Goal: Task Accomplishment & Management: Use online tool/utility

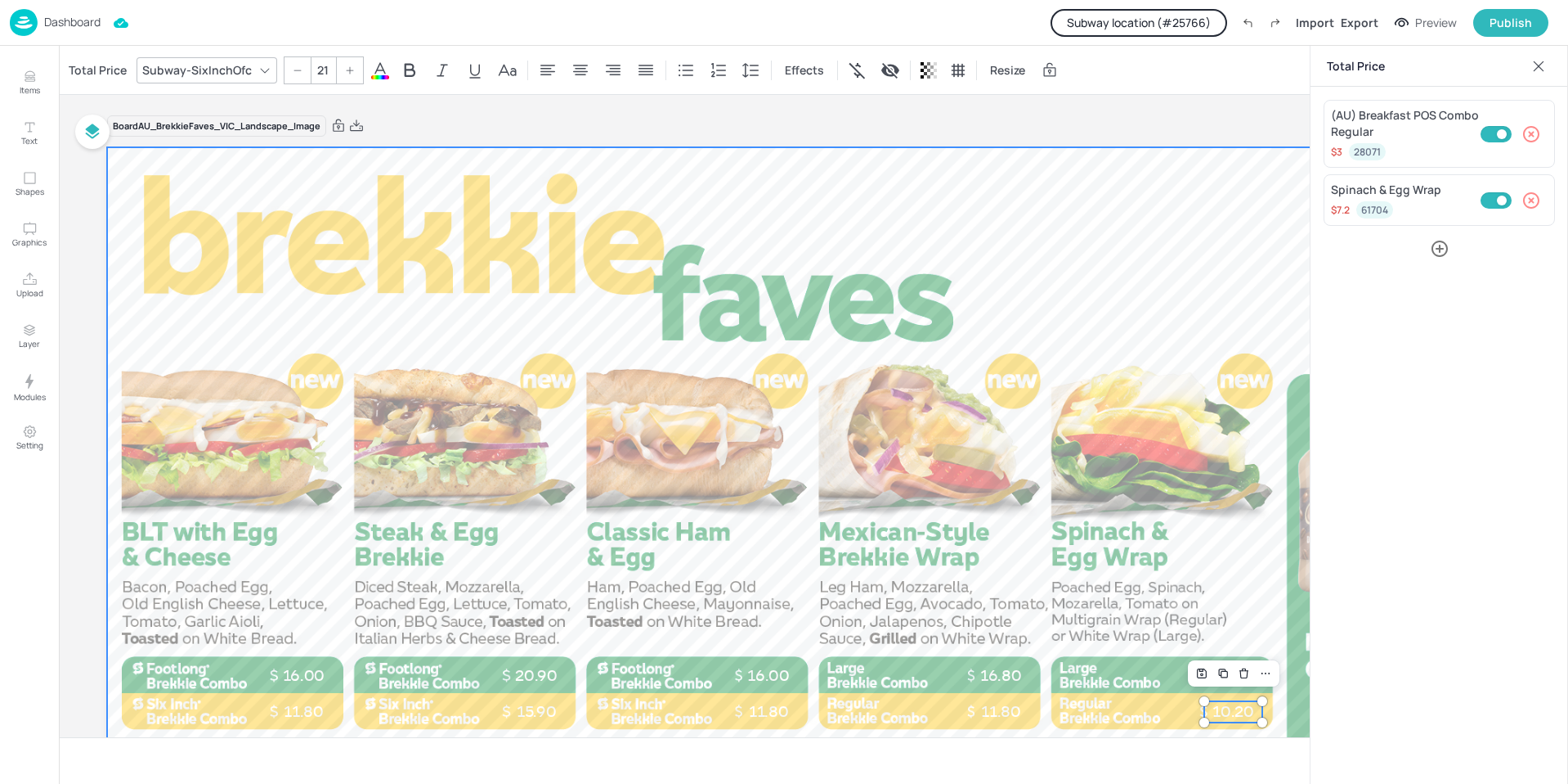
scroll to position [246, 0]
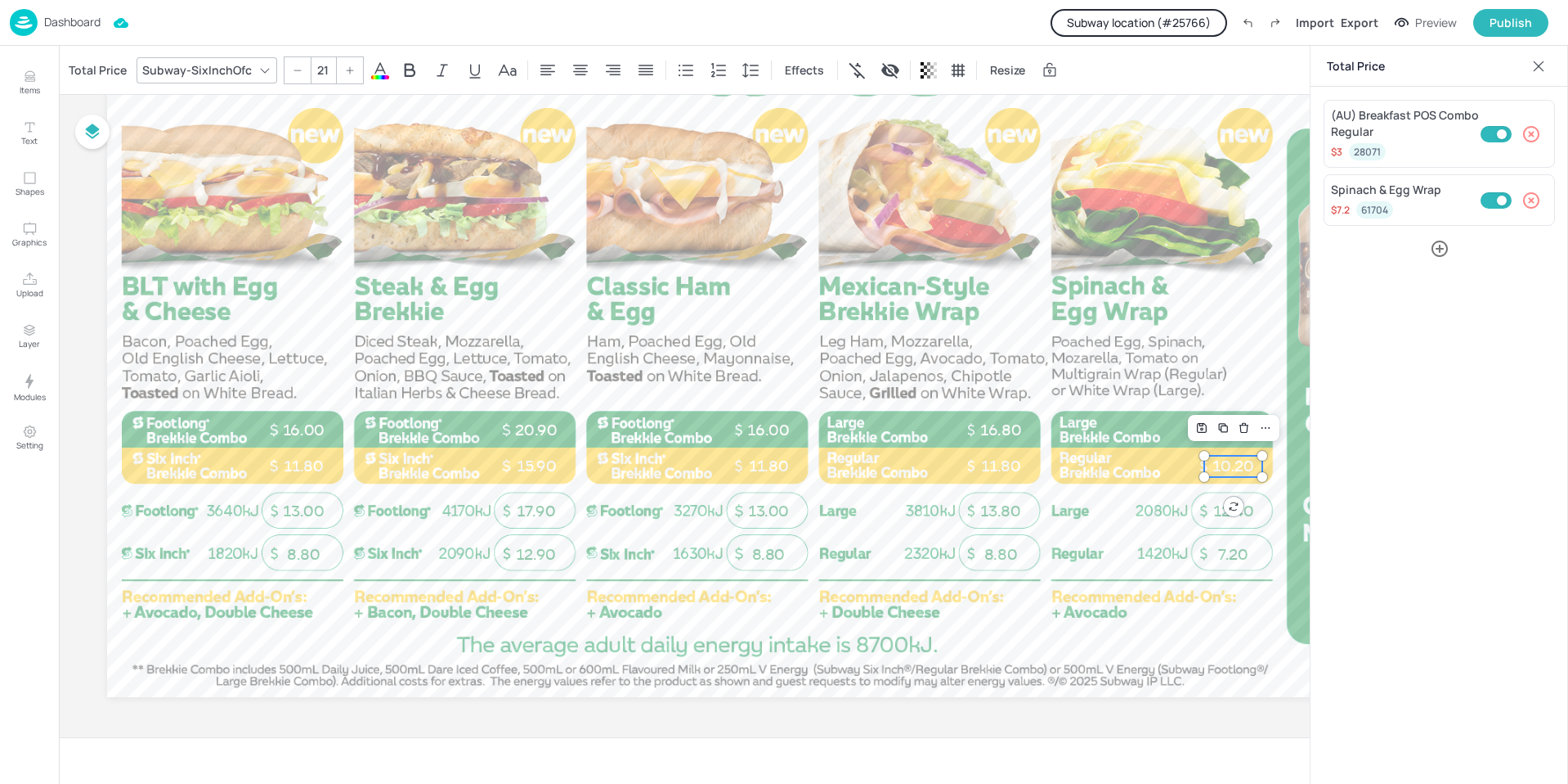
click at [63, 21] on p "Dashboard" at bounding box center [72, 22] width 56 height 11
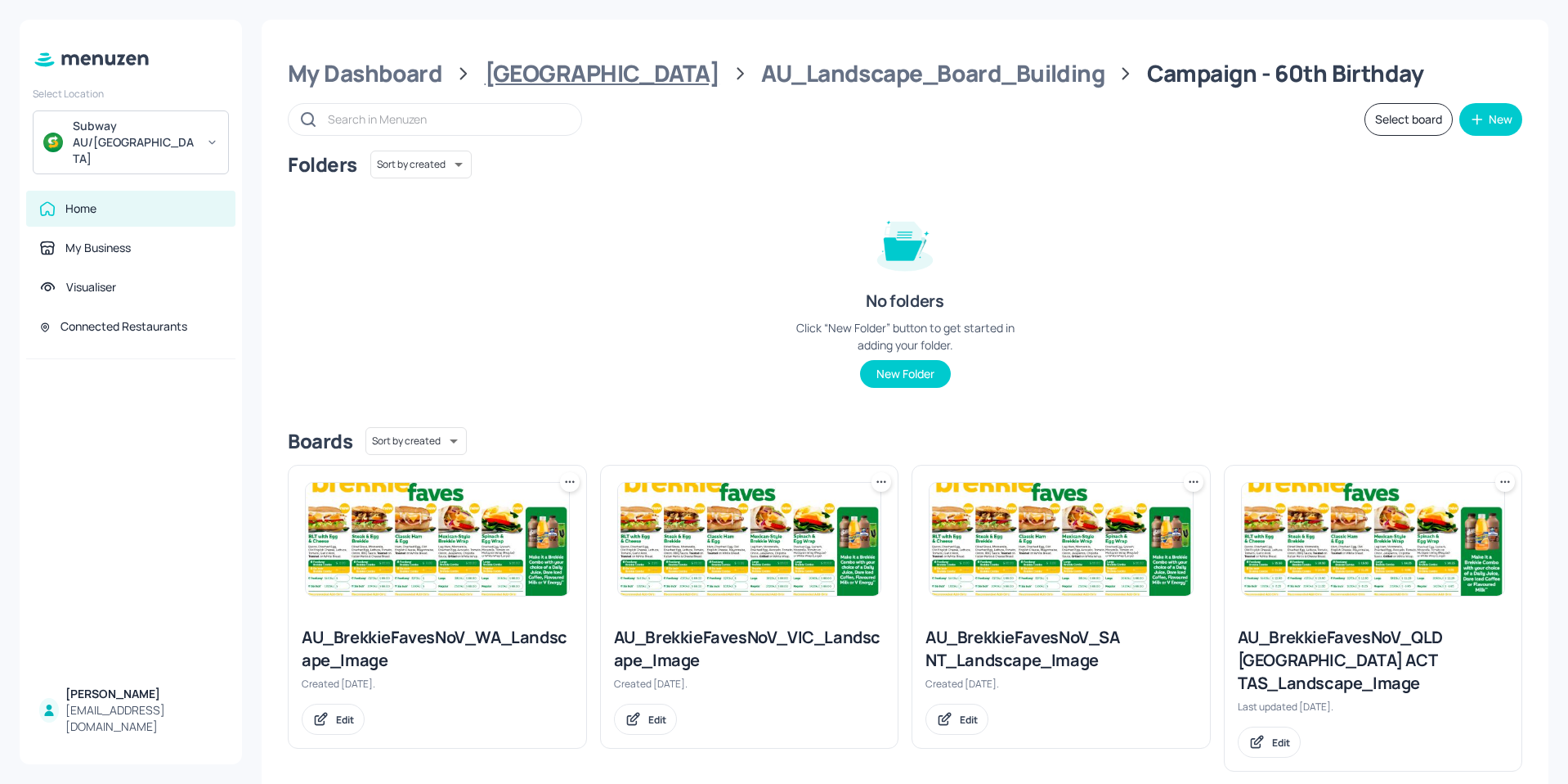
click at [528, 84] on div "[GEOGRAPHIC_DATA]" at bounding box center [602, 74] width 235 height 30
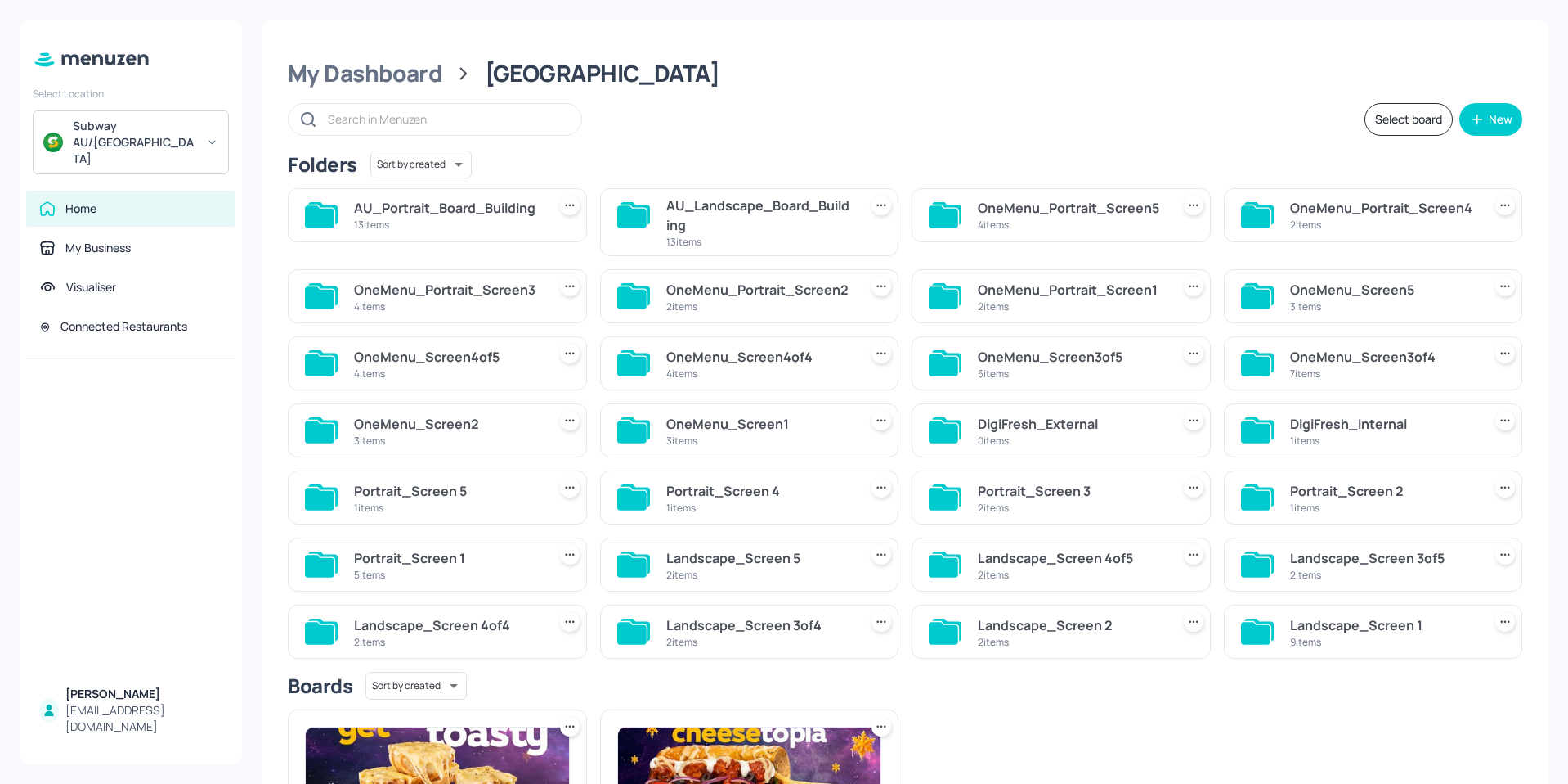
click at [719, 216] on div "AU_Landscape_Board_Building" at bounding box center [759, 215] width 187 height 39
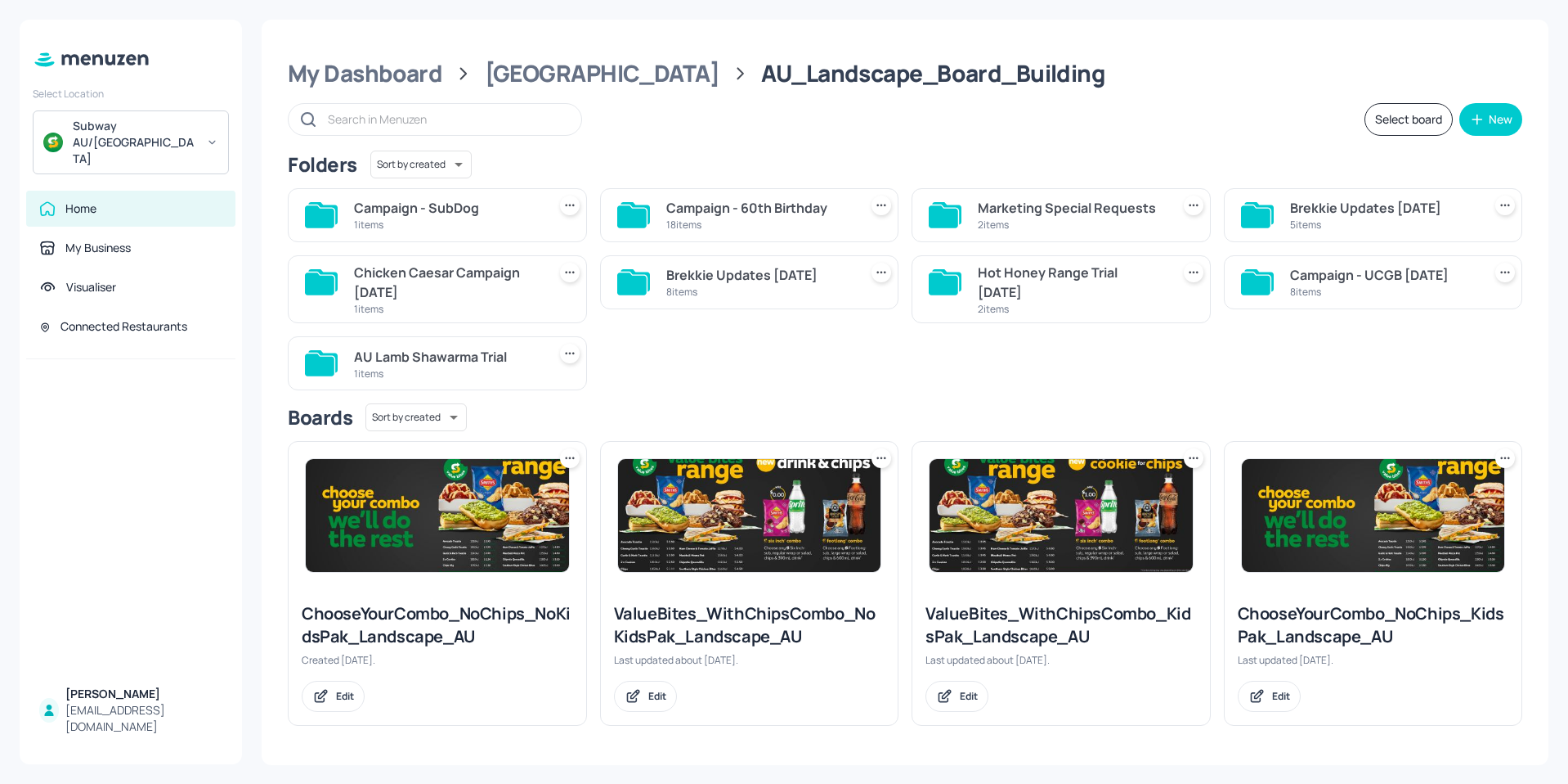
click at [437, 223] on div "1 items" at bounding box center [447, 225] width 187 height 14
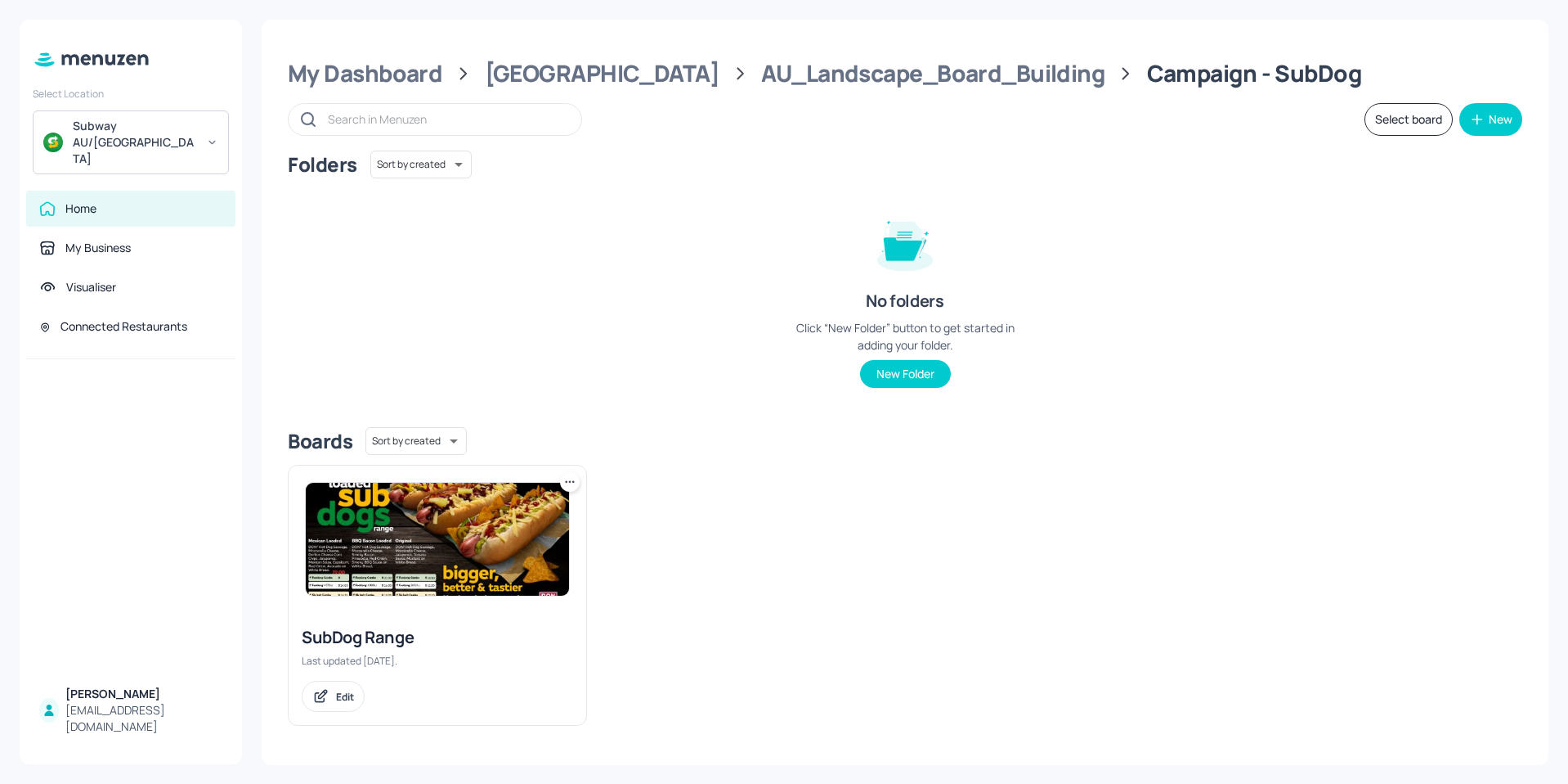
click at [437, 515] on img at bounding box center [437, 538] width 263 height 113
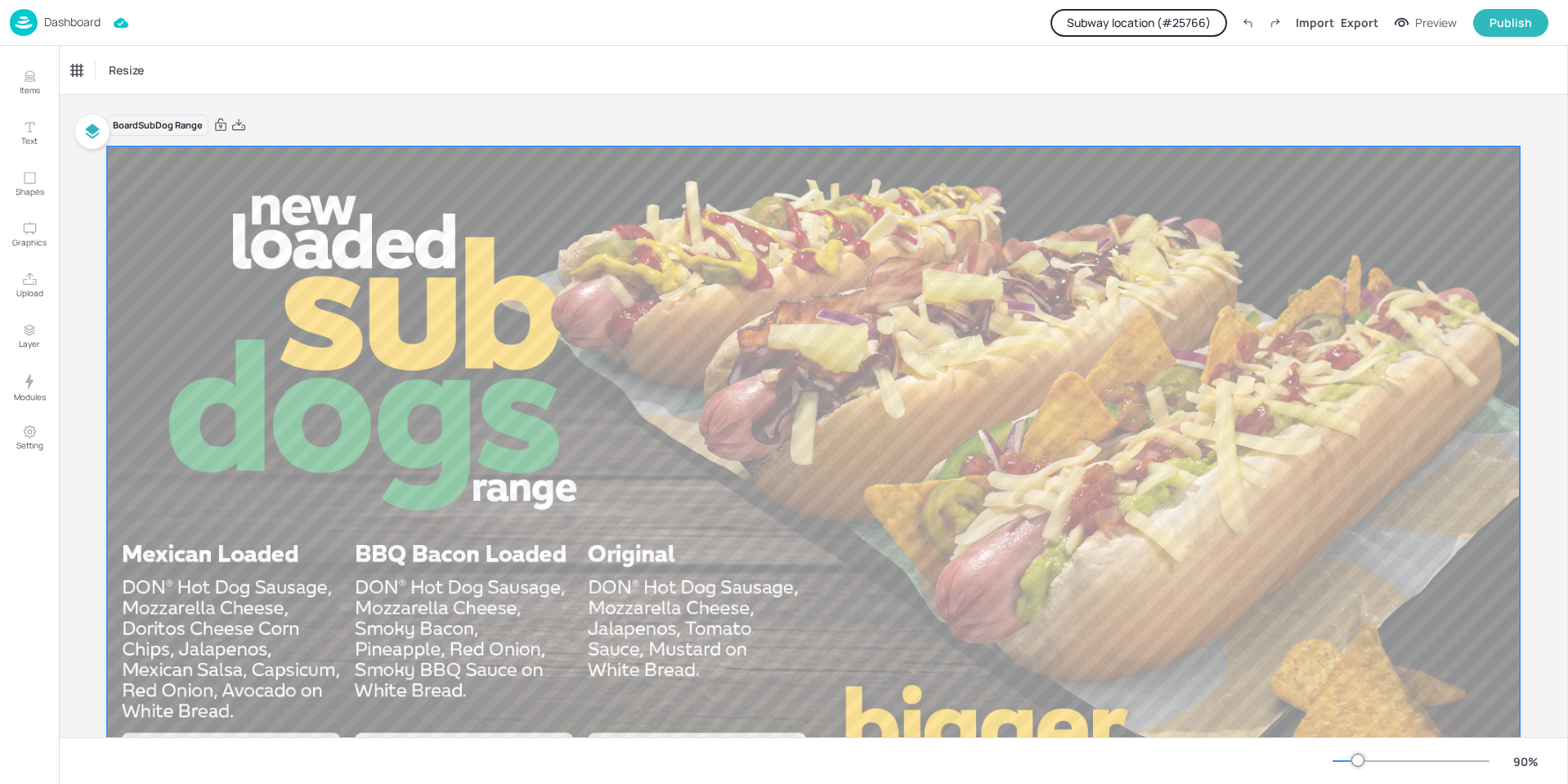
scroll to position [246, 0]
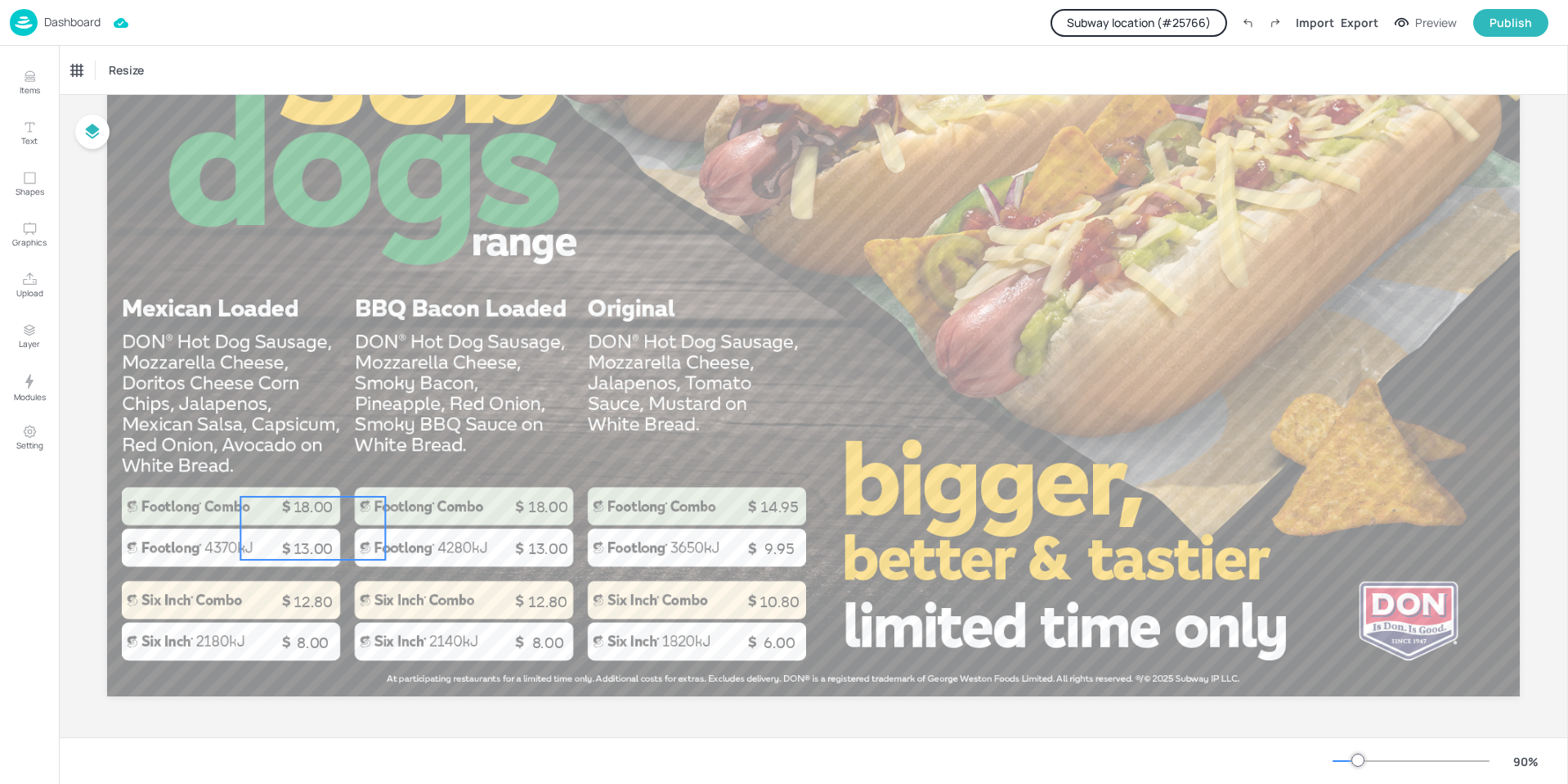
click at [300, 517] on p "18.00" at bounding box center [312, 506] width 145 height 20
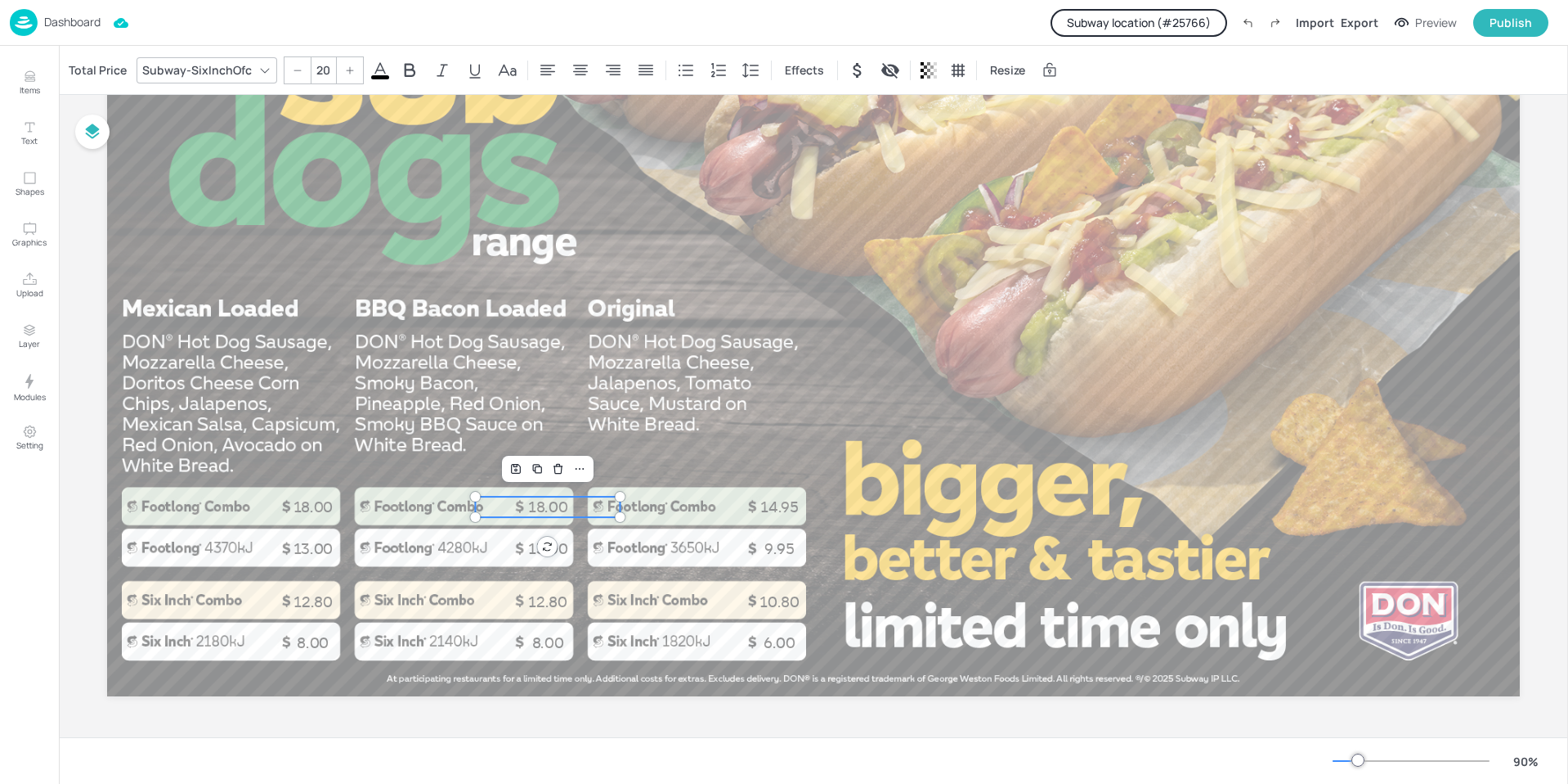
click at [540, 505] on p "18.00" at bounding box center [547, 506] width 145 height 20
click at [529, 550] on span "13.00" at bounding box center [549, 549] width 40 height 18
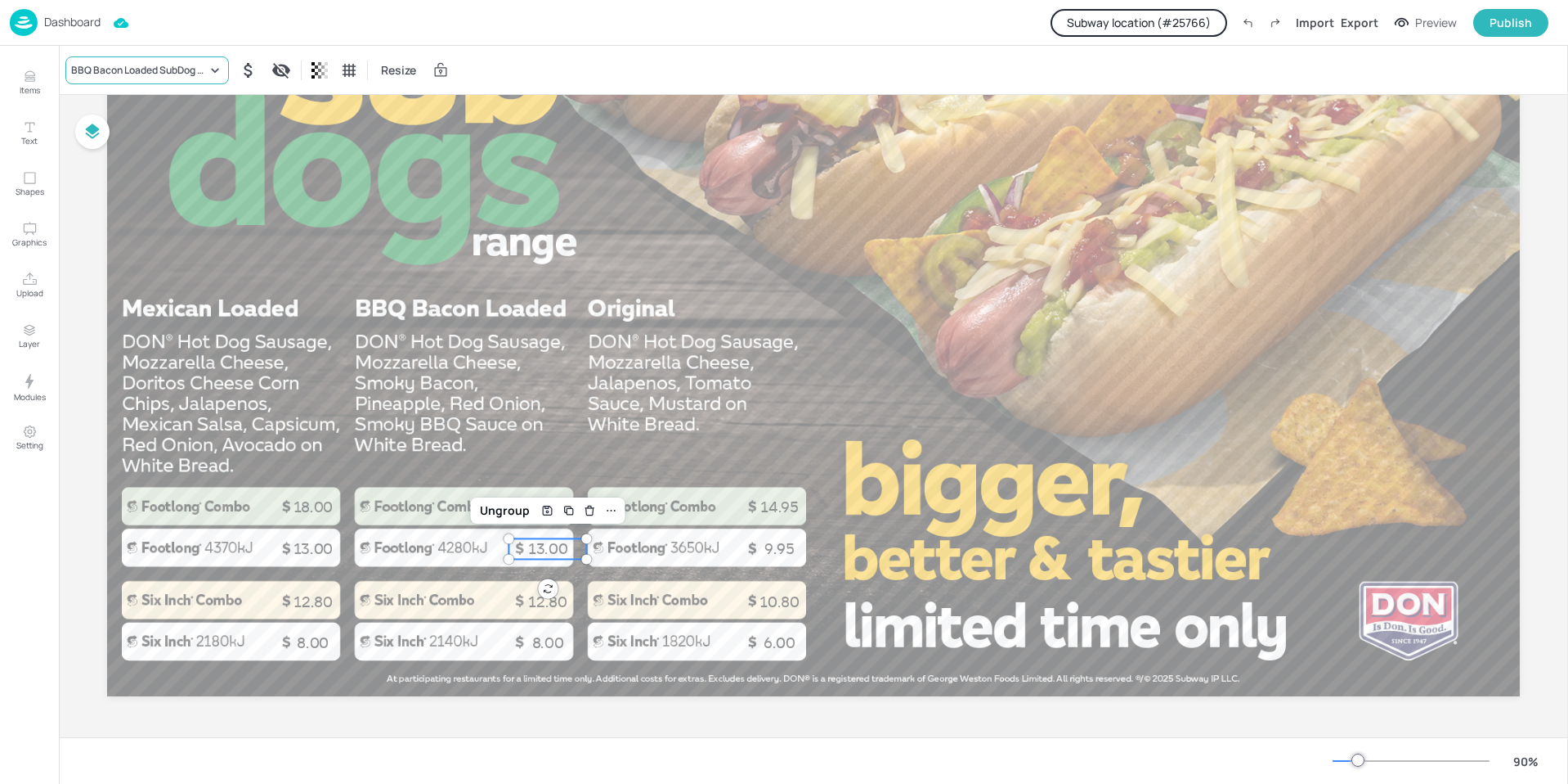
click at [219, 66] on icon at bounding box center [215, 70] width 17 height 17
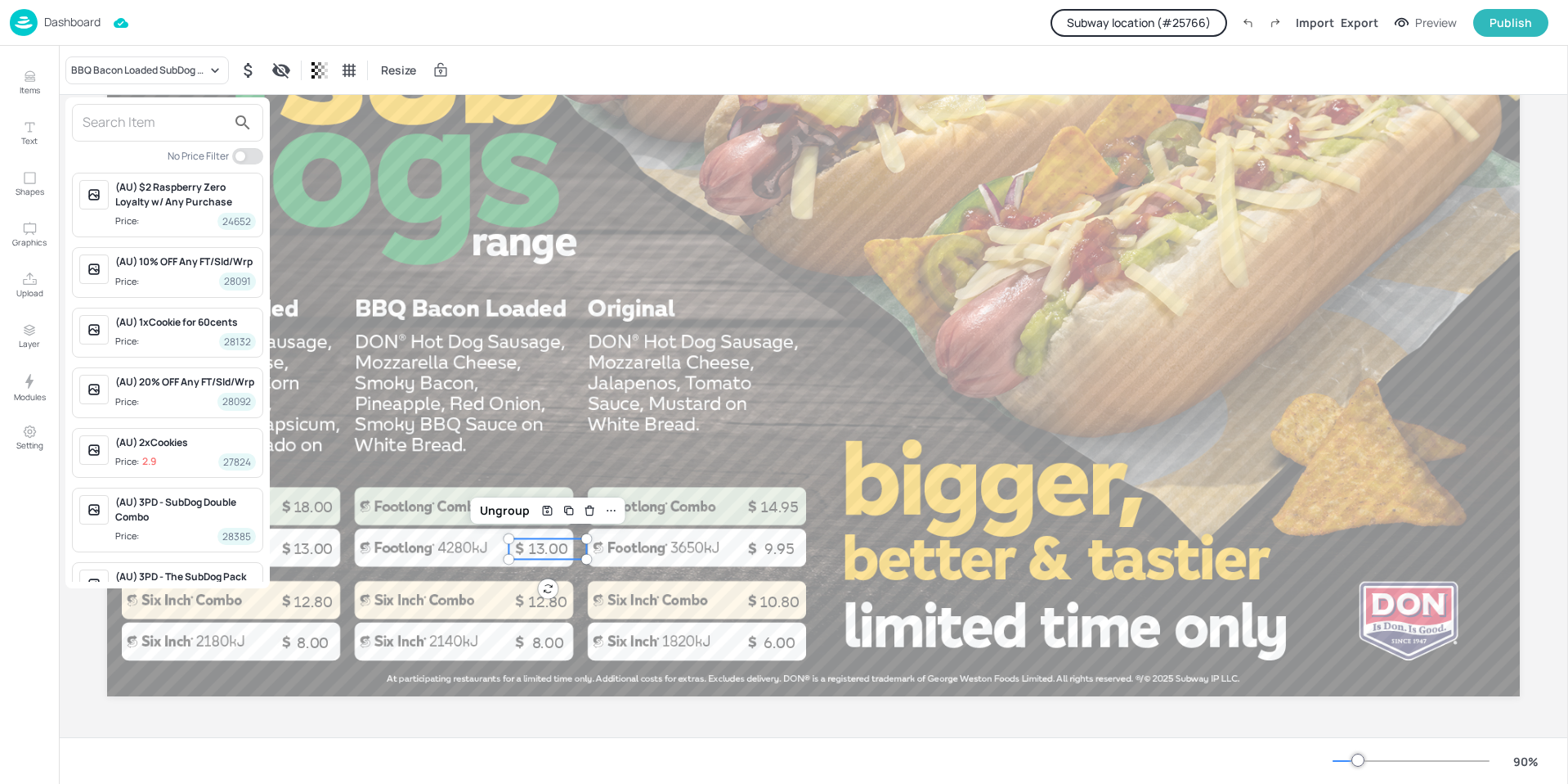
click at [718, 429] on div at bounding box center [784, 392] width 1568 height 784
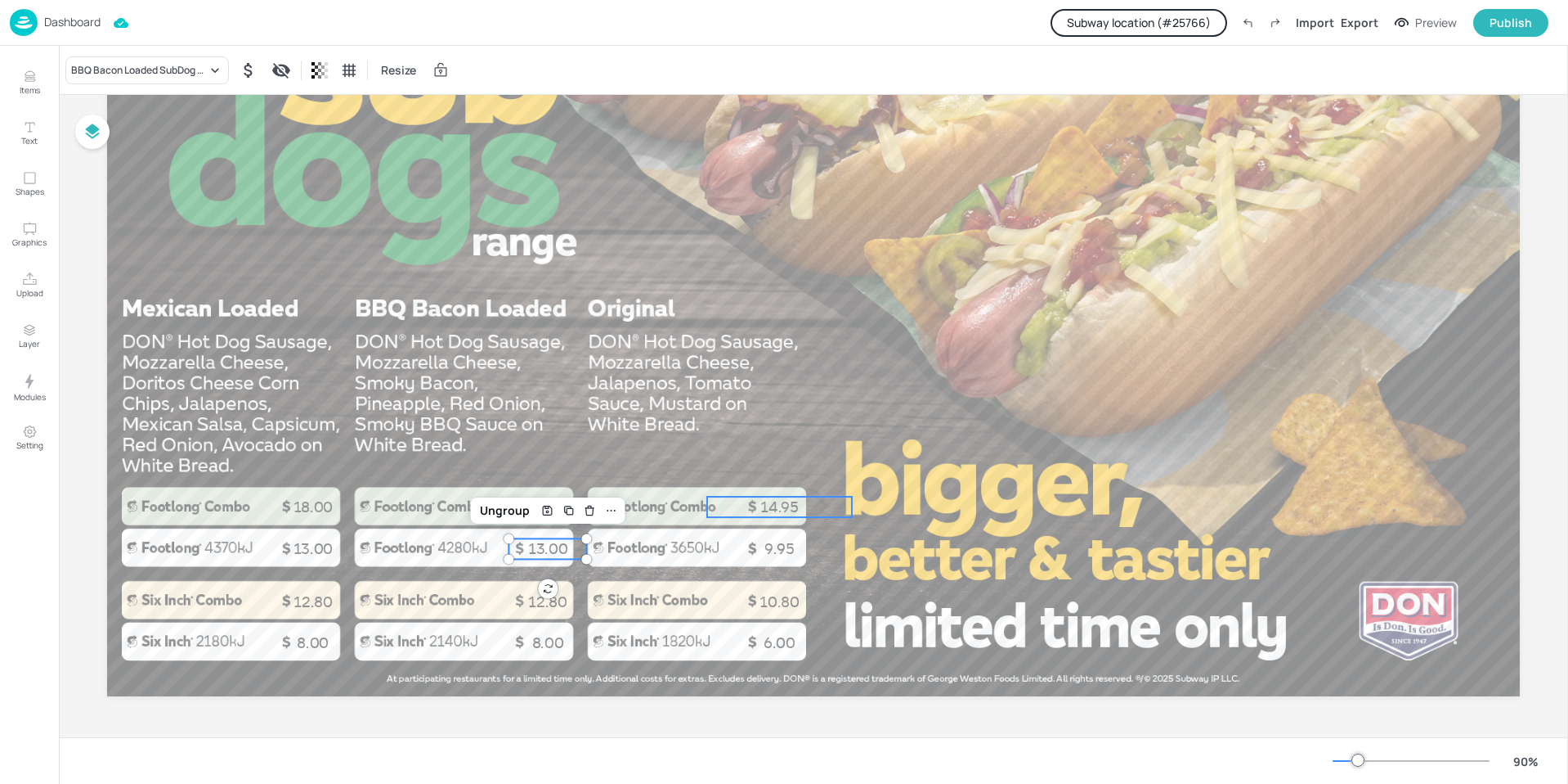
click at [761, 510] on p "14.95" at bounding box center [779, 506] width 145 height 20
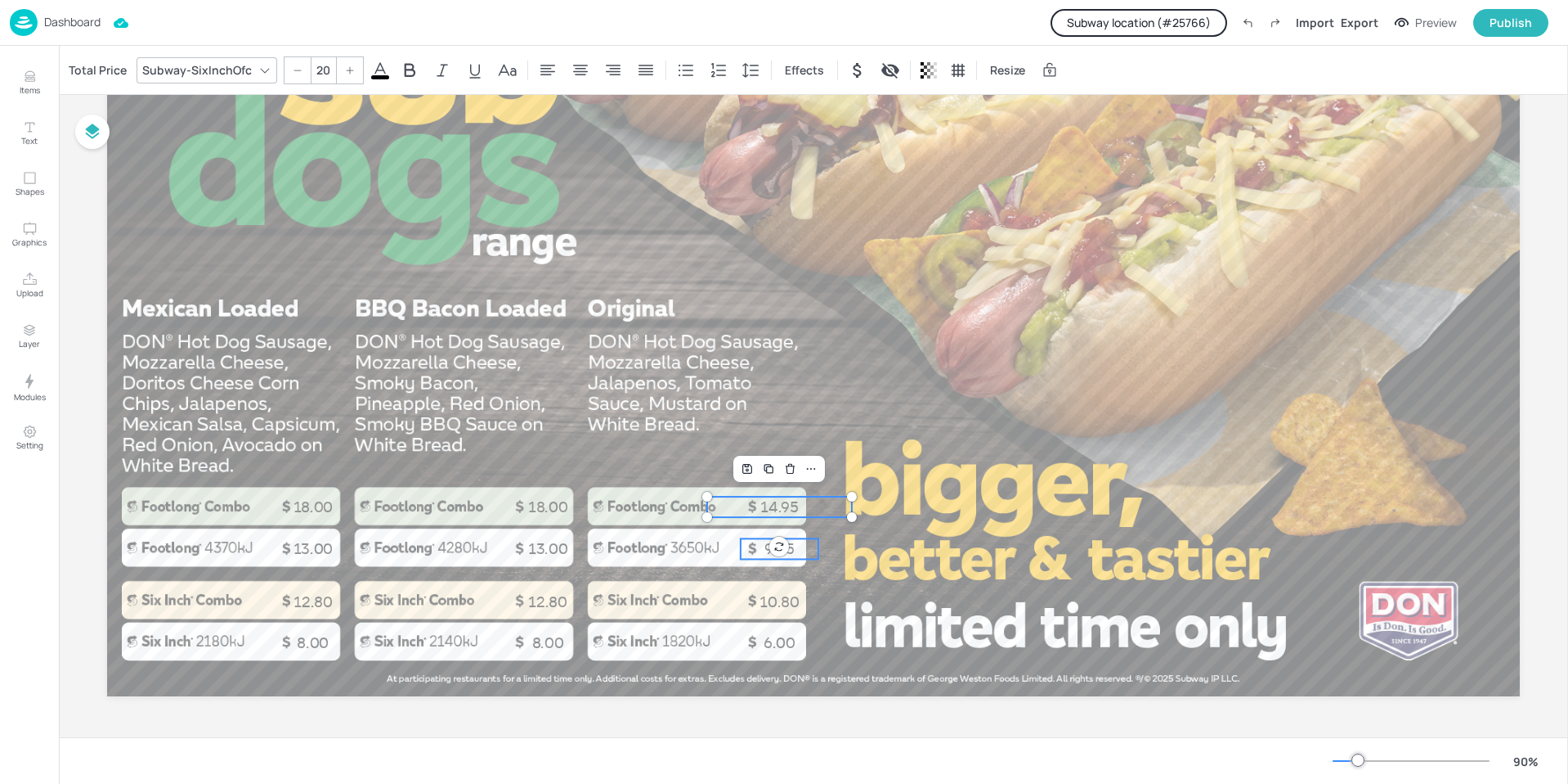
click at [800, 549] on p "9.95" at bounding box center [779, 548] width 78 height 20
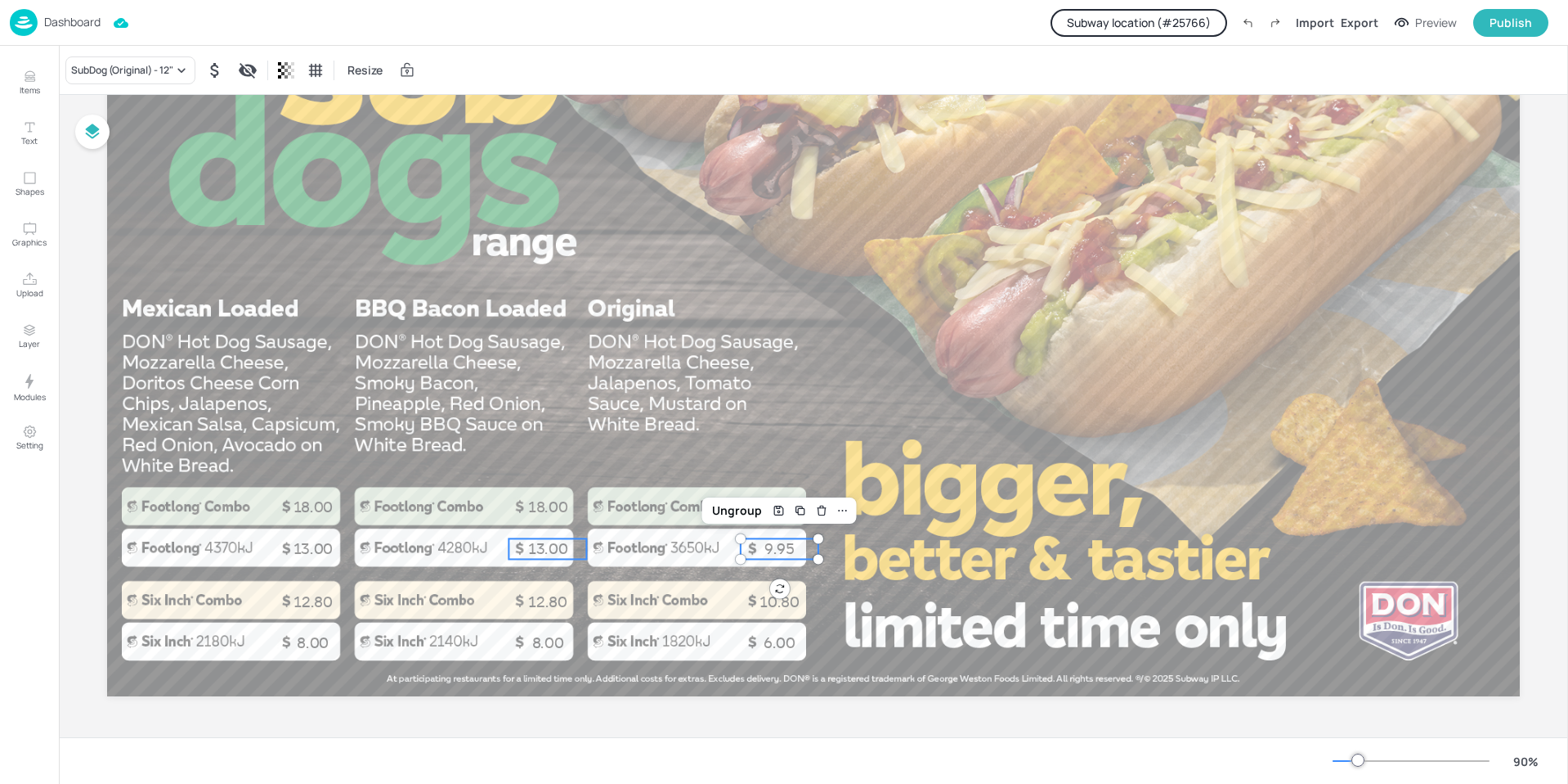
click at [539, 554] on span "13.00" at bounding box center [549, 549] width 40 height 18
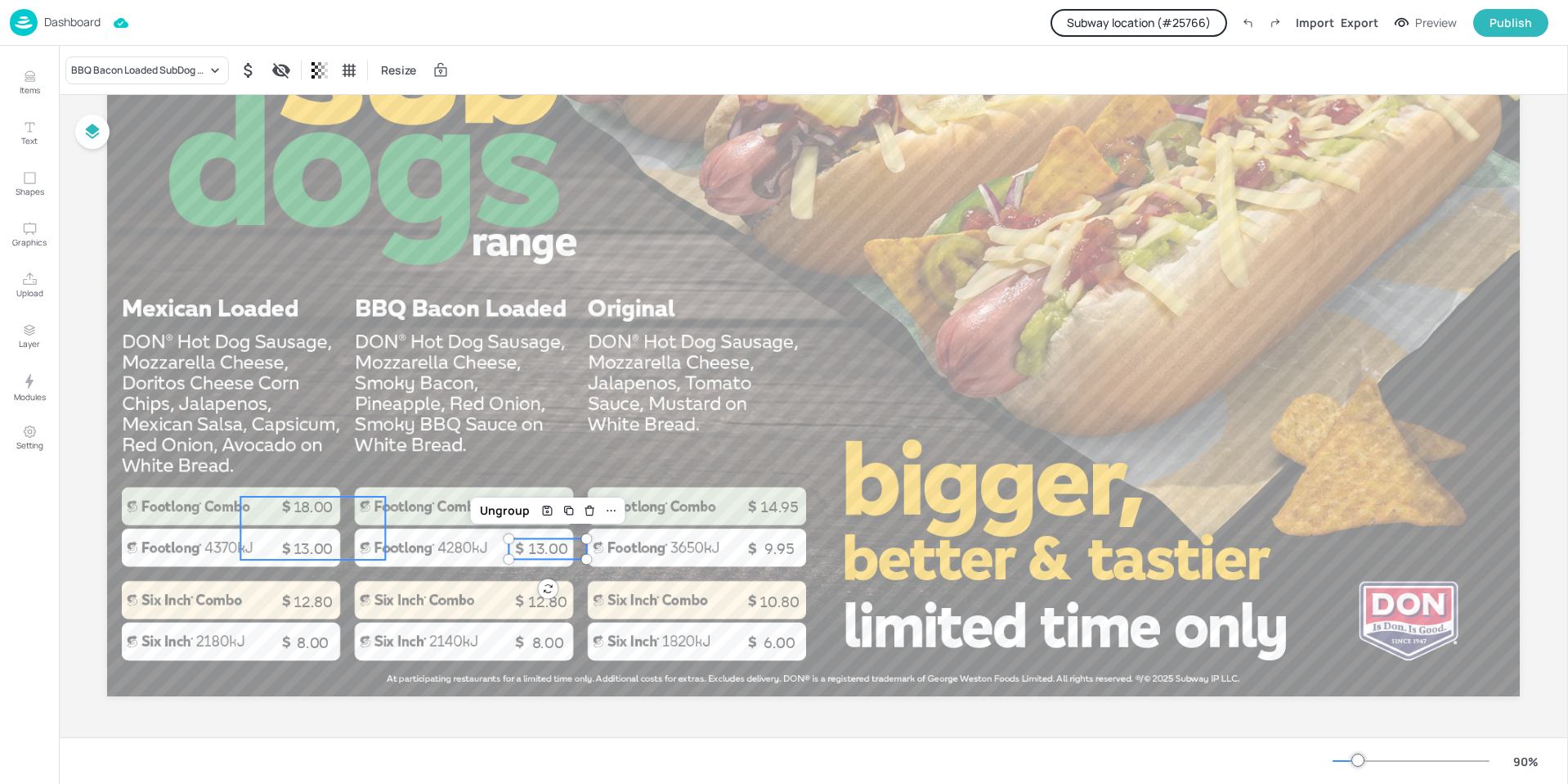
click at [305, 547] on span "13.00" at bounding box center [314, 549] width 40 height 18
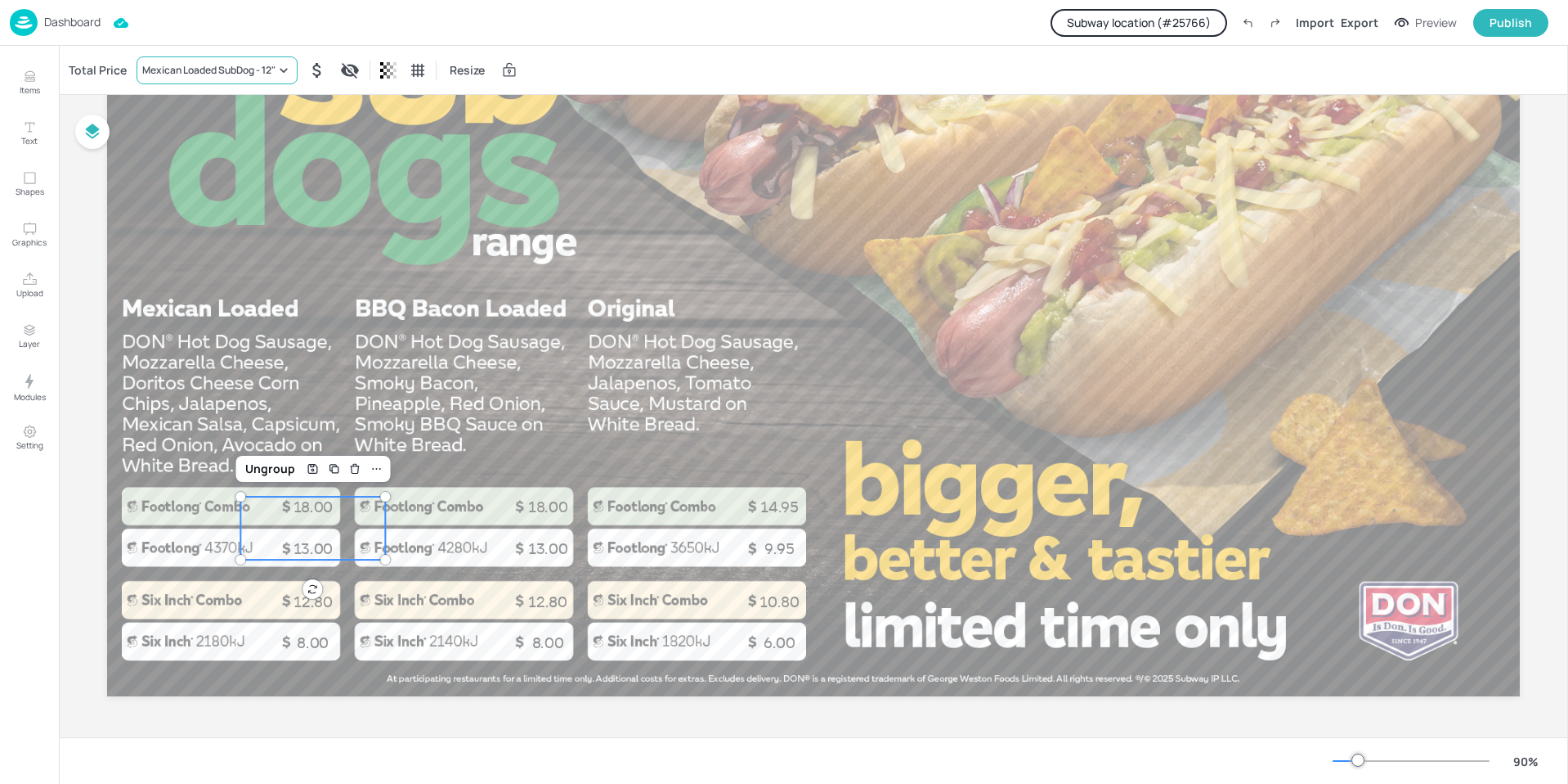
click at [284, 68] on icon at bounding box center [283, 70] width 17 height 17
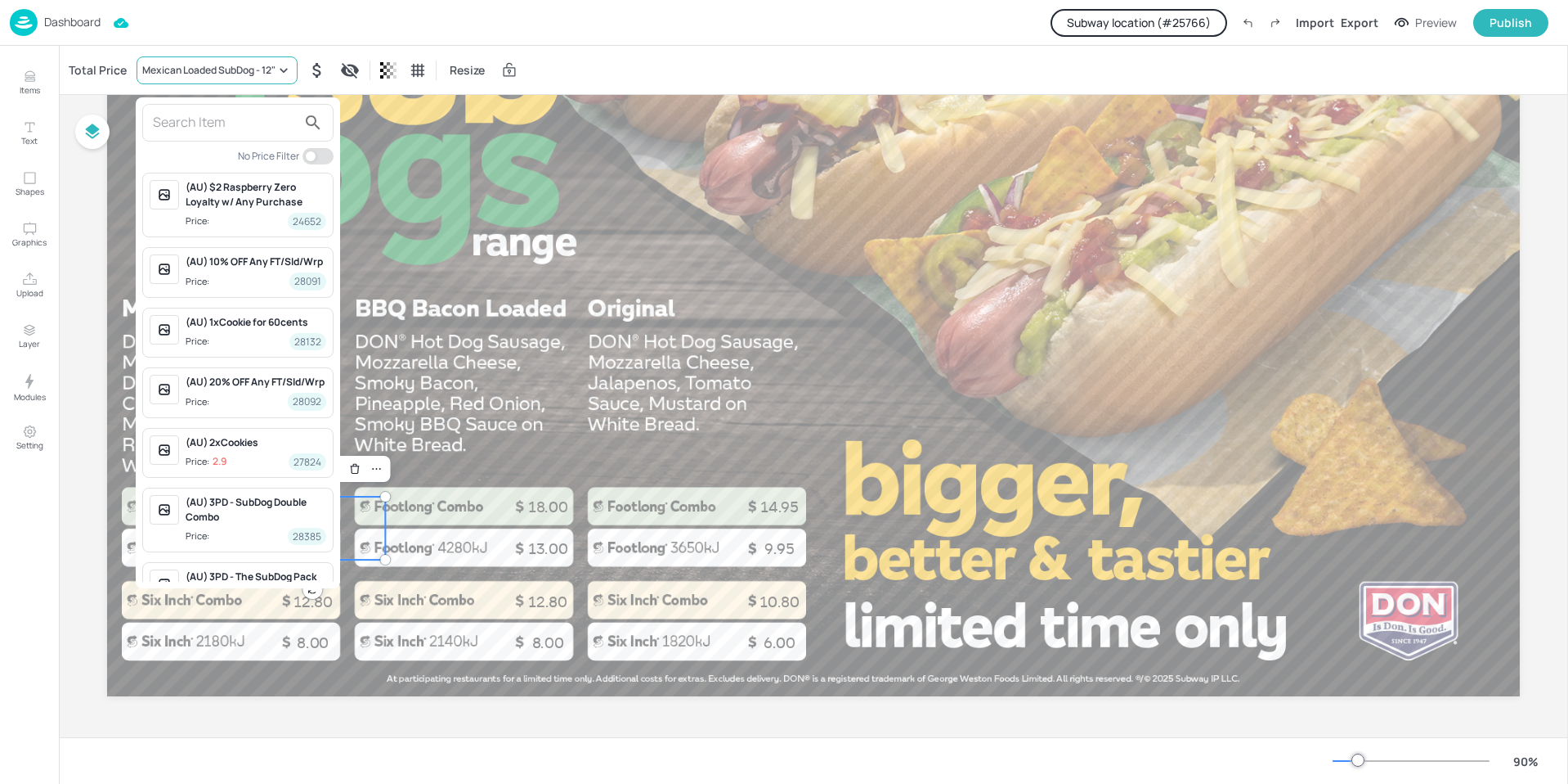
click at [284, 68] on div at bounding box center [784, 392] width 1568 height 784
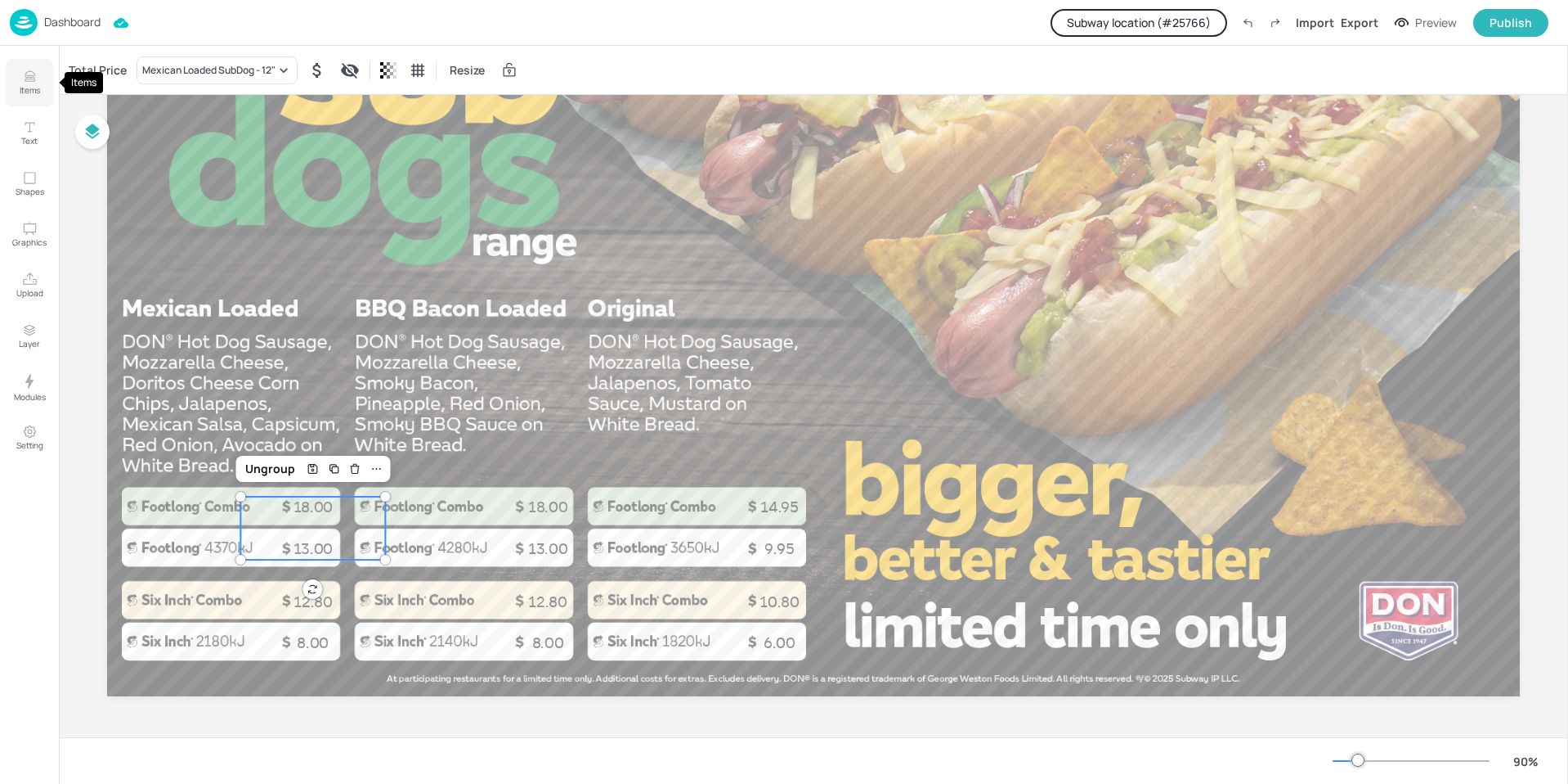
click at [21, 88] on p "Items" at bounding box center [29, 89] width 20 height 11
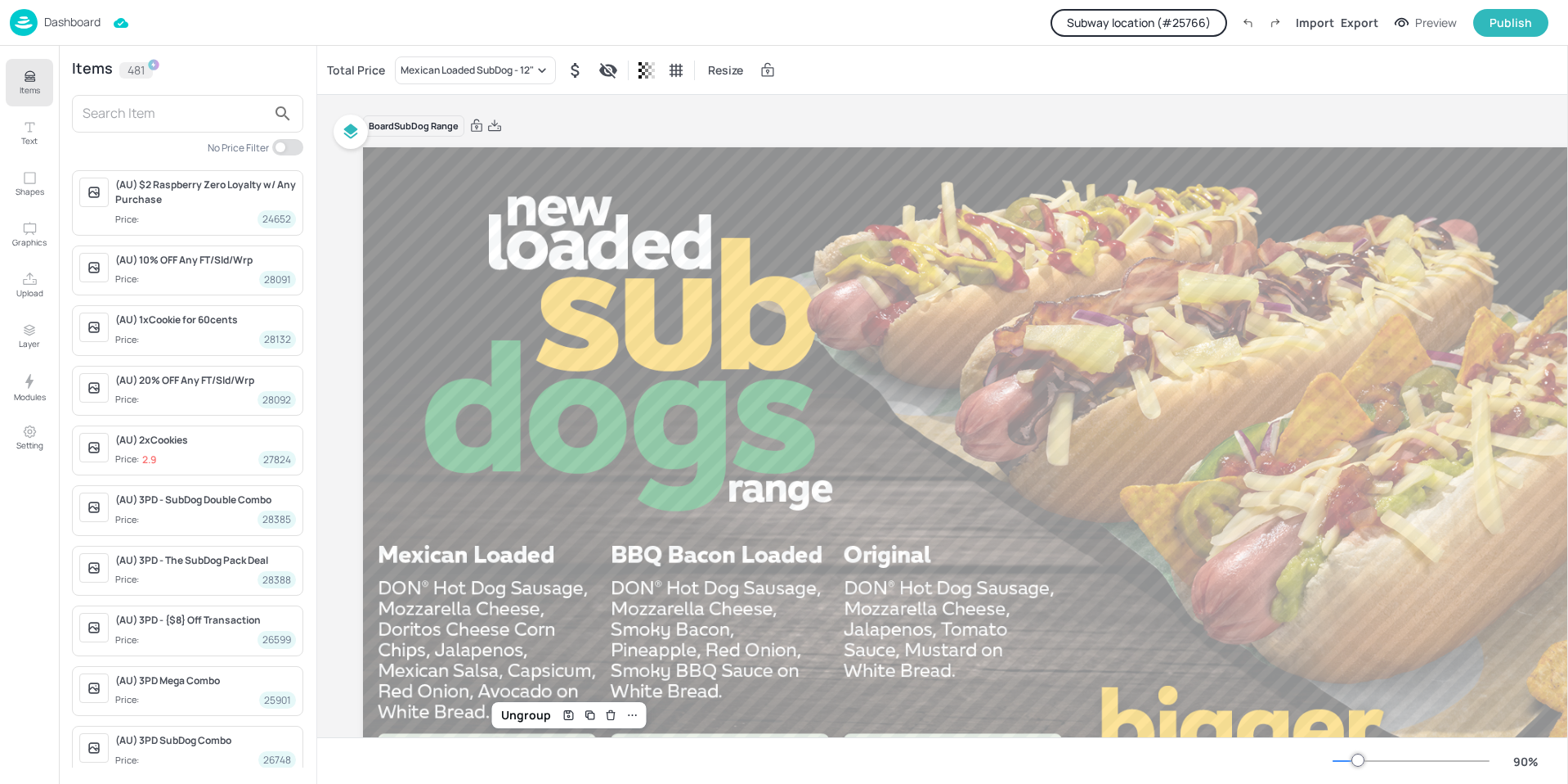
click at [71, 26] on p "Dashboard" at bounding box center [72, 22] width 56 height 11
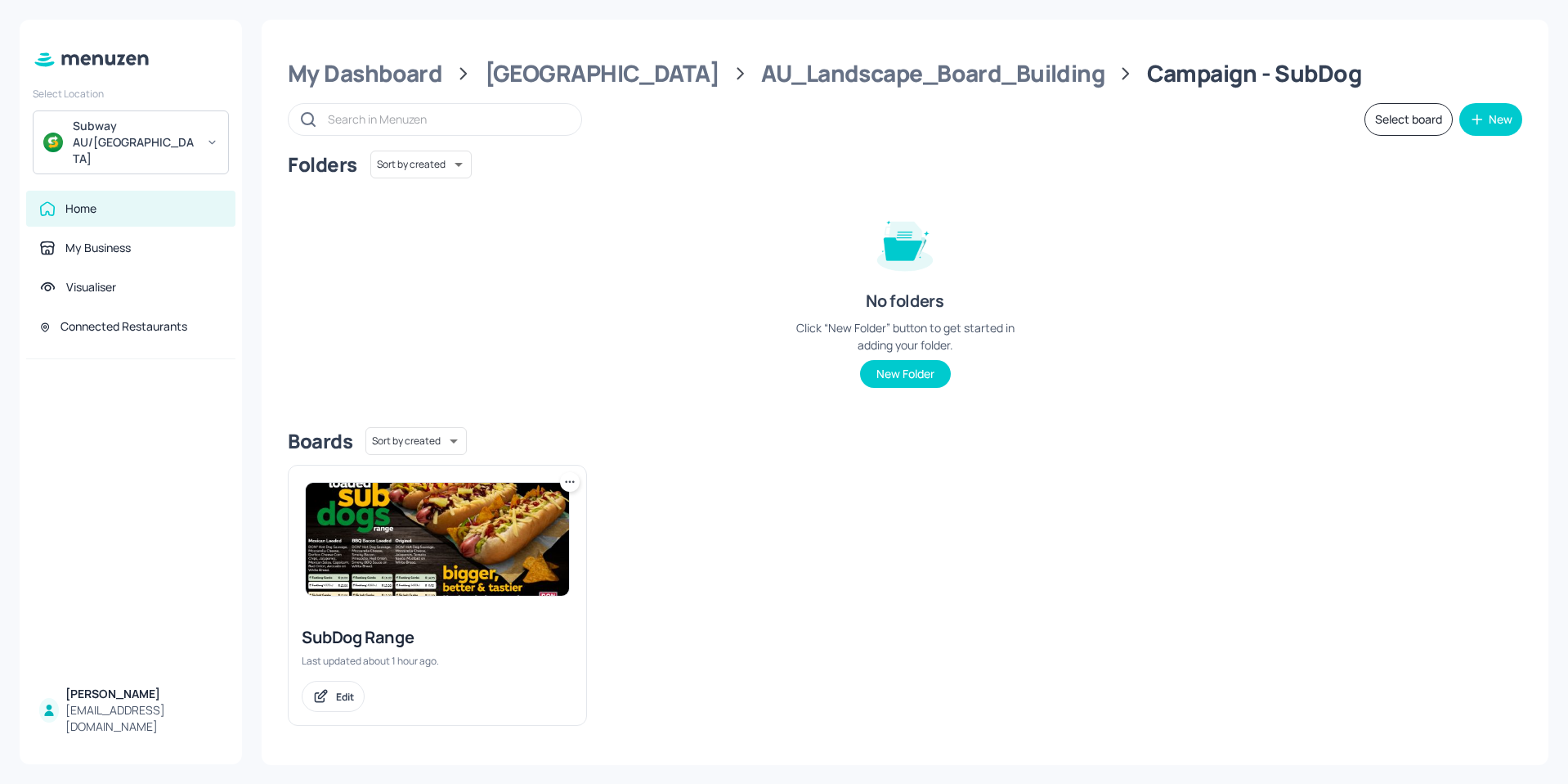
click at [454, 525] on img at bounding box center [437, 538] width 263 height 113
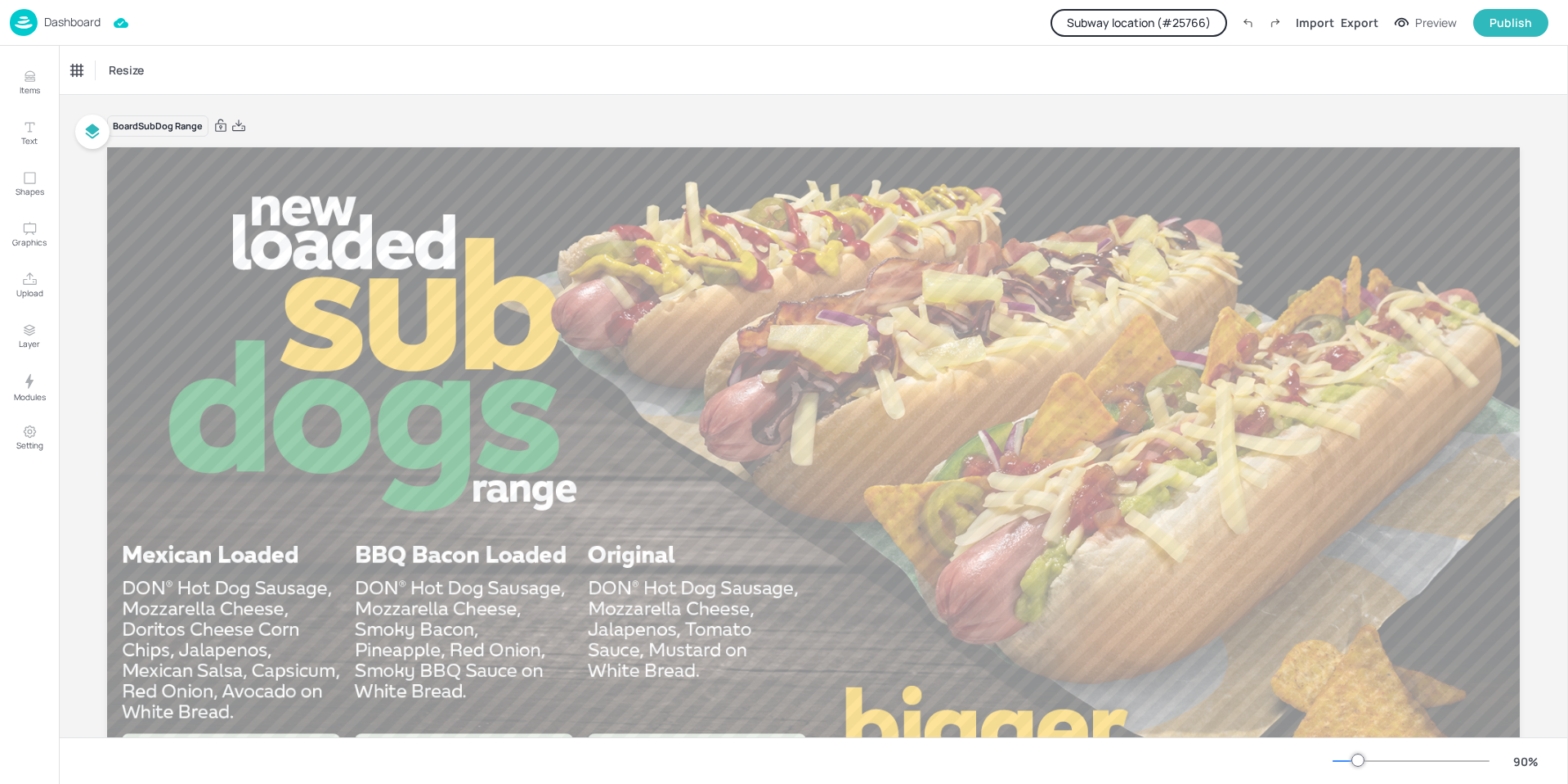
click at [1160, 31] on button "Subway location (# 25766 )" at bounding box center [1139, 23] width 176 height 28
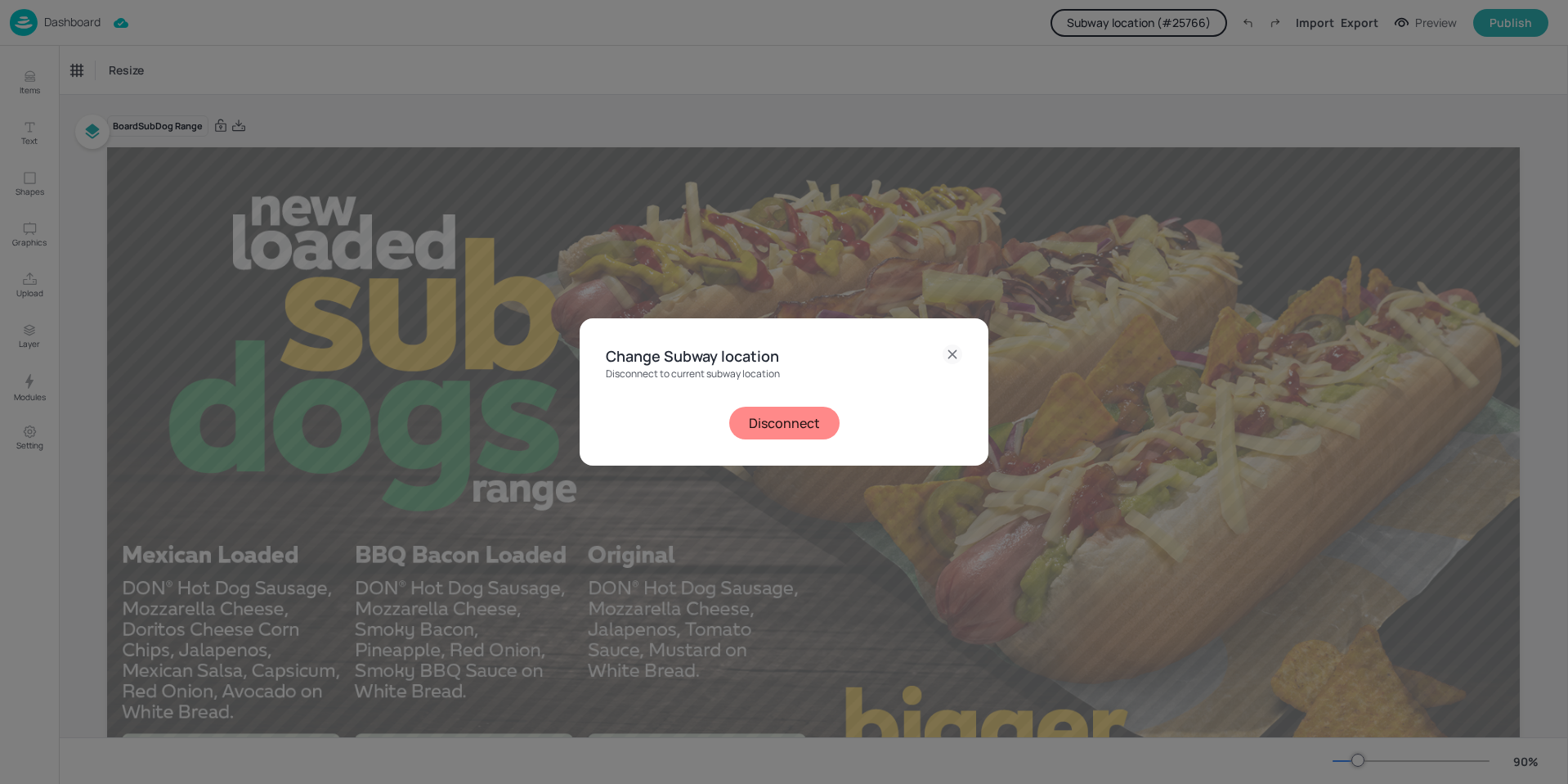
click at [801, 443] on div "Change Subway location Disconnect to current subway location Disconnect" at bounding box center [784, 391] width 408 height 146
click at [801, 431] on button "Disconnect" at bounding box center [784, 423] width 110 height 32
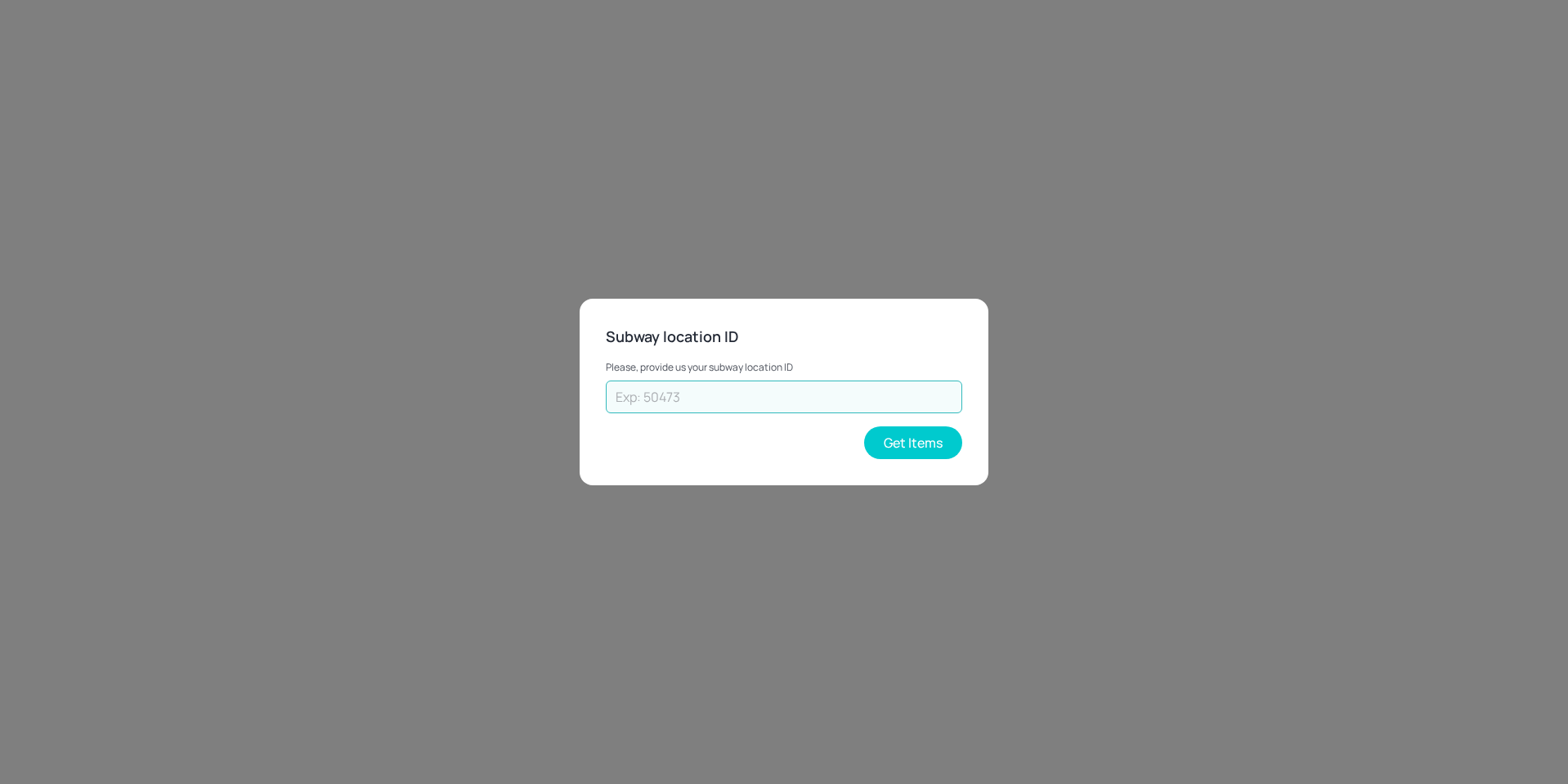
click at [773, 409] on input "text" at bounding box center [784, 396] width 357 height 32
type input "48030"
click at [902, 439] on button "Get Items" at bounding box center [913, 442] width 98 height 32
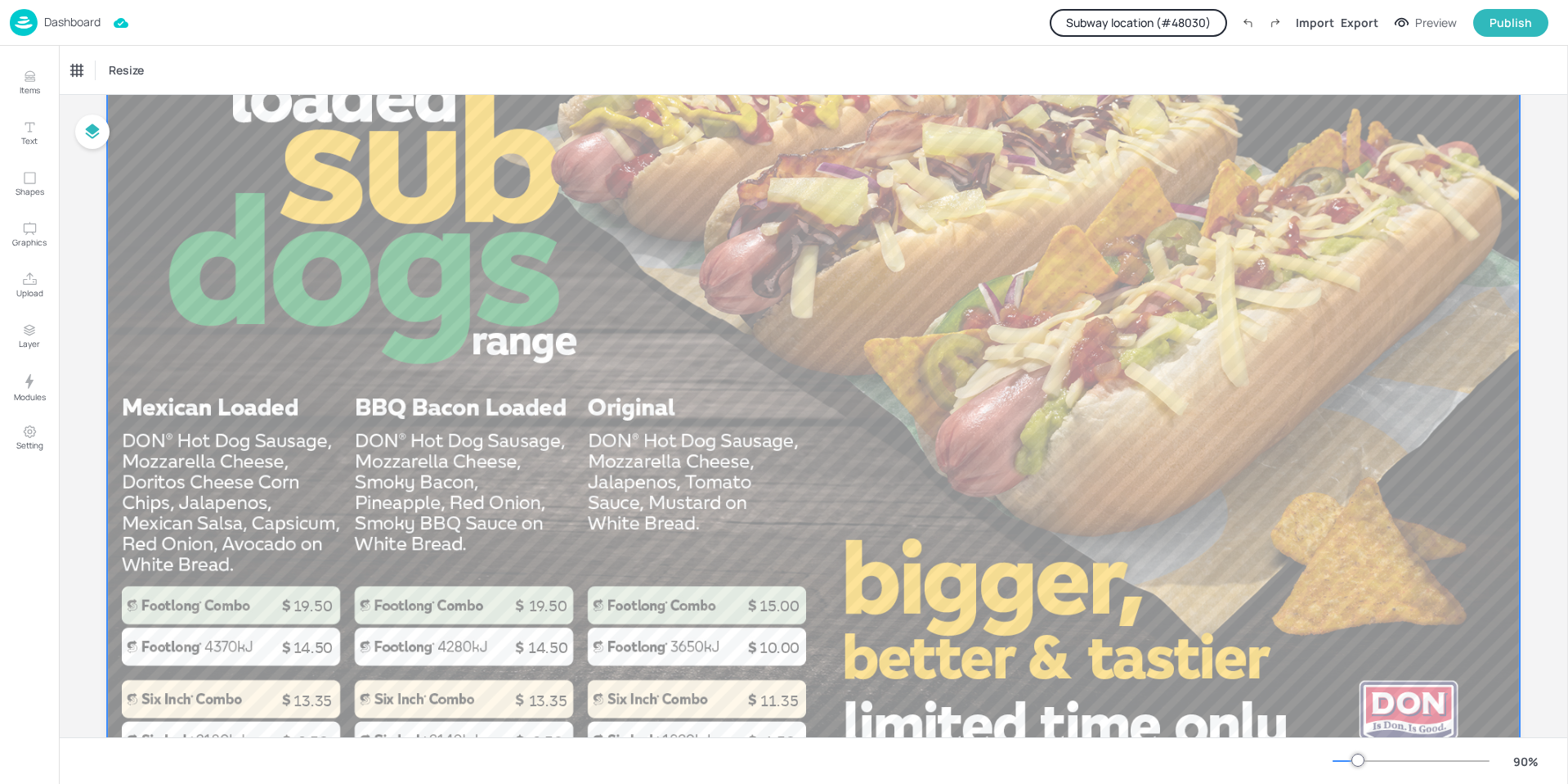
scroll to position [246, 0]
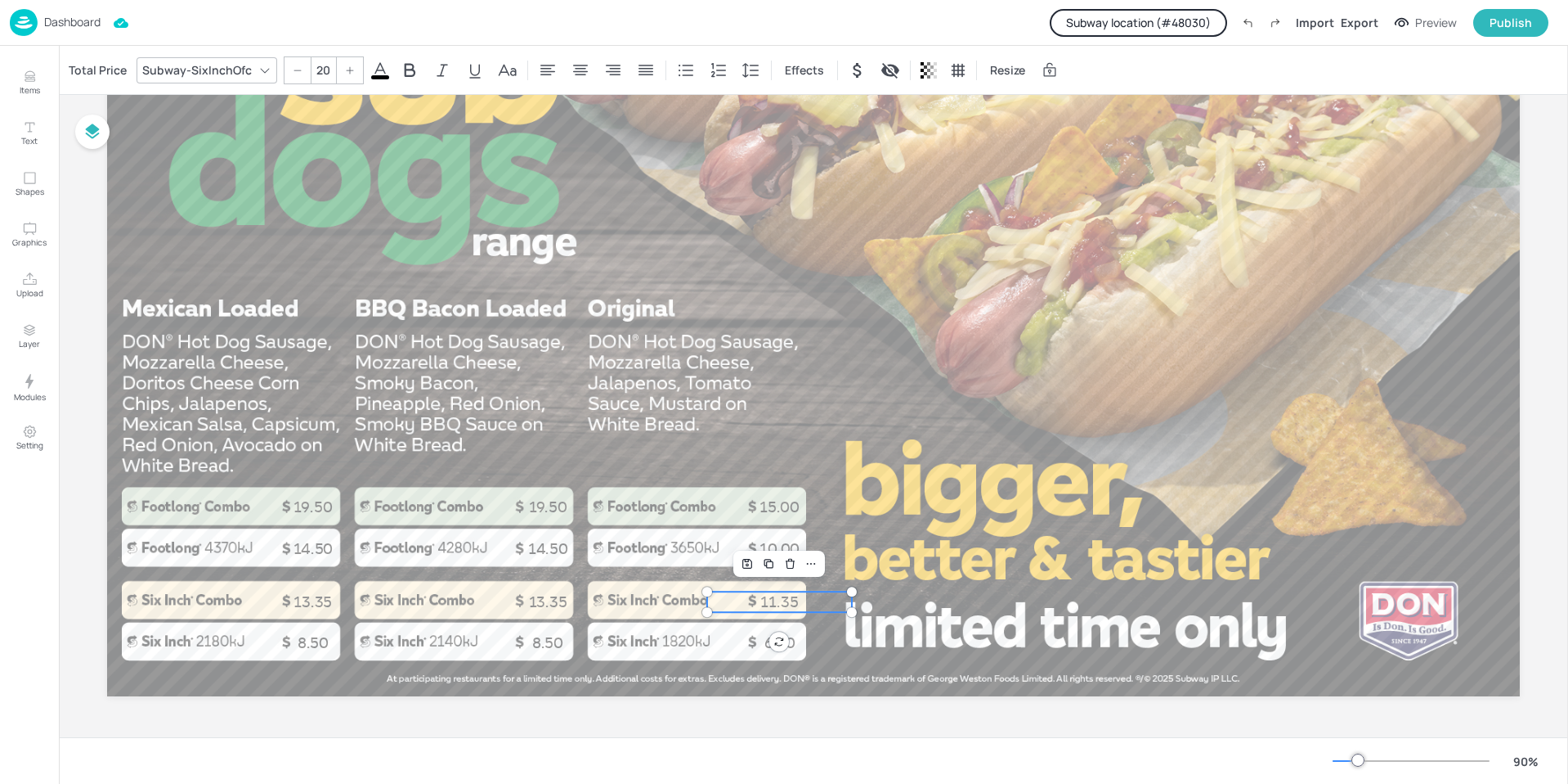
click at [778, 595] on p "11.35" at bounding box center [779, 601] width 145 height 20
click at [102, 67] on div "Total Price" at bounding box center [98, 70] width 65 height 26
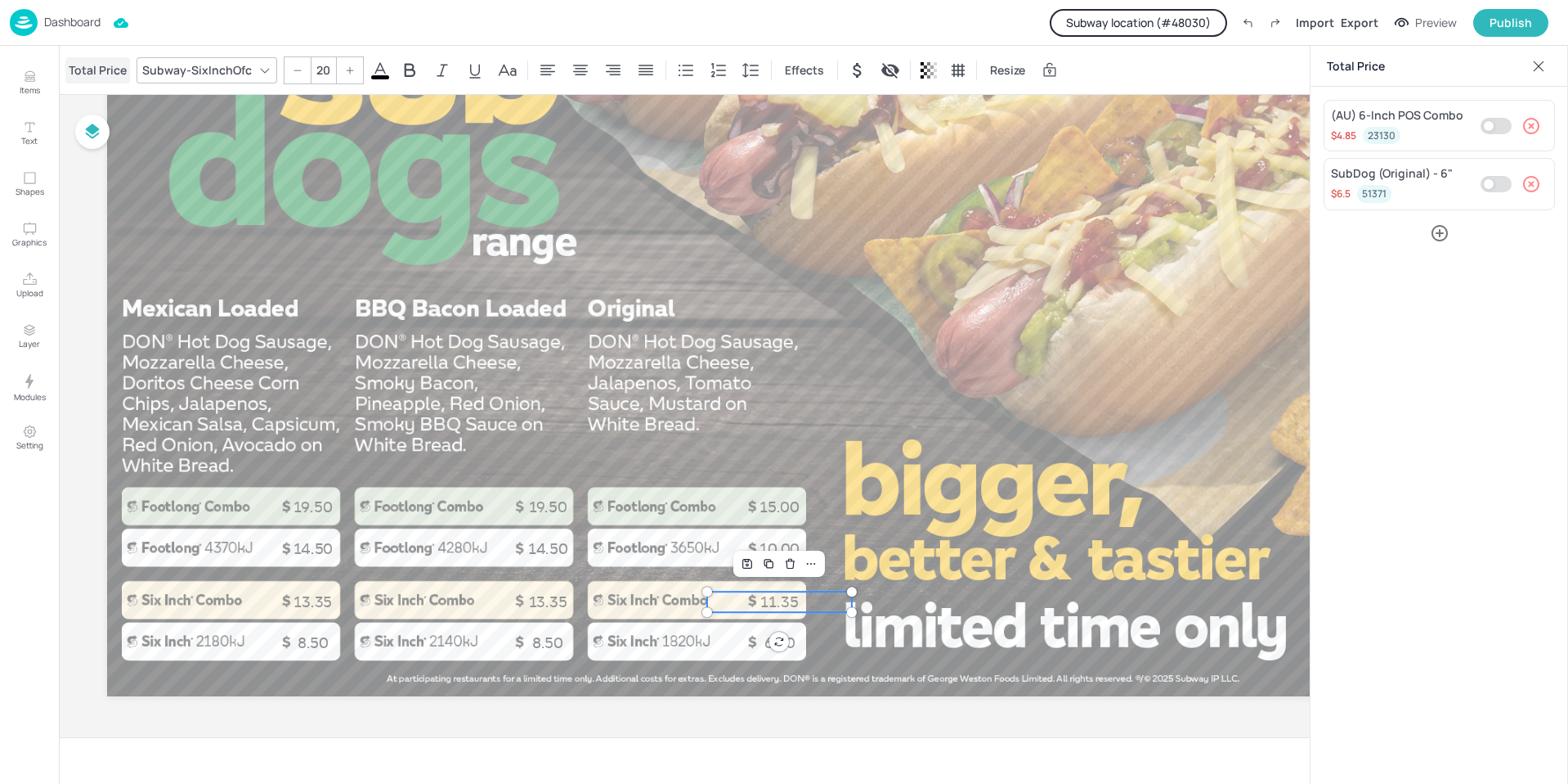
click at [102, 67] on div "Total Price" at bounding box center [98, 70] width 65 height 26
click at [309, 502] on p "19.50" at bounding box center [312, 506] width 145 height 20
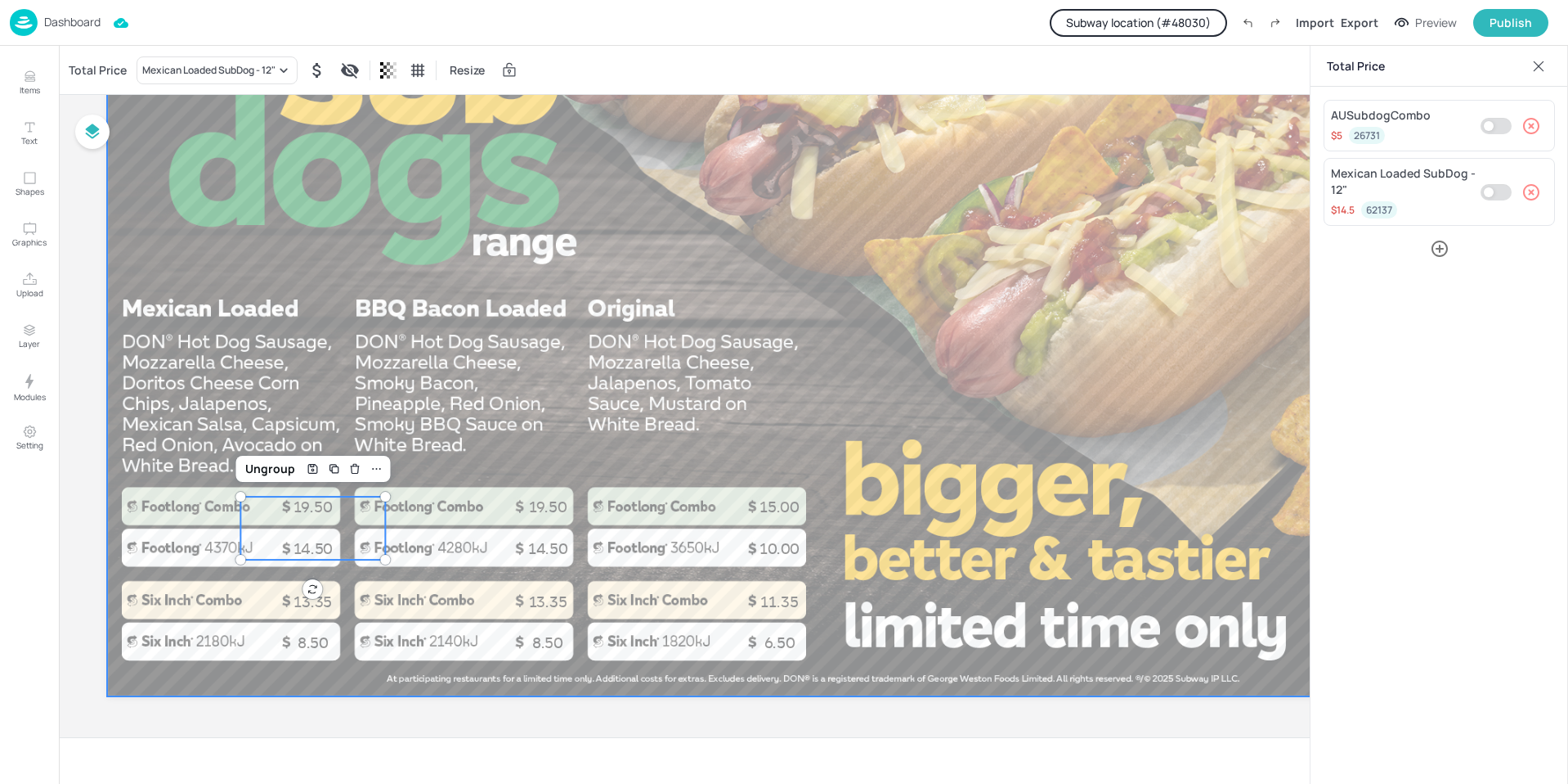
click at [313, 331] on div at bounding box center [813, 298] width 1413 height 795
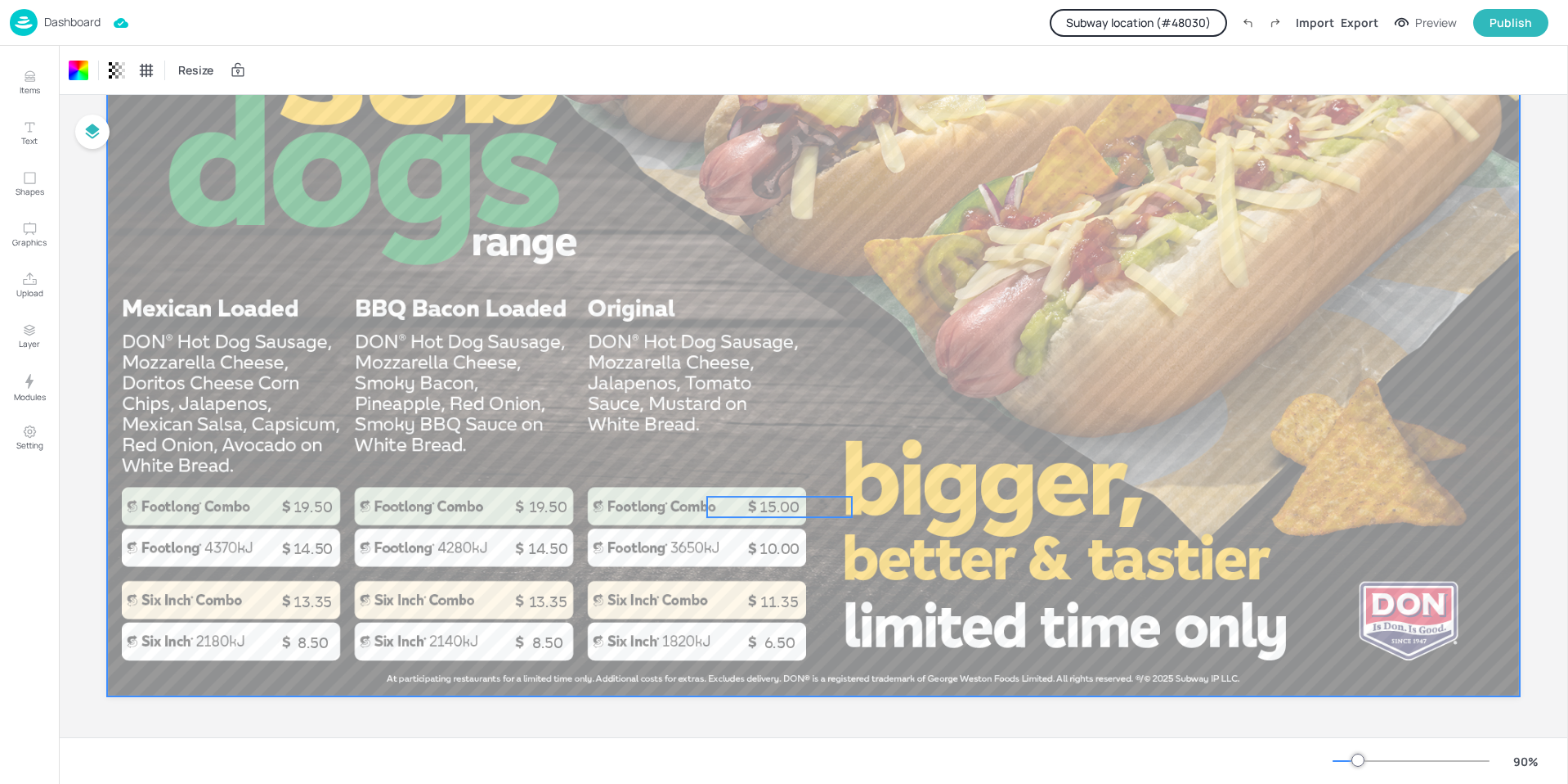
click at [761, 499] on p "15.00" at bounding box center [779, 506] width 145 height 20
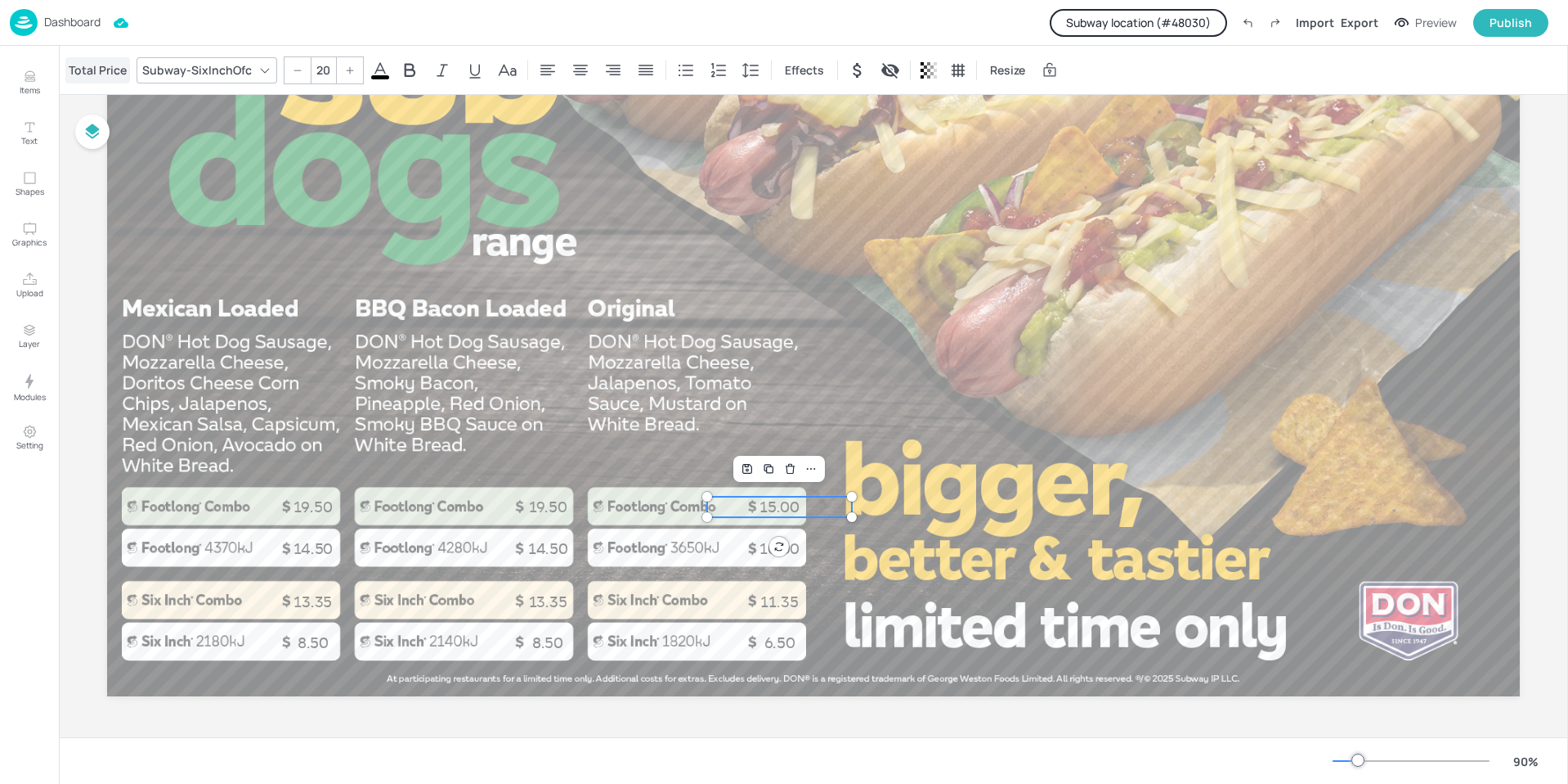
click at [100, 67] on div "Total Price" at bounding box center [98, 70] width 65 height 26
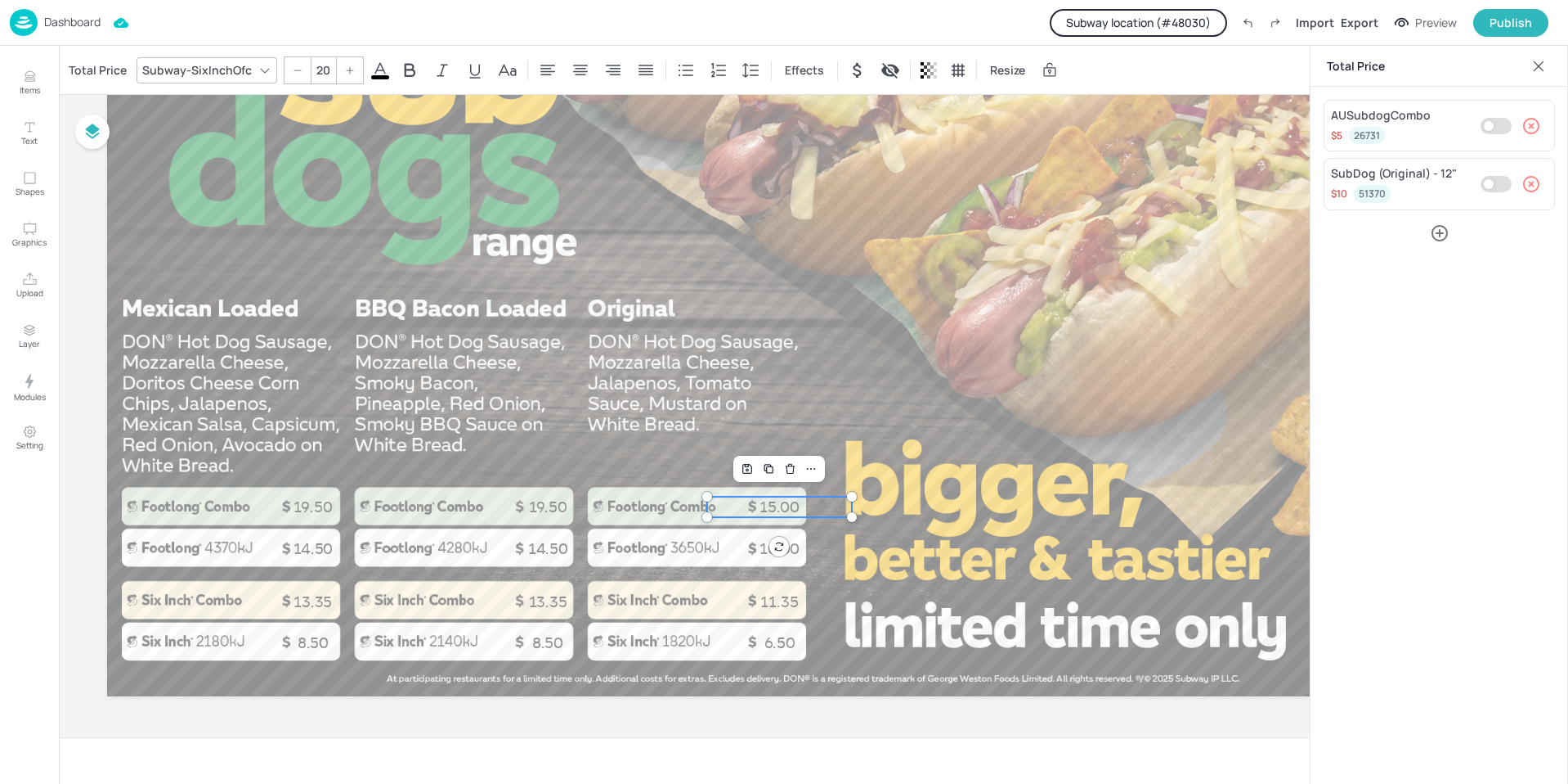
click at [74, 18] on p "Dashboard" at bounding box center [72, 22] width 56 height 11
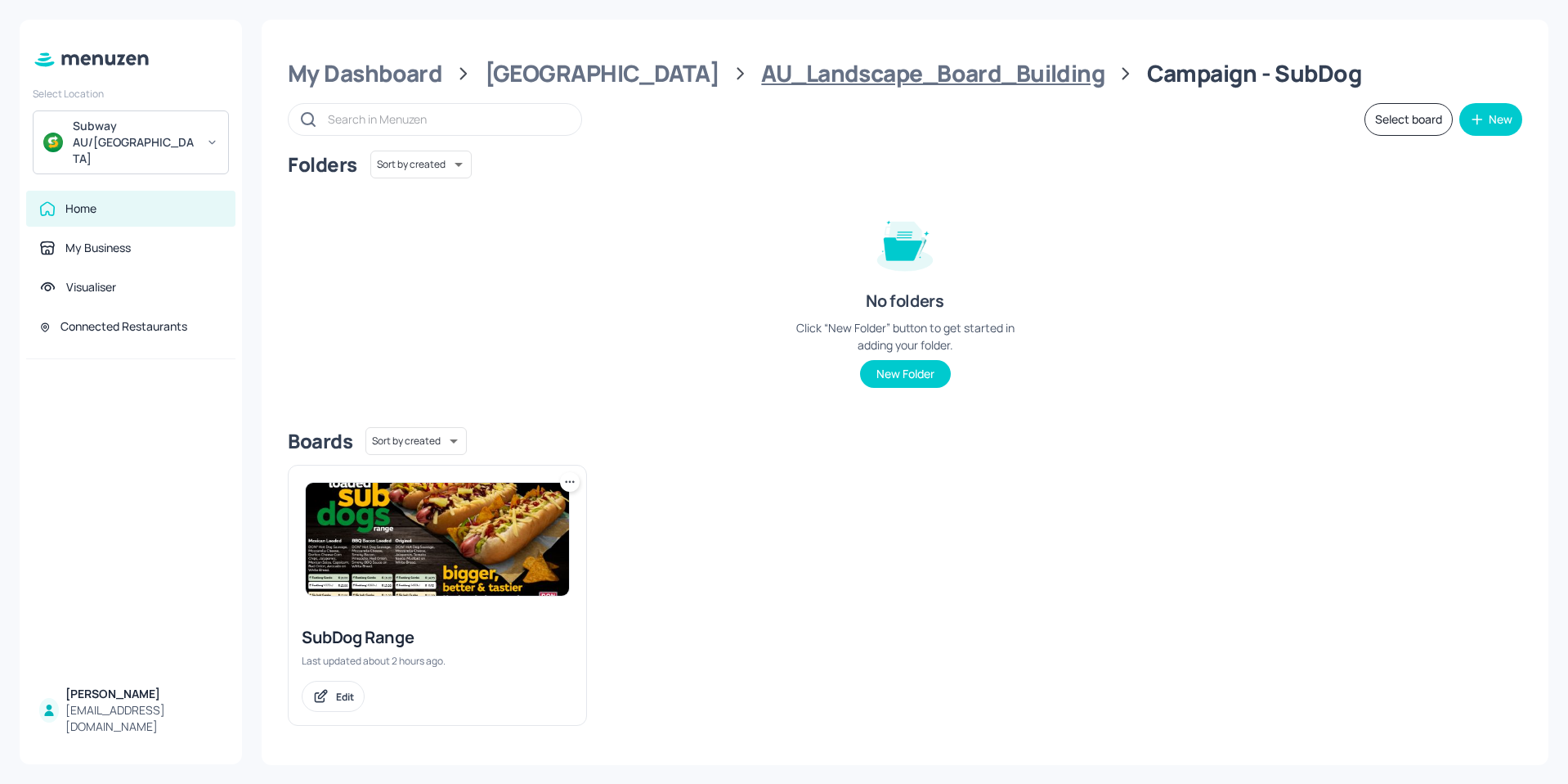
click at [840, 69] on div "AU_Landscape_Board_Building" at bounding box center [933, 74] width 344 height 30
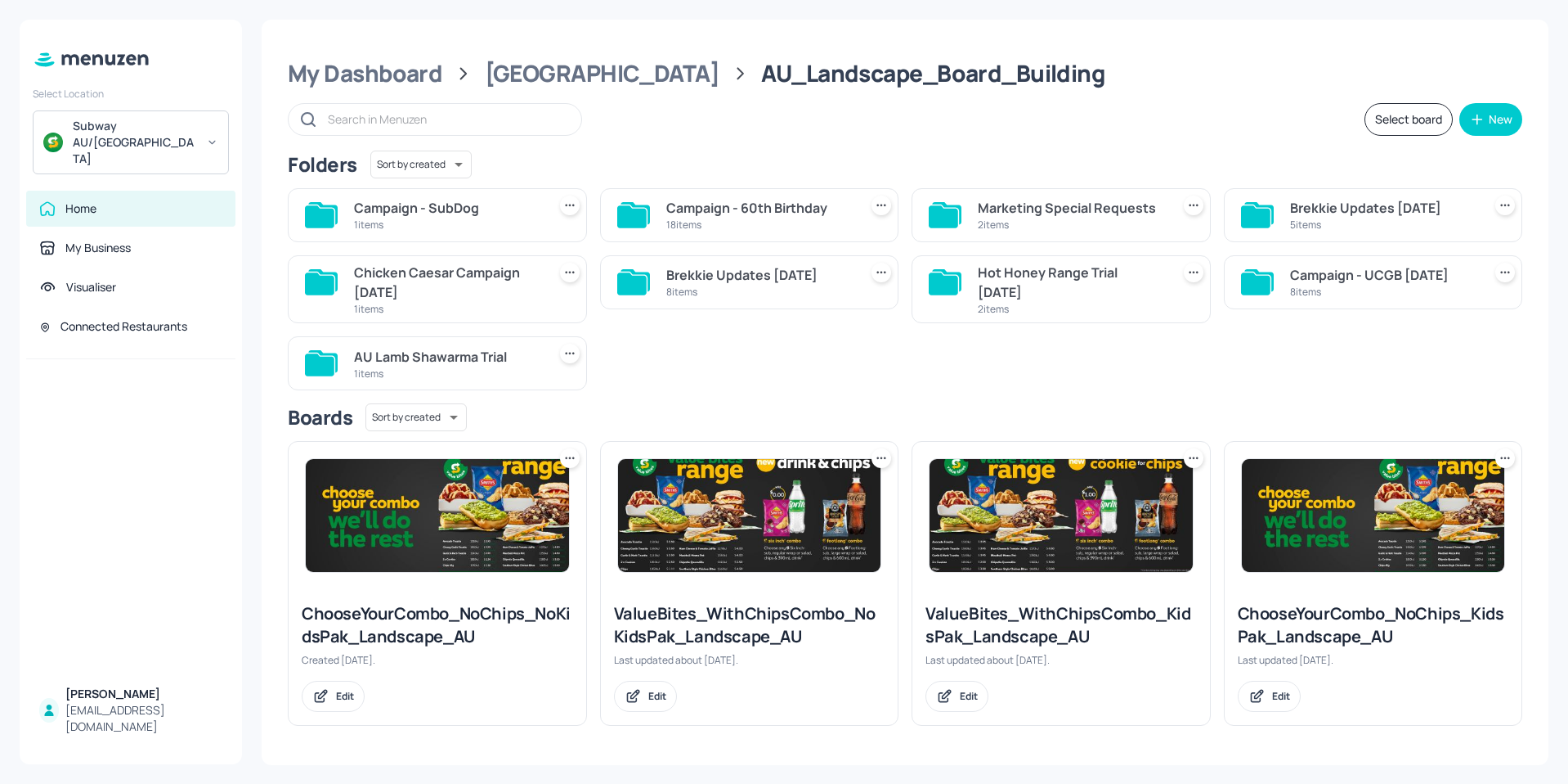
click at [711, 224] on div "18 items" at bounding box center [759, 225] width 187 height 14
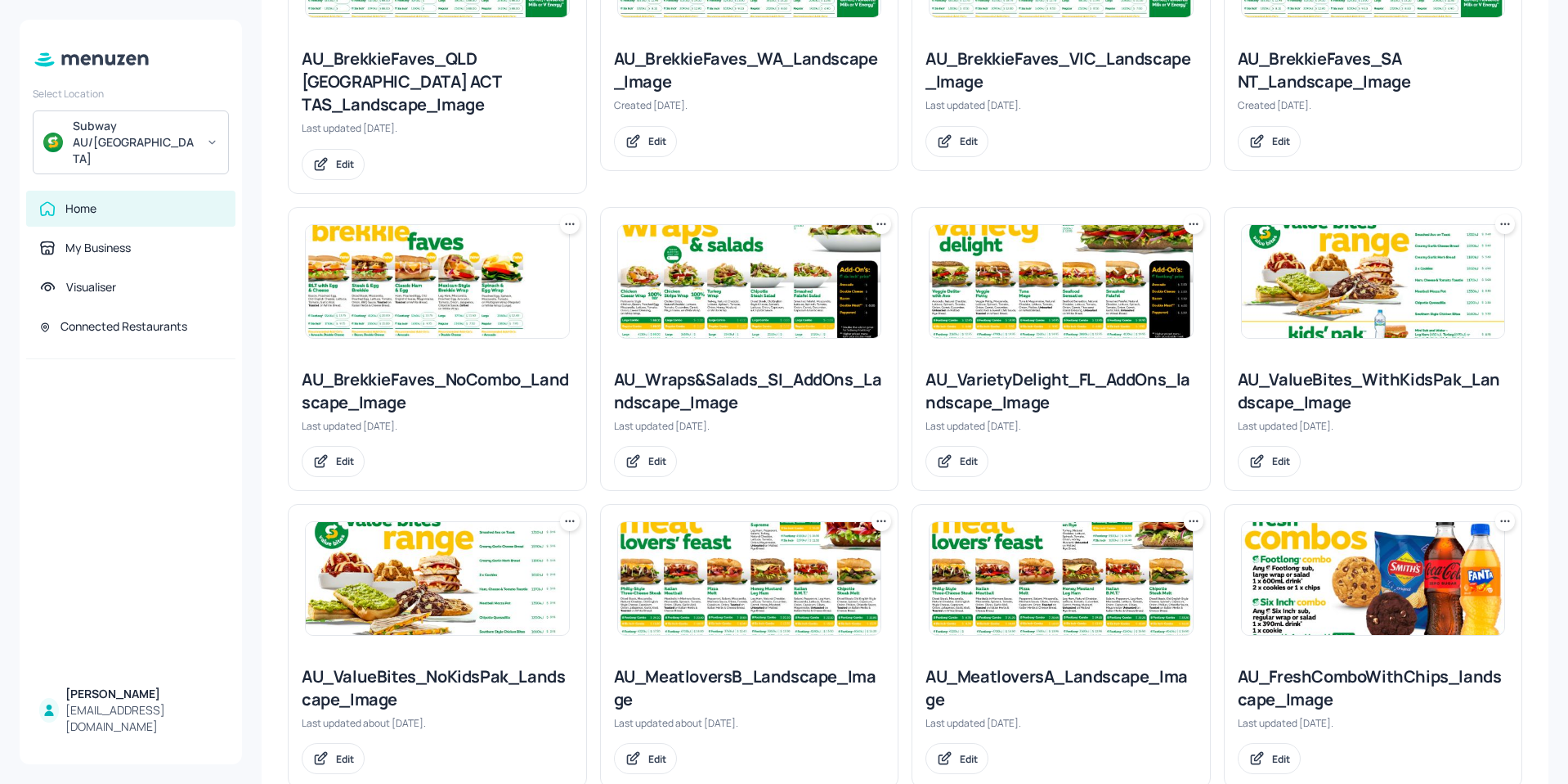
scroll to position [900, 0]
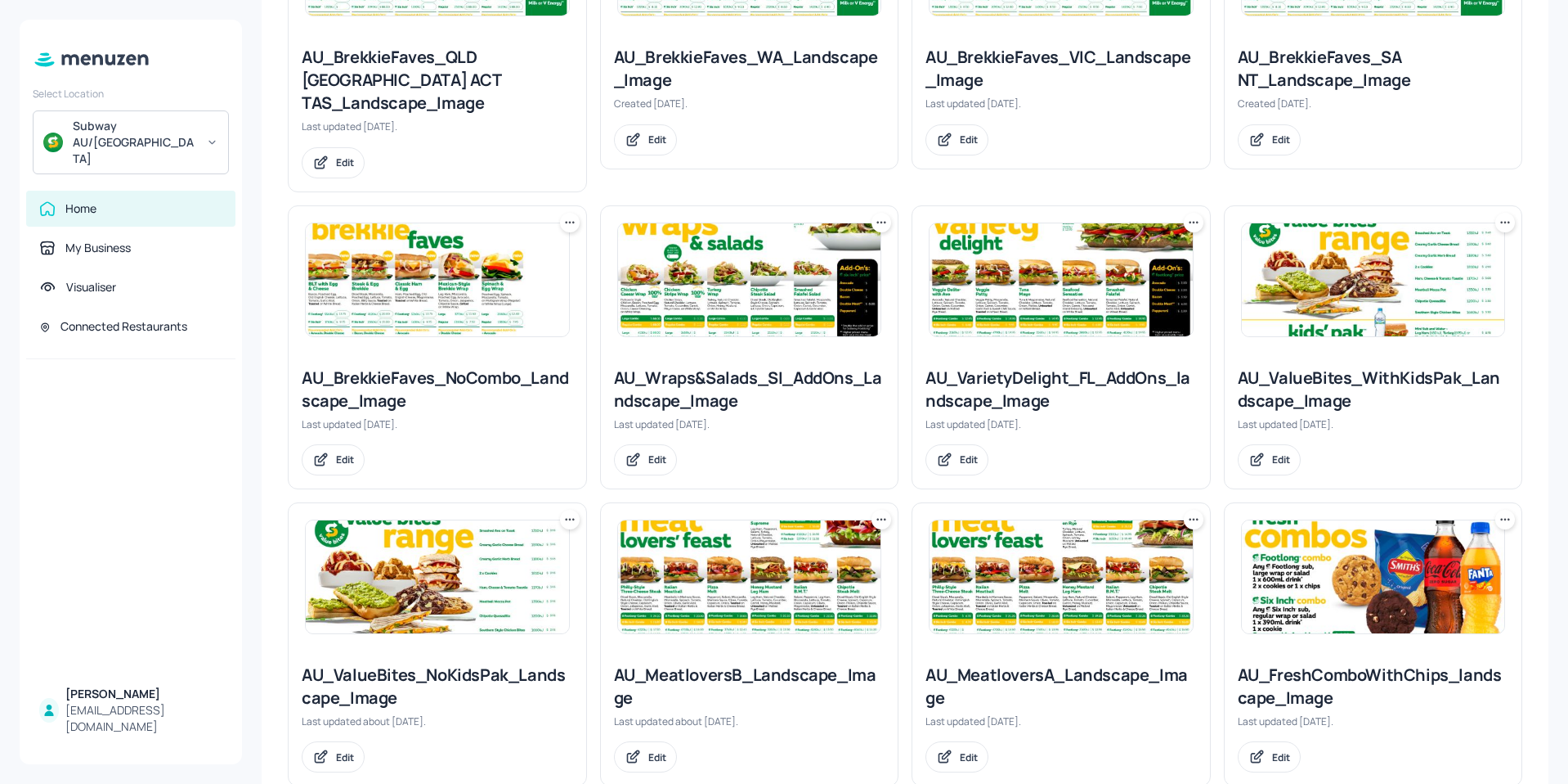
click at [684, 558] on img at bounding box center [749, 576] width 263 height 113
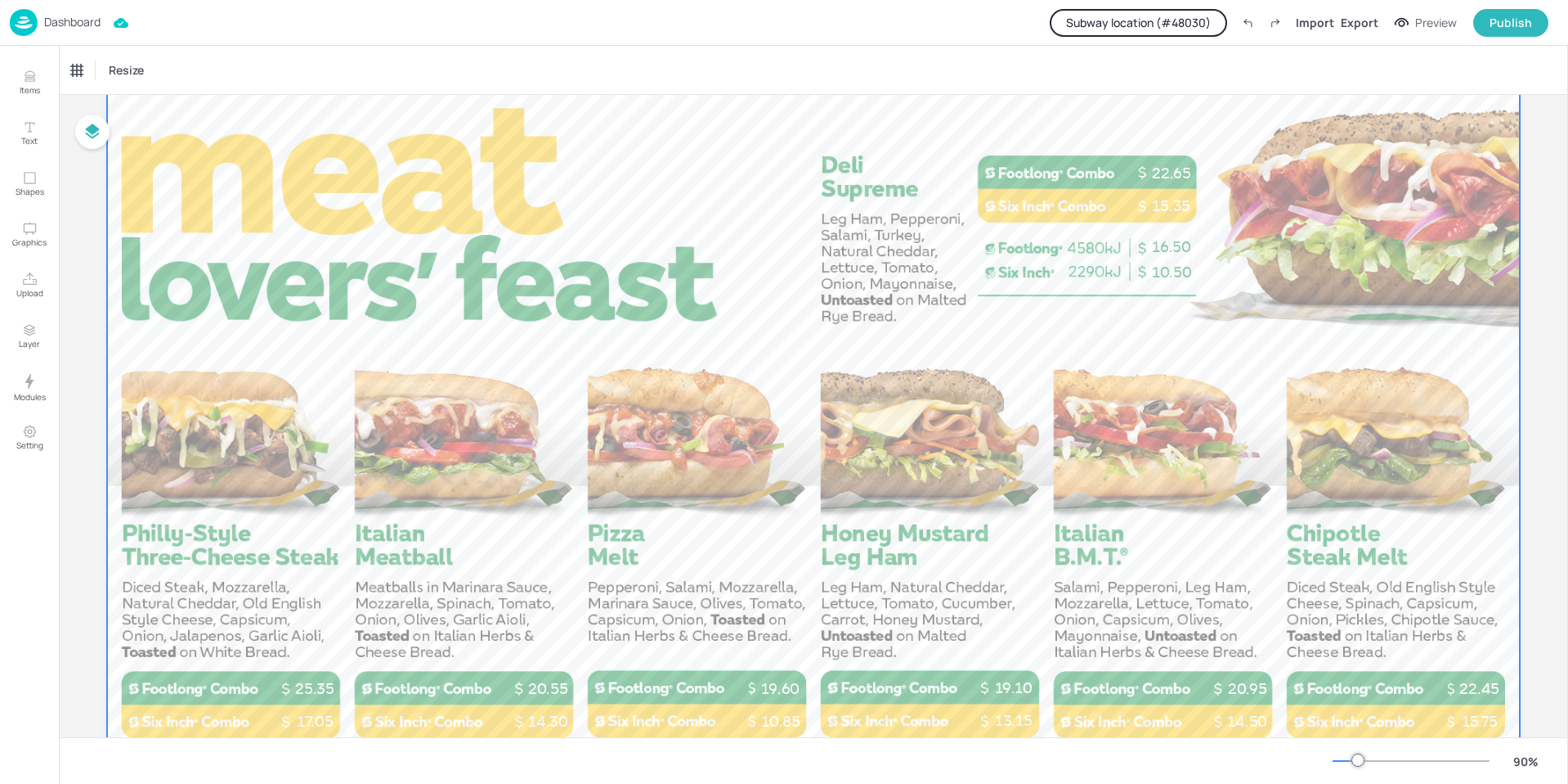
scroll to position [246, 0]
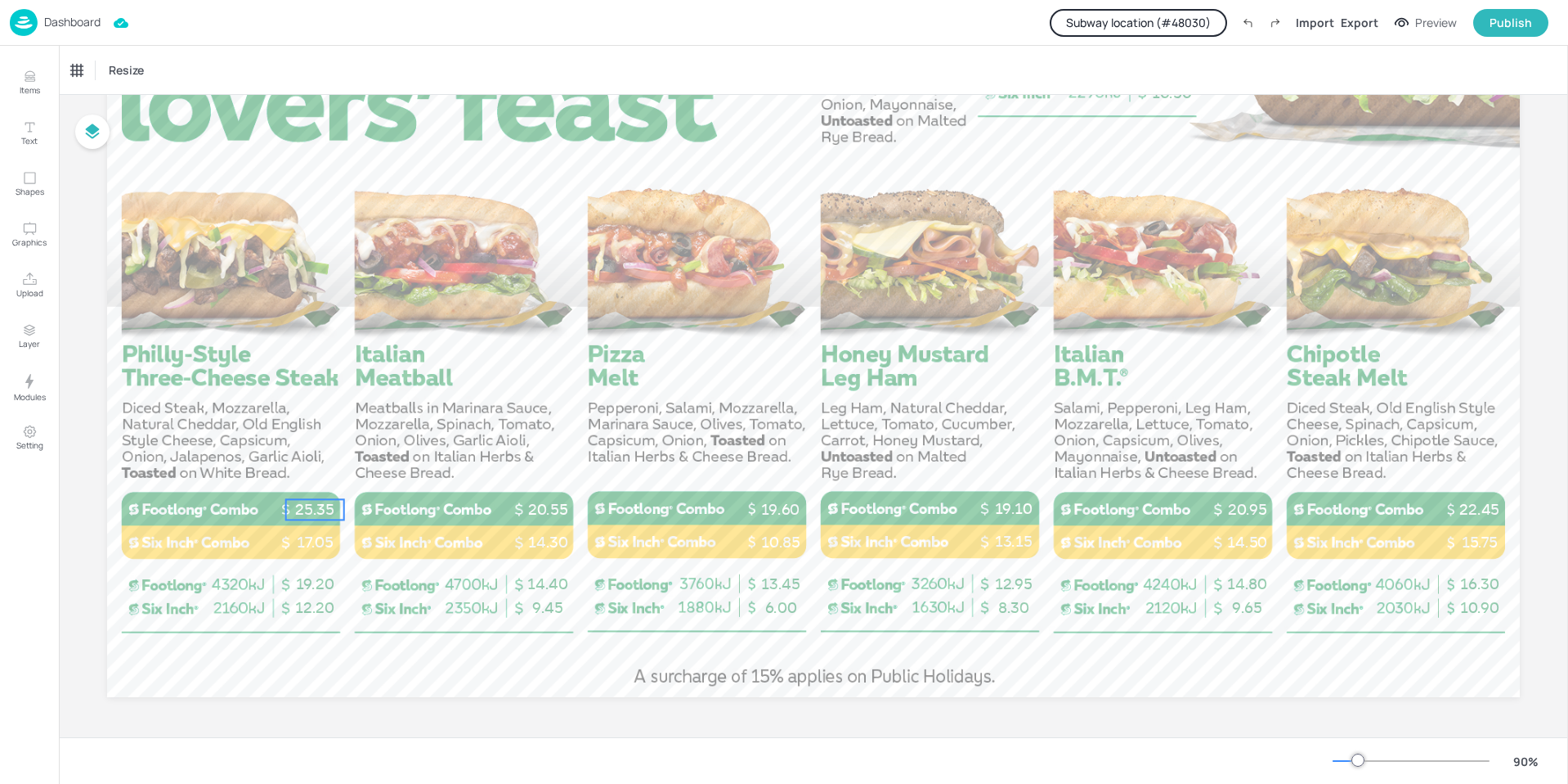
click at [315, 505] on p "25.35" at bounding box center [315, 509] width 58 height 20
click at [107, 74] on div "Total Price" at bounding box center [98, 70] width 65 height 26
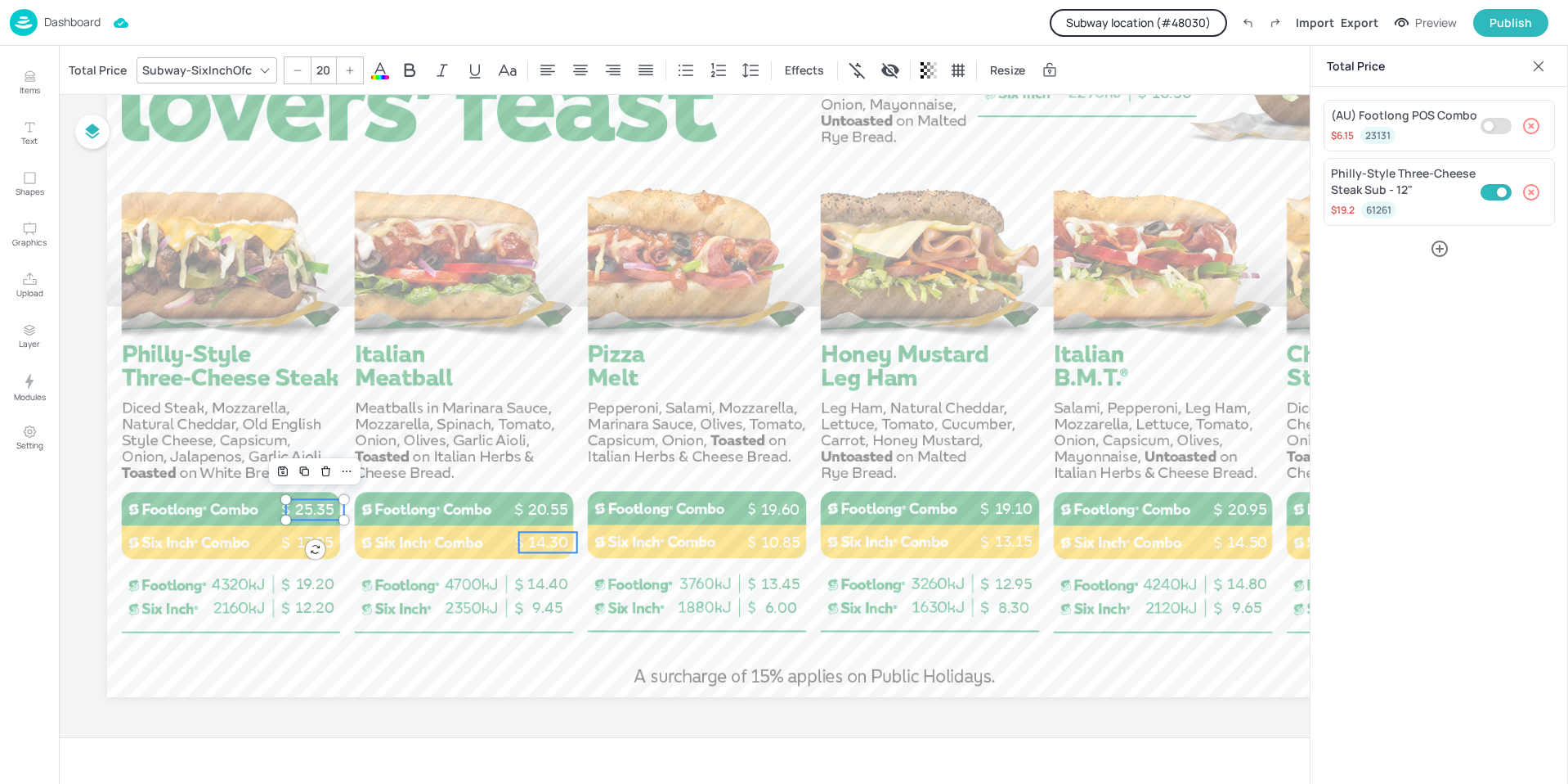
type input "20"
click at [552, 540] on p "14.30" at bounding box center [548, 541] width 58 height 20
click at [69, 27] on p "Dashboard" at bounding box center [72, 22] width 56 height 11
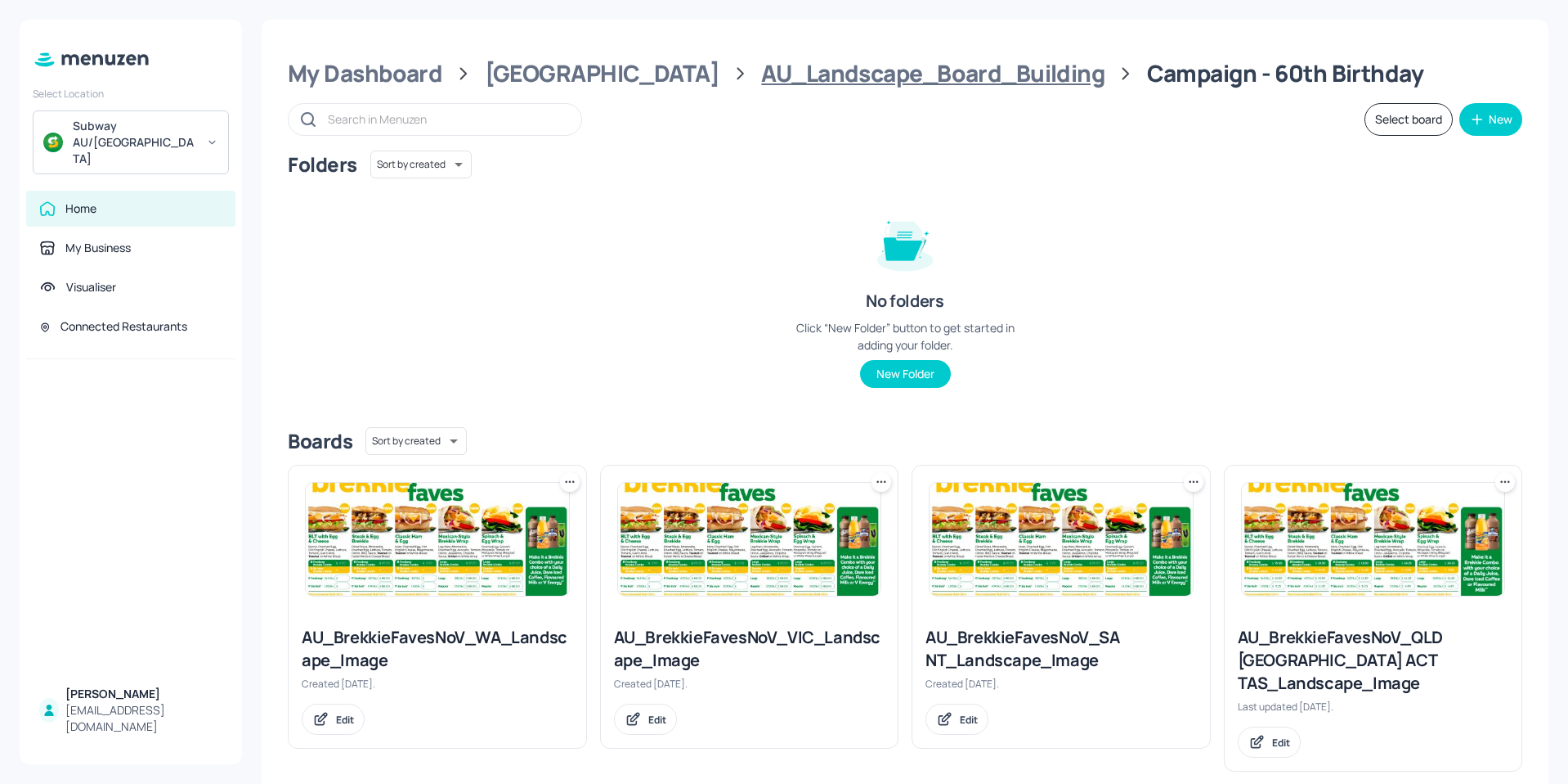
click at [761, 75] on div "AU_Landscape_Board_Building" at bounding box center [933, 74] width 344 height 30
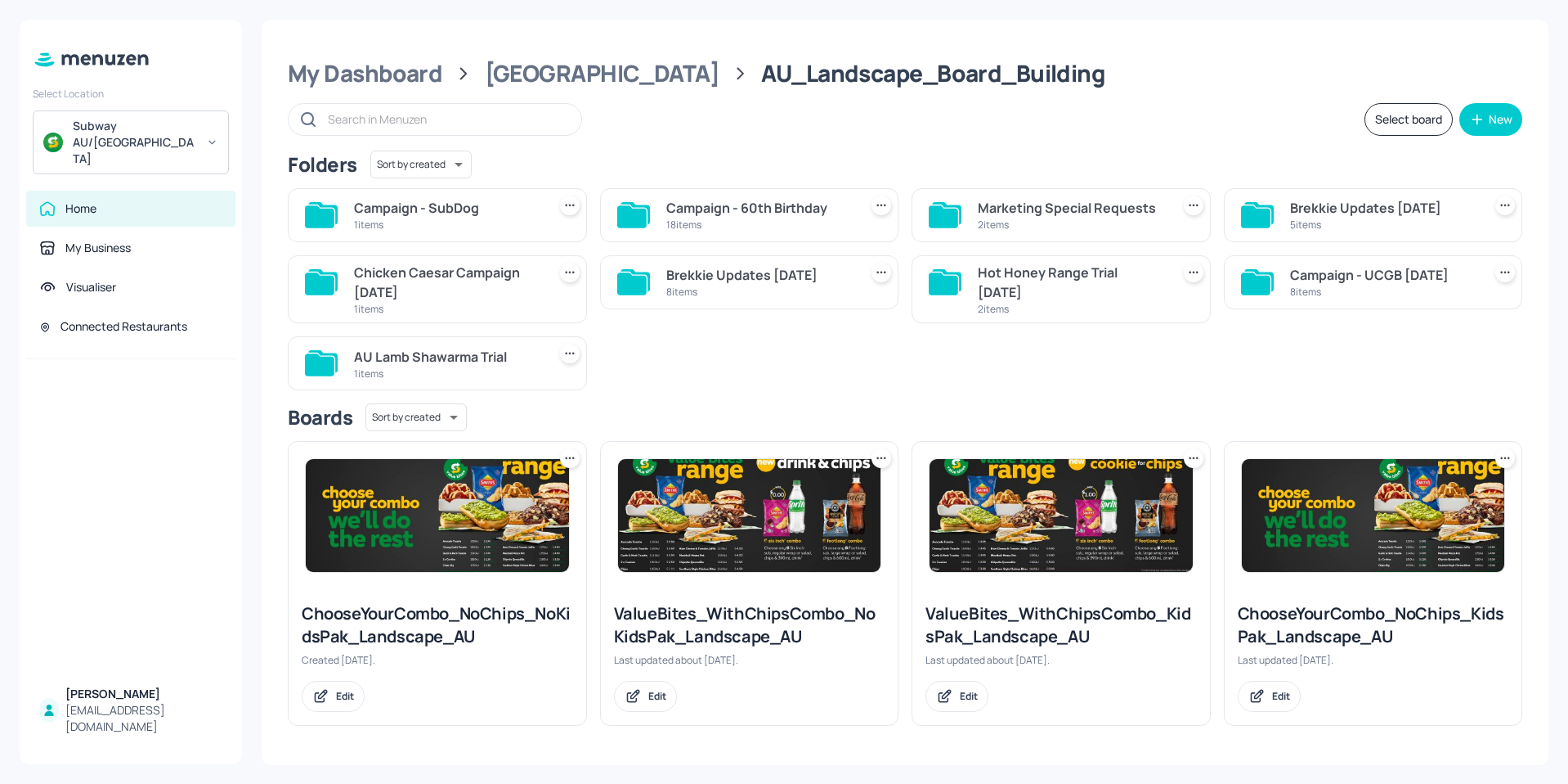
click at [438, 205] on div "Campaign - SubDog" at bounding box center [447, 208] width 187 height 19
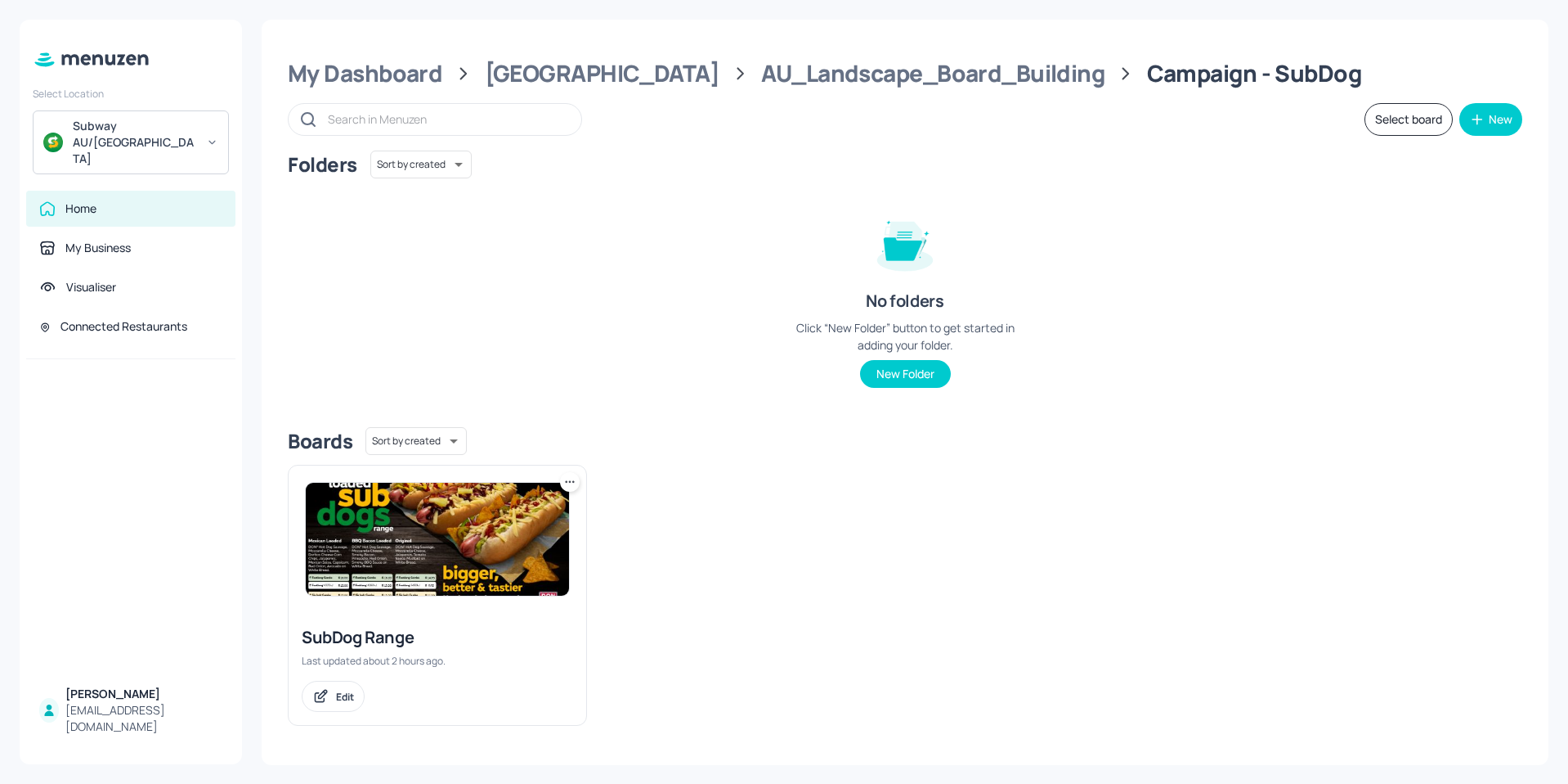
click at [457, 523] on img at bounding box center [437, 538] width 263 height 113
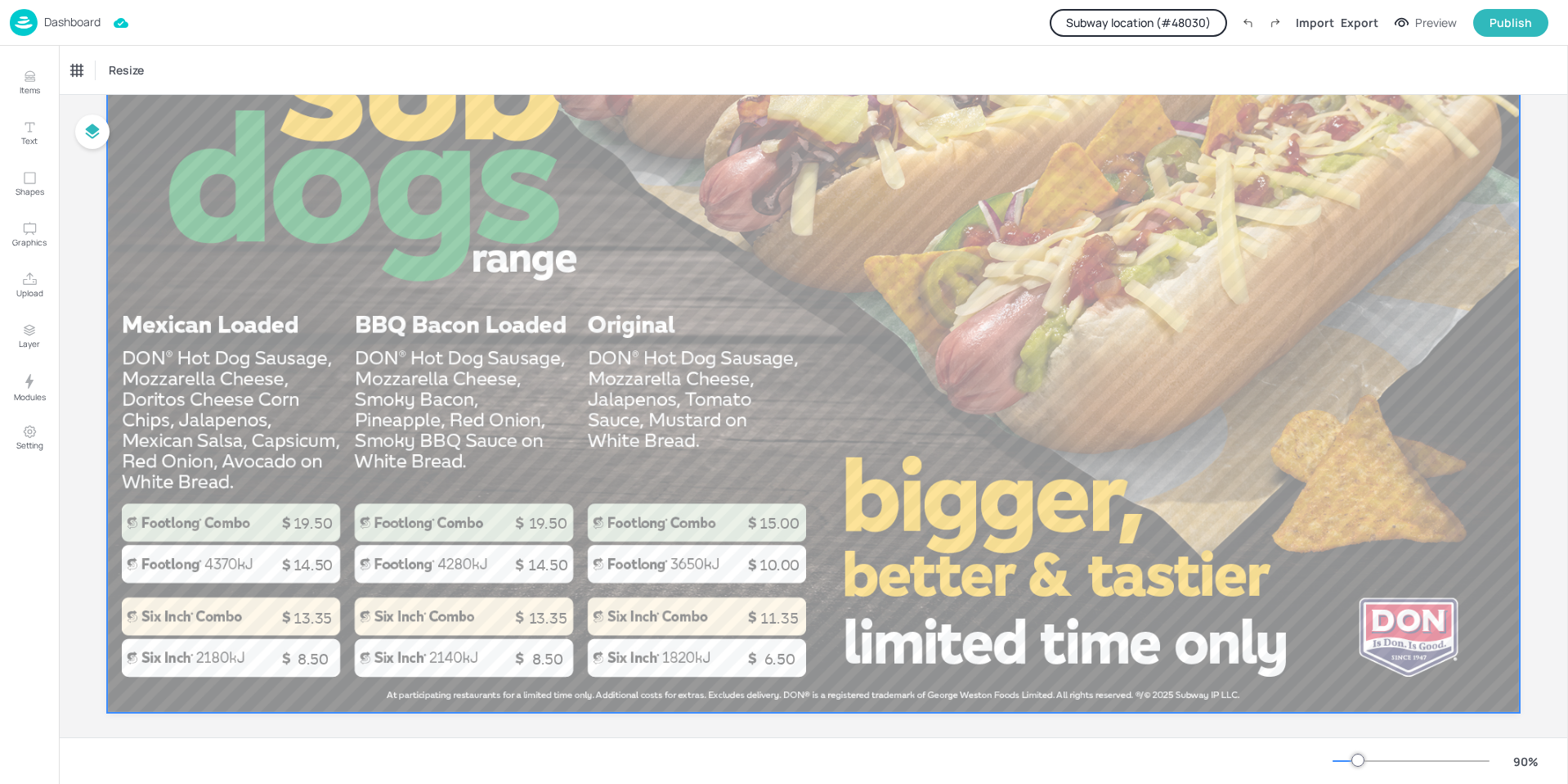
scroll to position [246, 0]
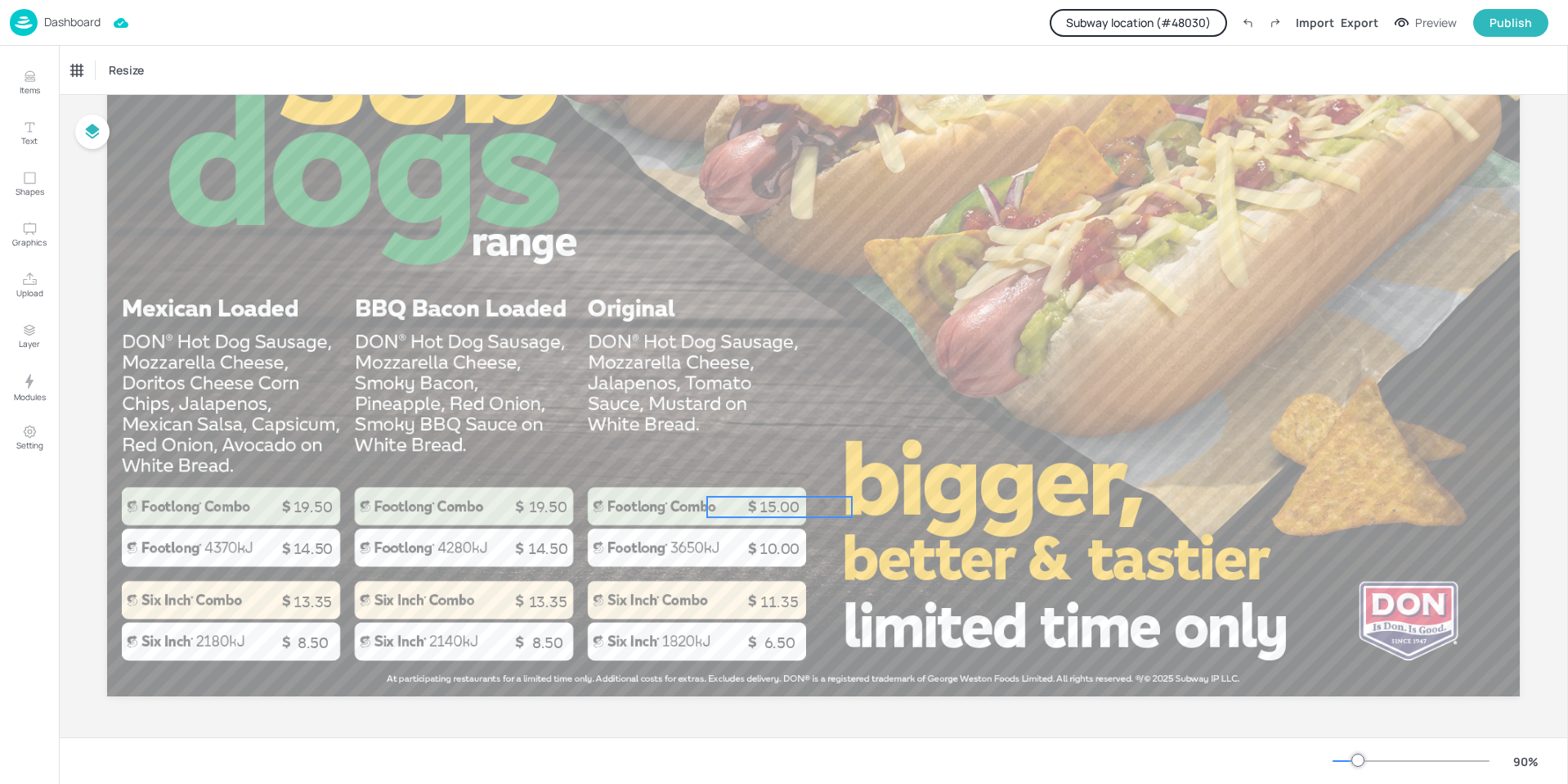
click at [777, 508] on p "15.00" at bounding box center [779, 506] width 145 height 20
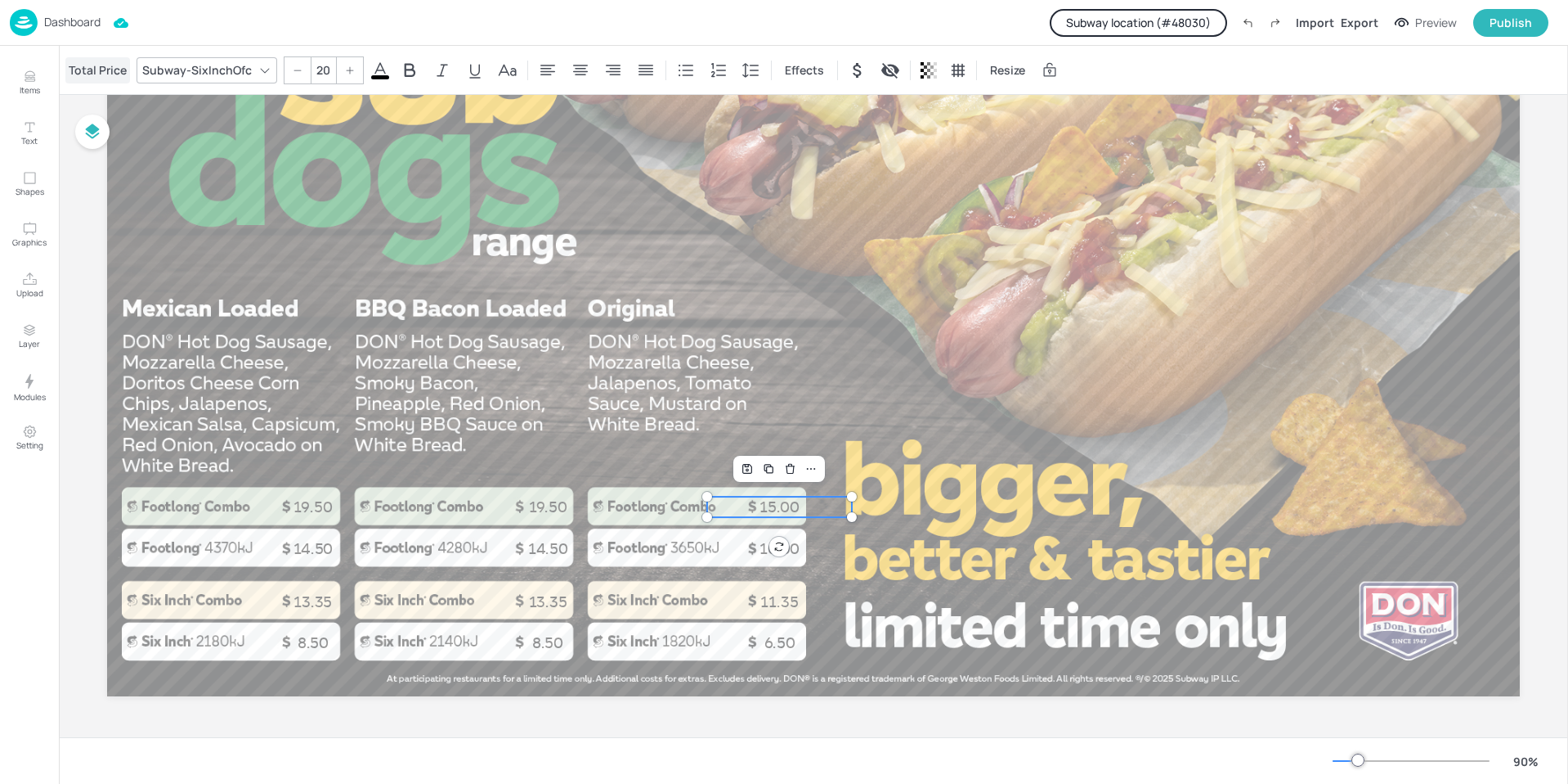
click at [105, 77] on div "Total Price" at bounding box center [98, 70] width 65 height 26
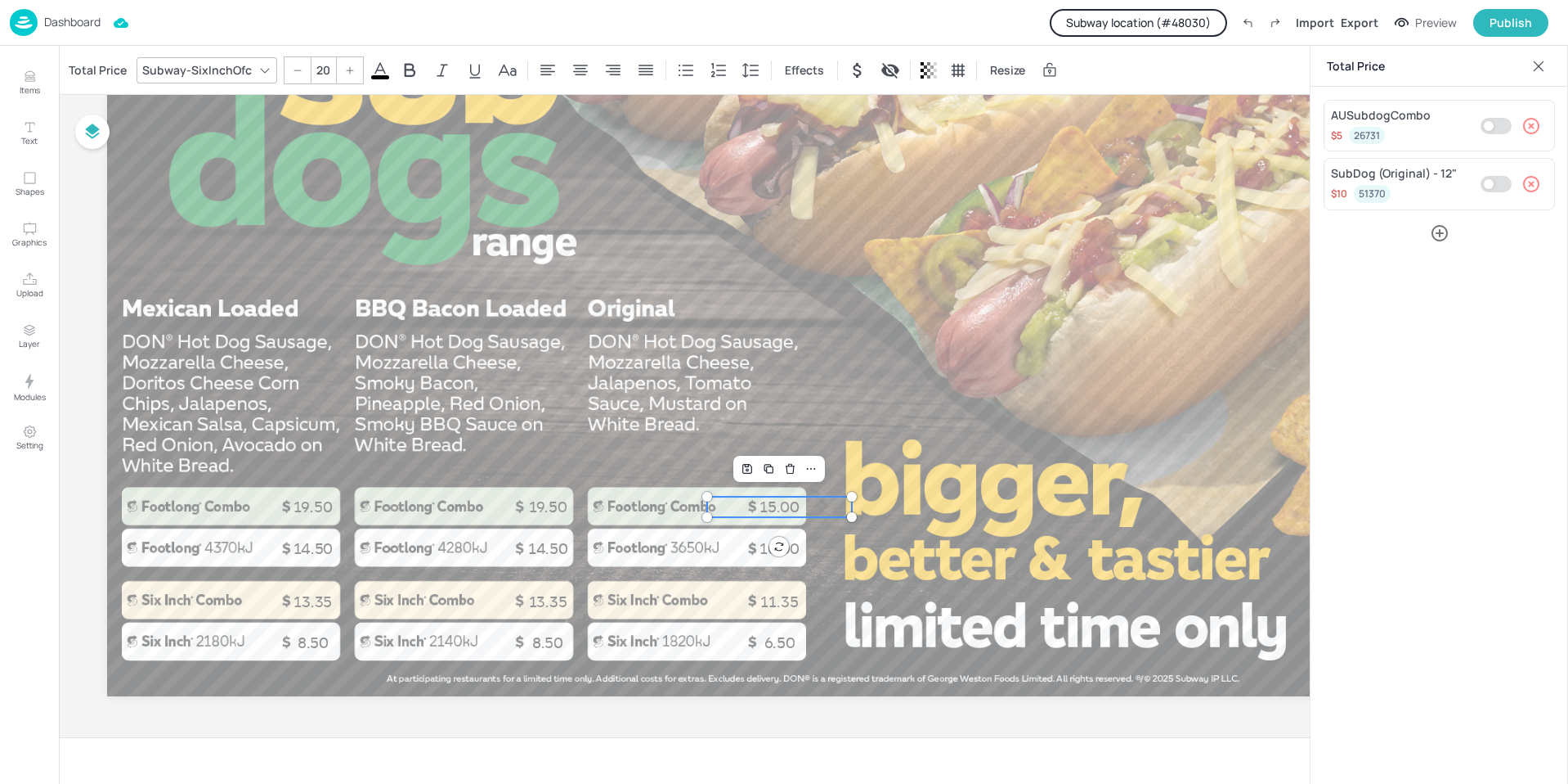
click at [64, 18] on p "Dashboard" at bounding box center [72, 22] width 56 height 11
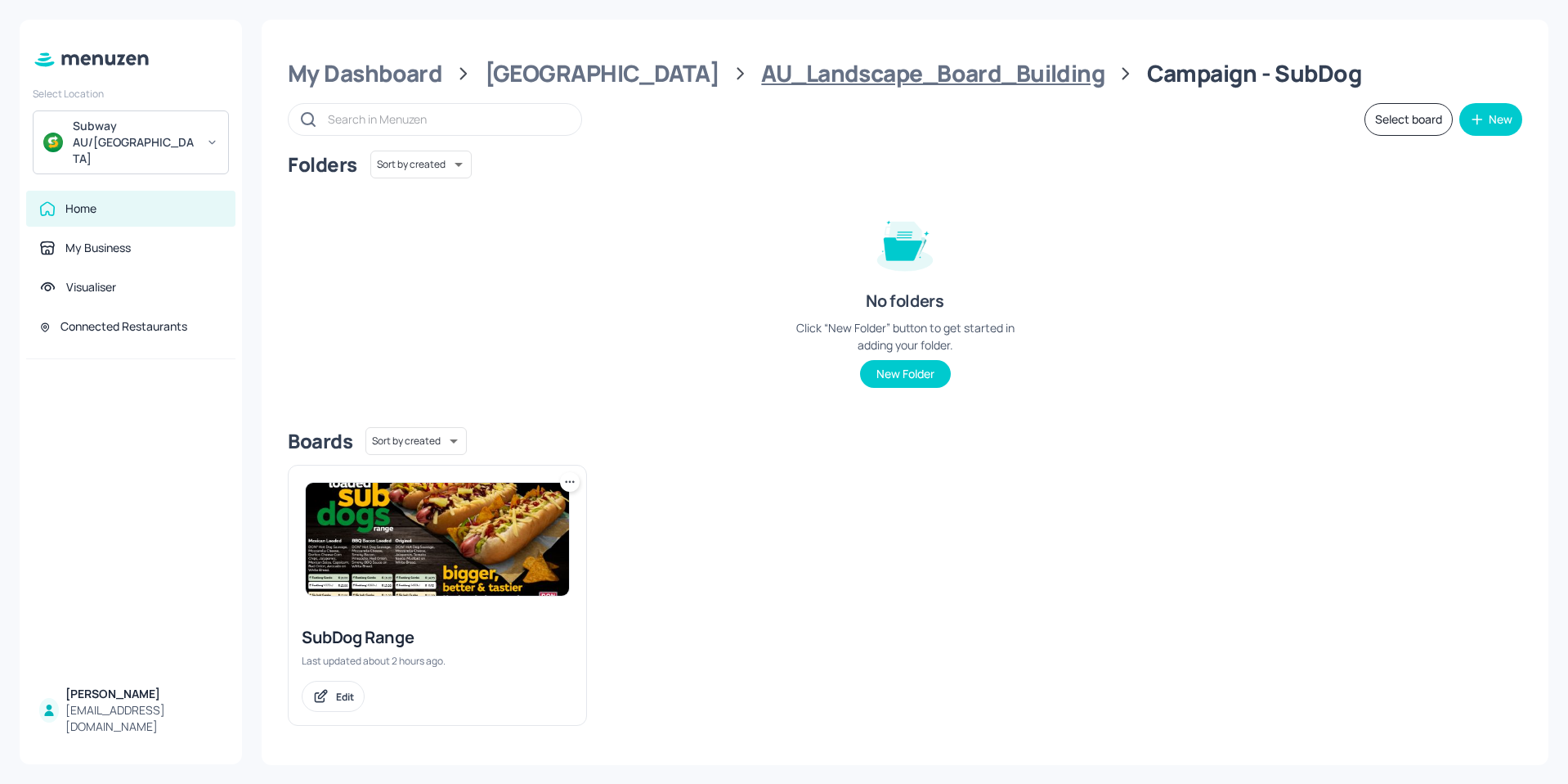
click at [761, 77] on div "AU_Landscape_Board_Building" at bounding box center [933, 74] width 344 height 30
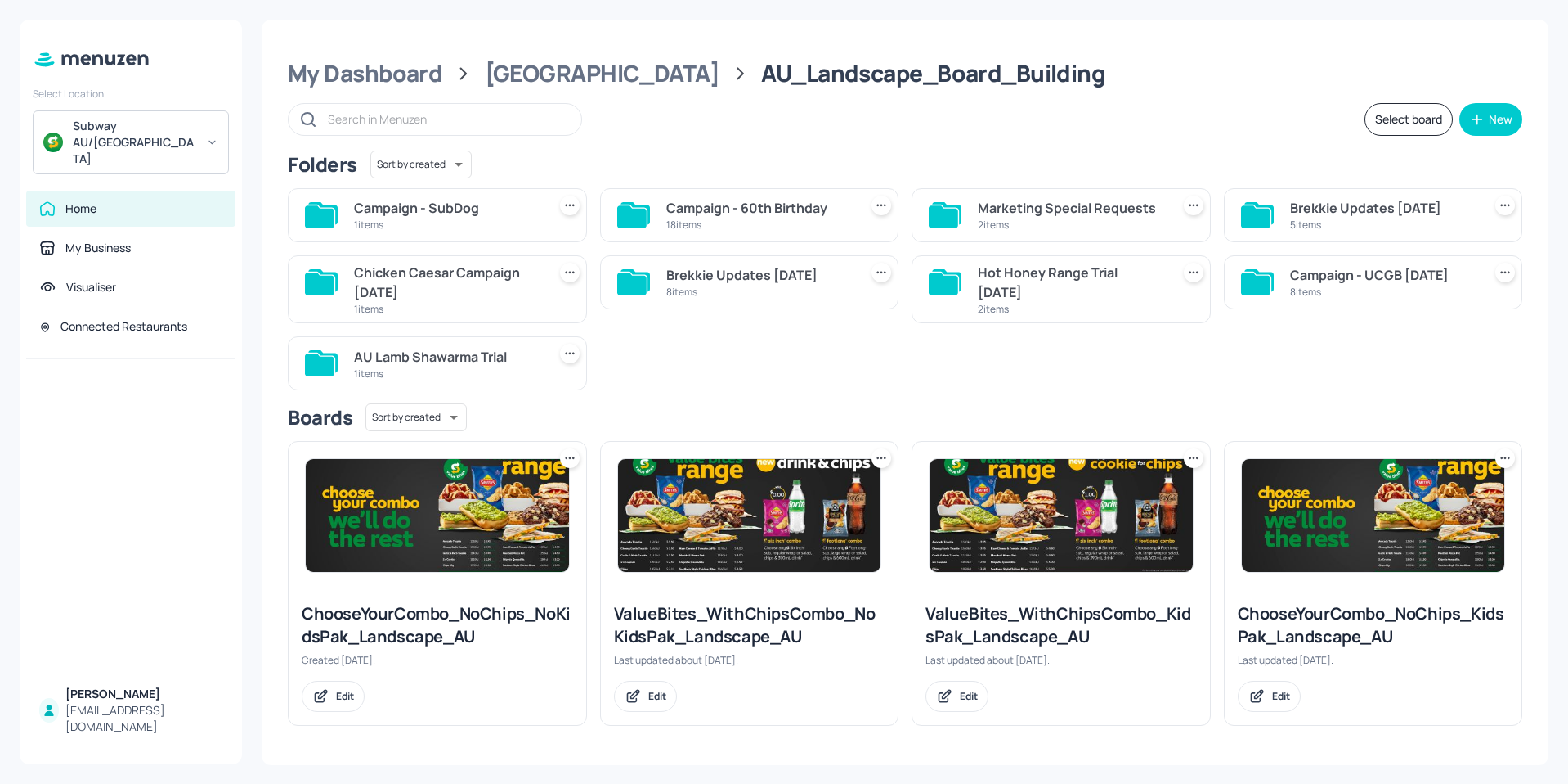
click at [687, 210] on div "Campaign - 60th Birthday" at bounding box center [759, 208] width 187 height 19
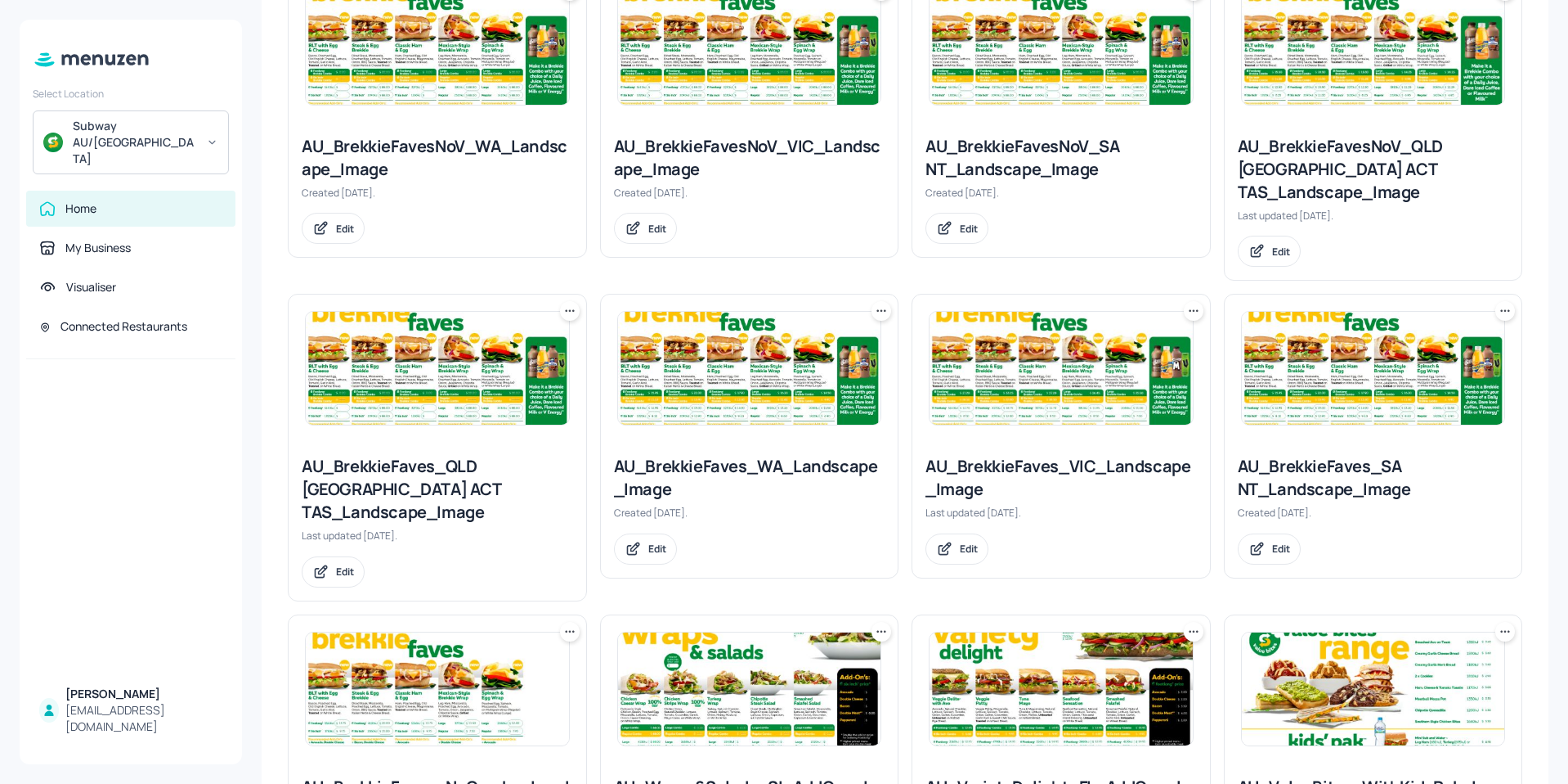
scroll to position [981, 0]
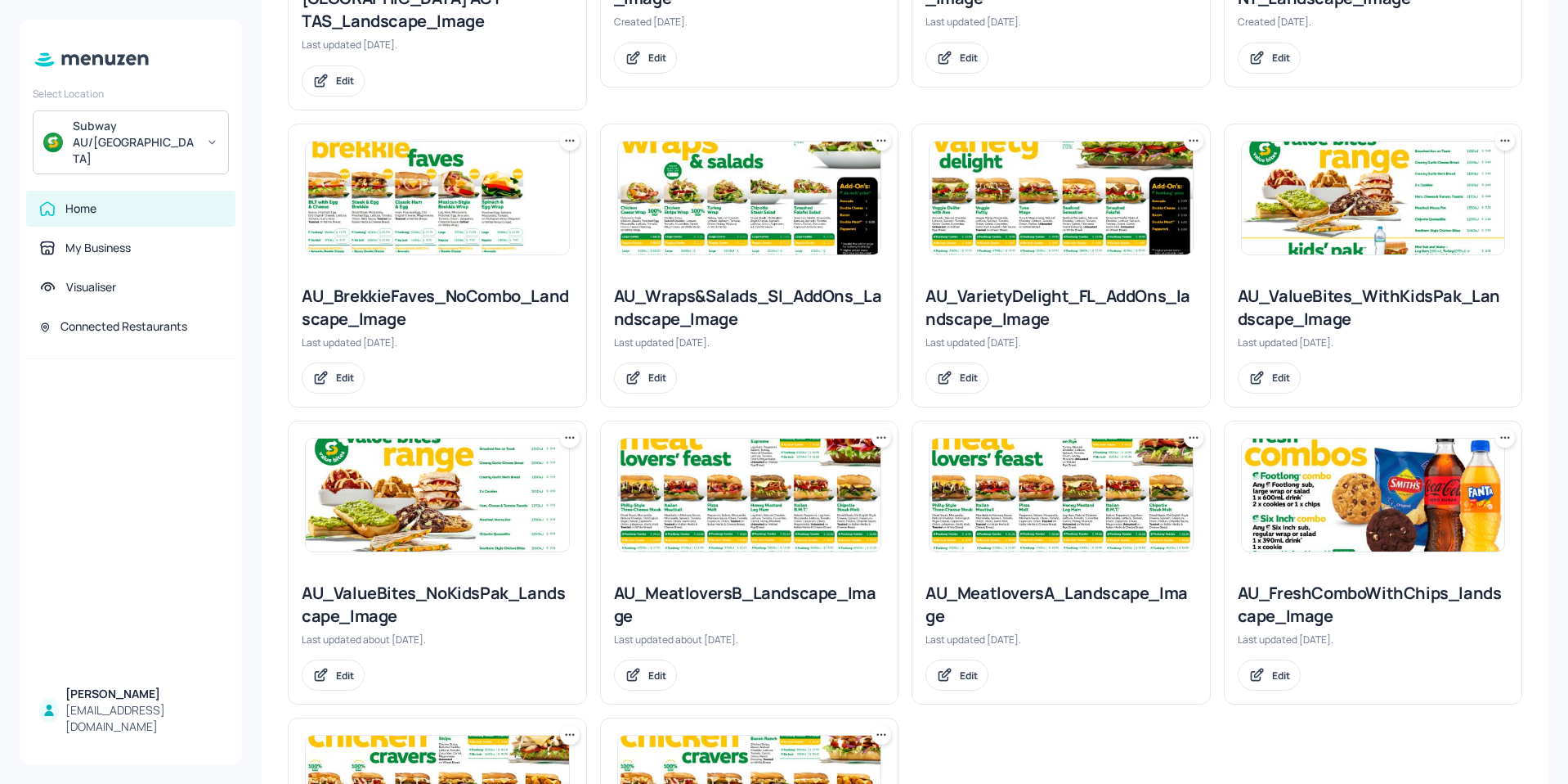
click at [699, 153] on img at bounding box center [749, 197] width 263 height 113
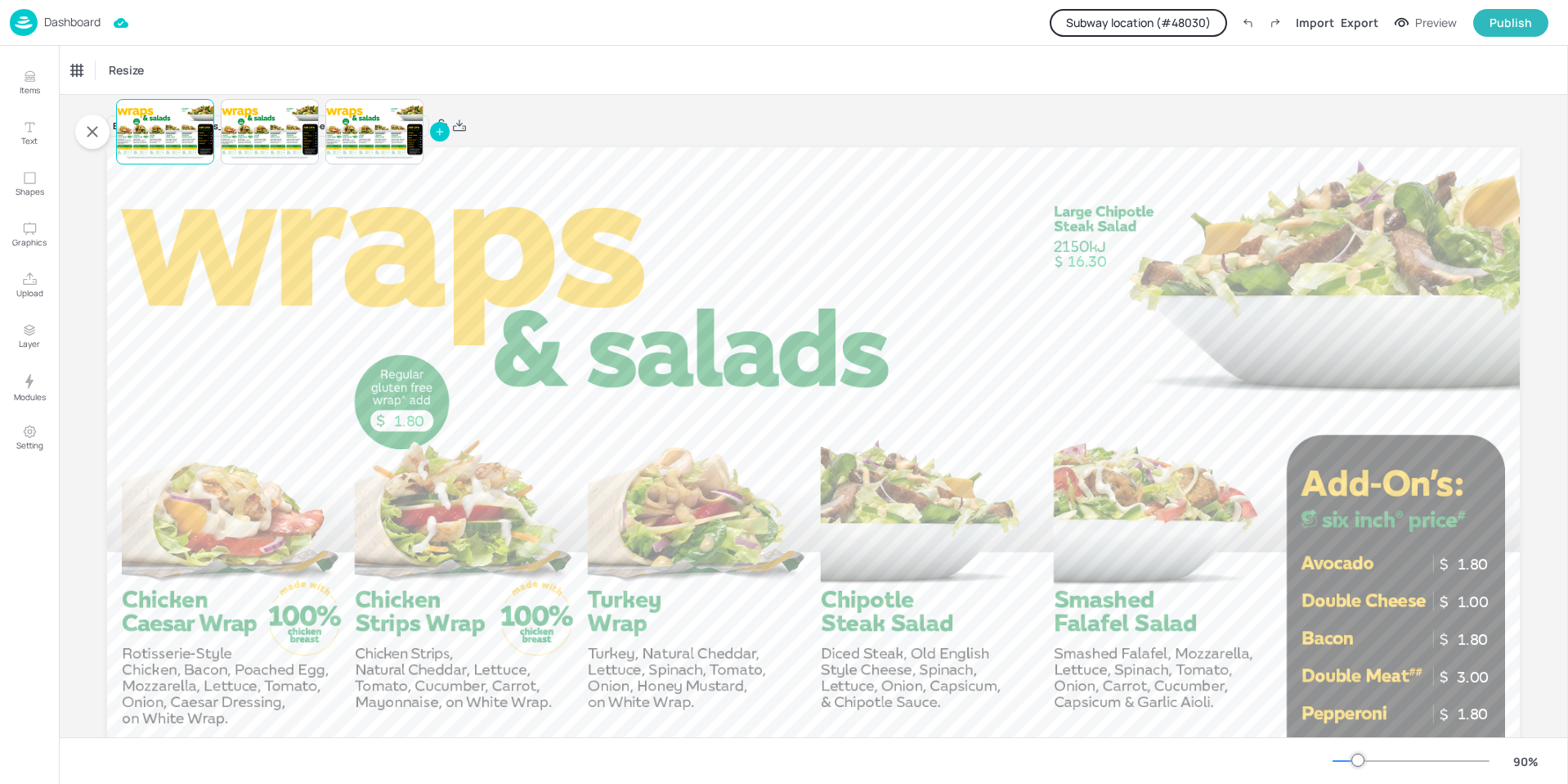
click at [1116, 6] on div "Dashboard Subway location (# 48030 ) Import Export Preview Publish" at bounding box center [779, 22] width 1539 height 45
click at [1120, 17] on button "Subway location (# 48030 )" at bounding box center [1139, 23] width 177 height 28
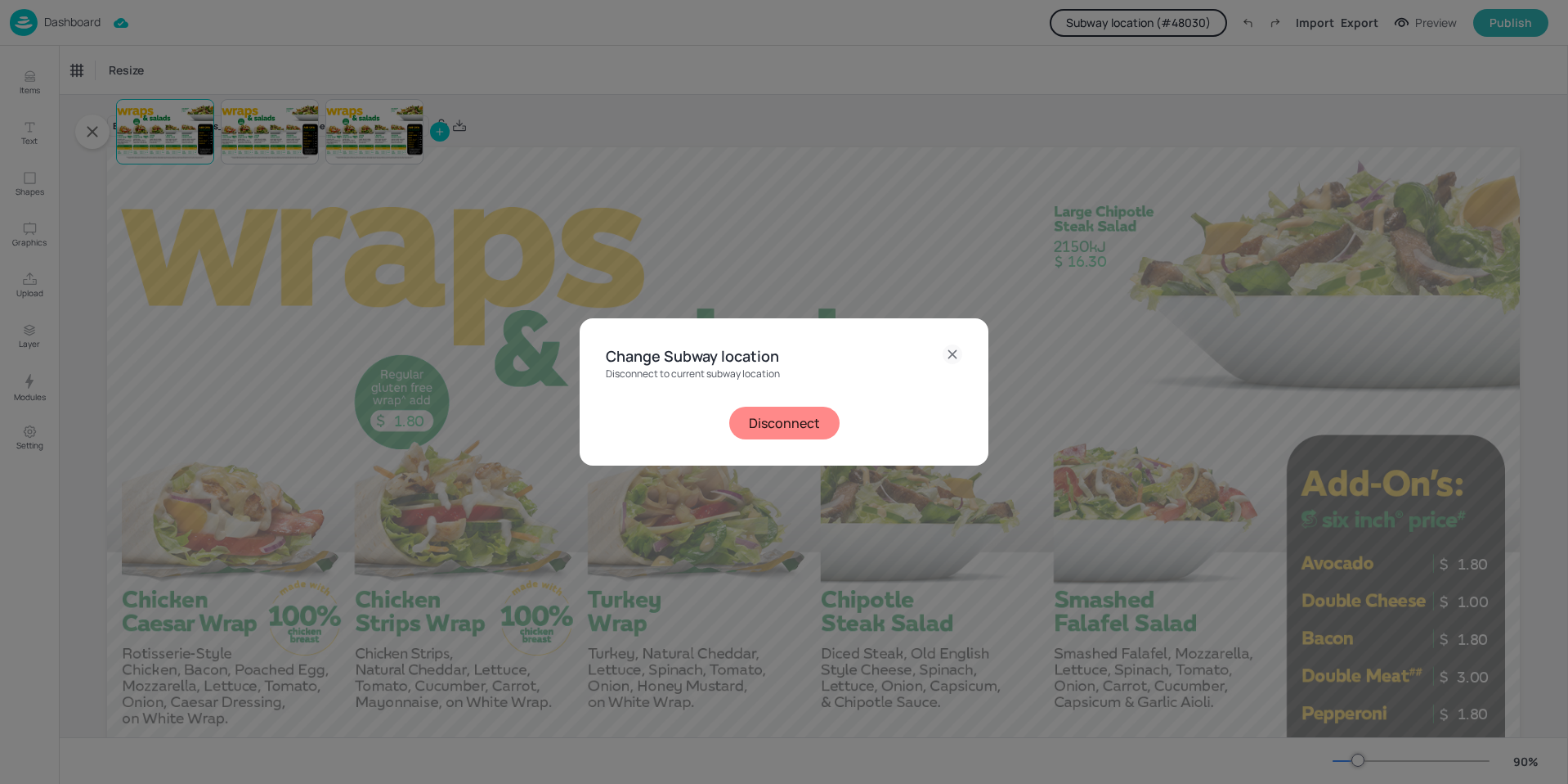
click at [791, 432] on button "Disconnect" at bounding box center [784, 423] width 110 height 32
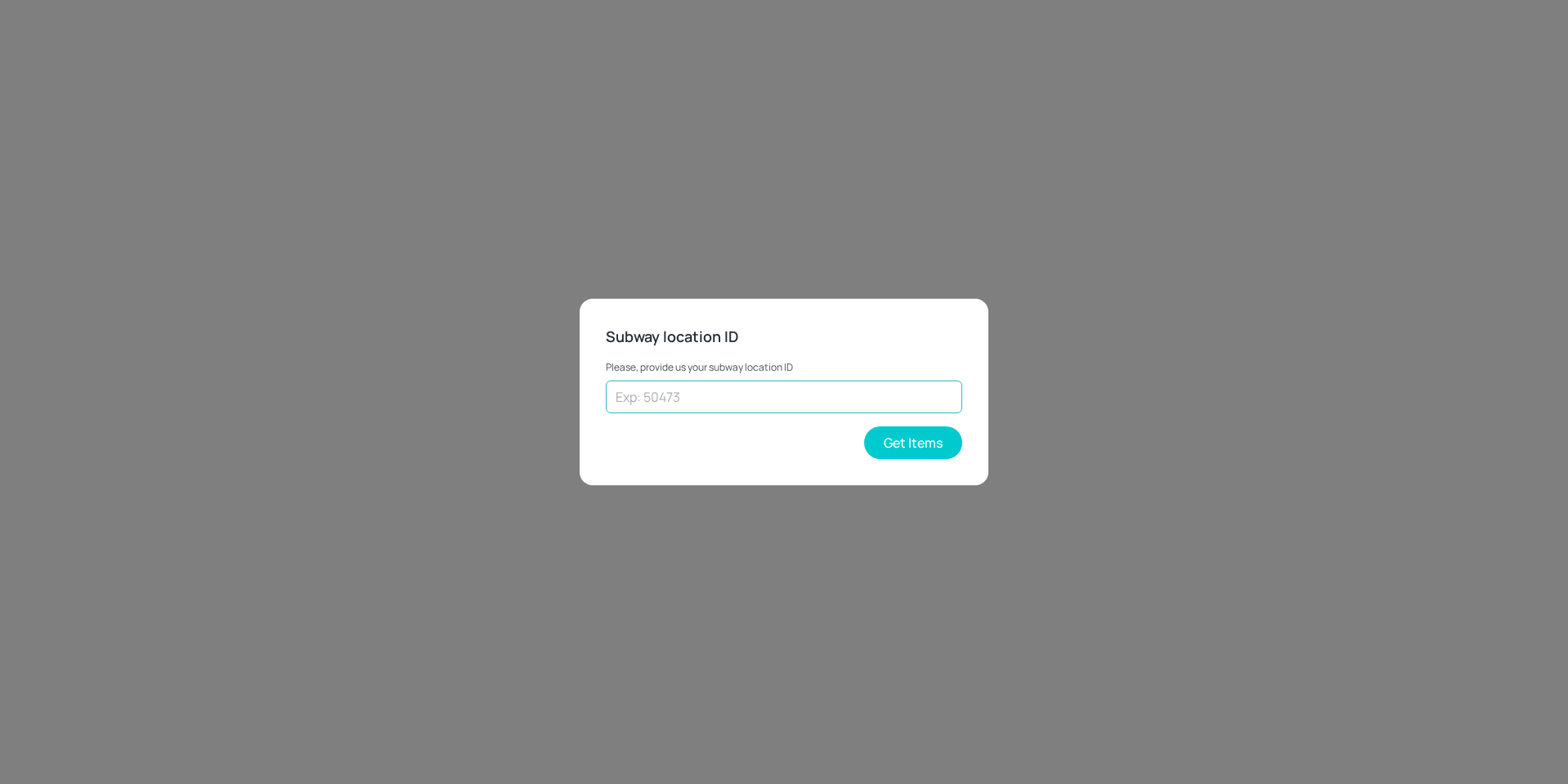
click at [841, 397] on input "text" at bounding box center [784, 396] width 357 height 32
type input "21098"
click at [906, 433] on button "Get Items" at bounding box center [913, 442] width 98 height 32
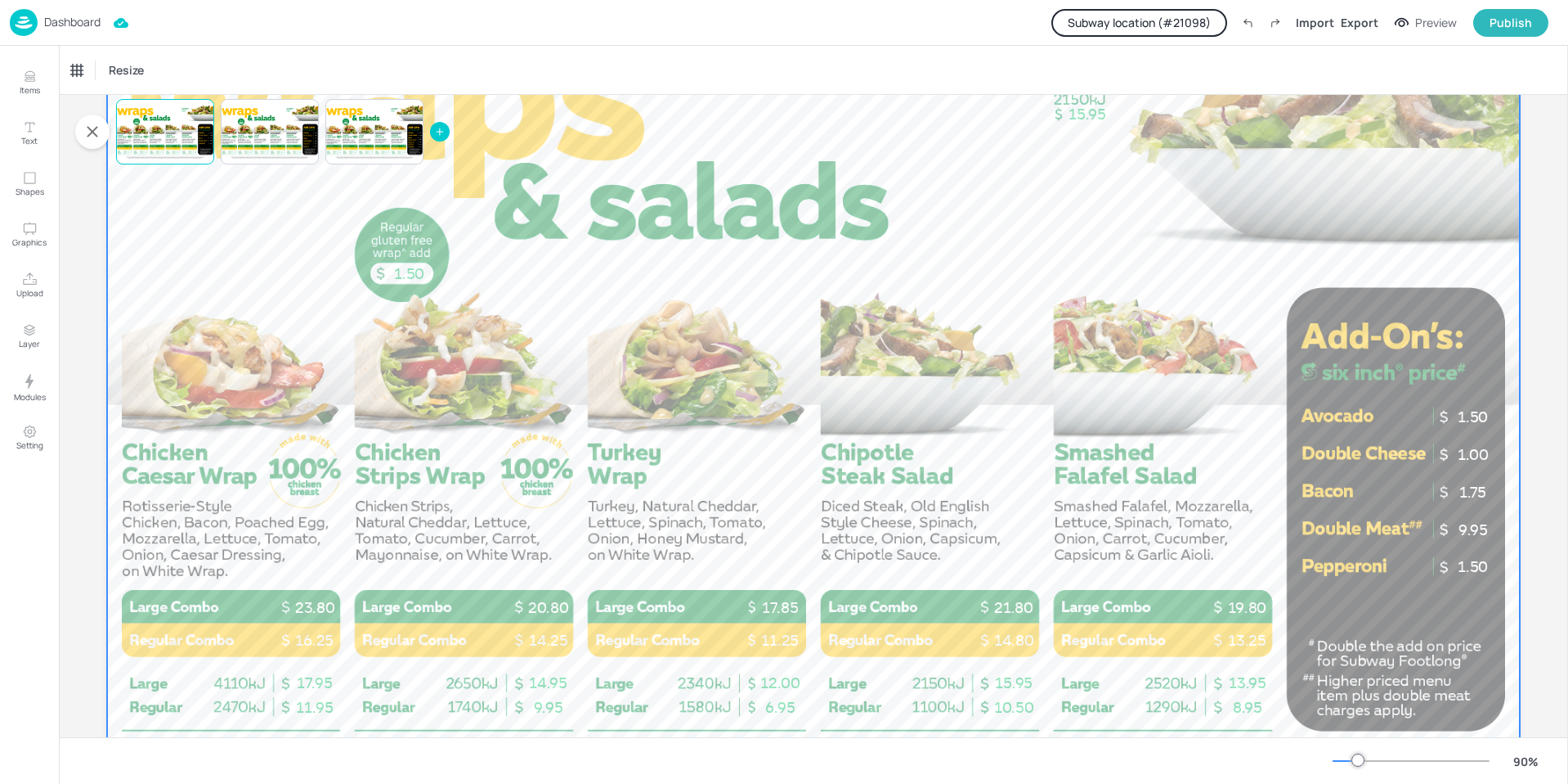
scroll to position [246, 0]
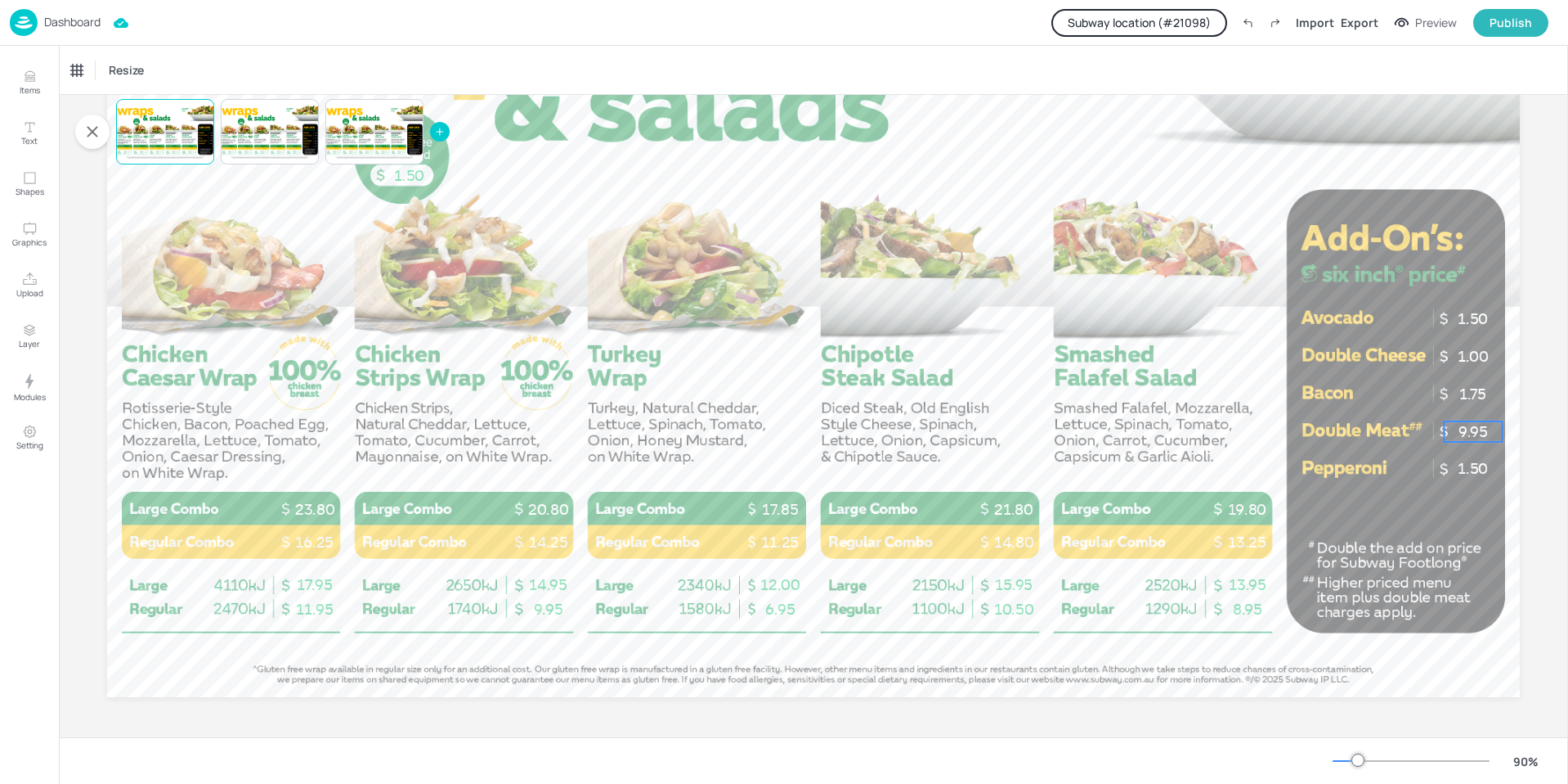
click at [1474, 425] on p "9.95" at bounding box center [1472, 431] width 58 height 20
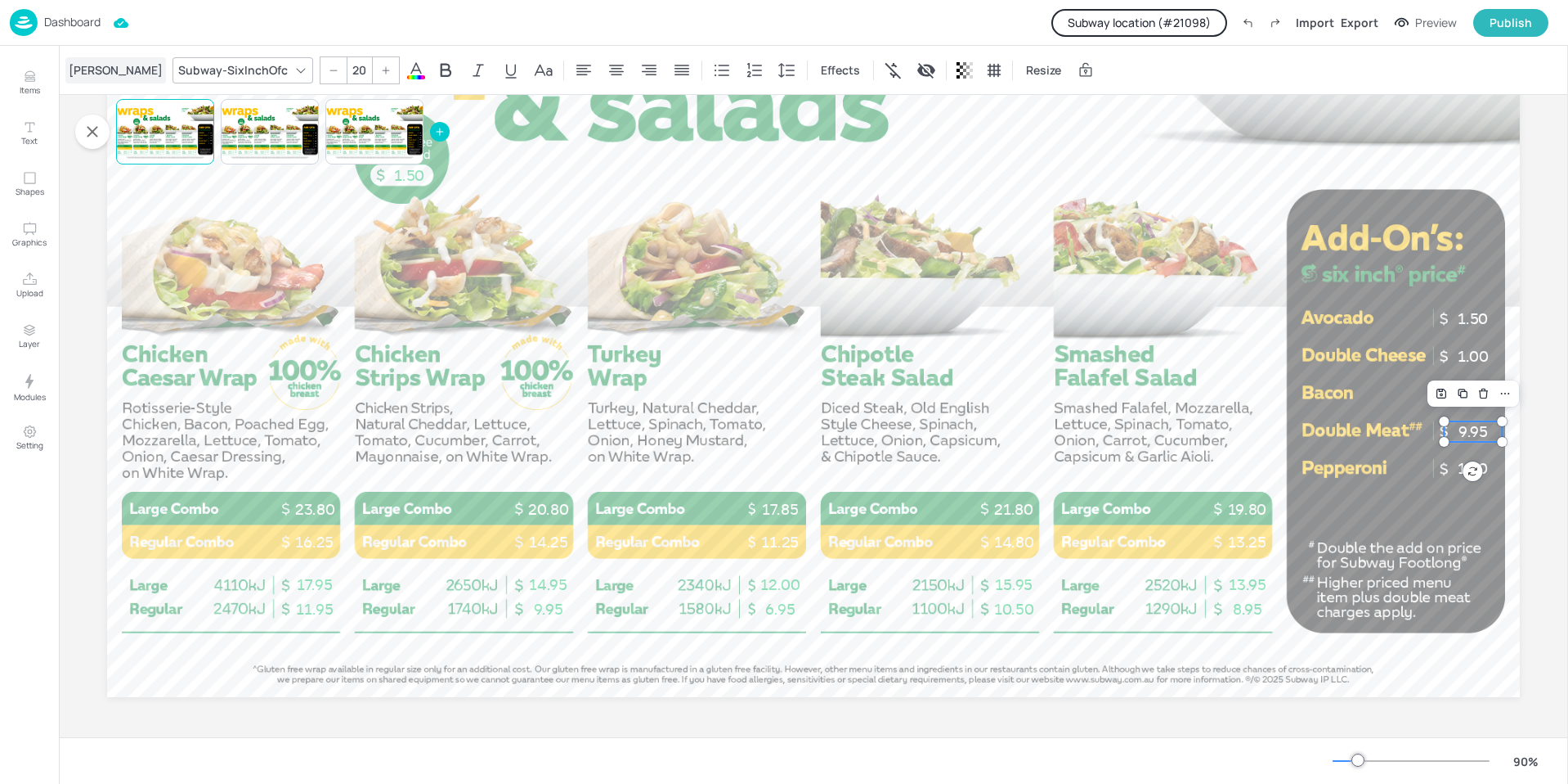
click at [94, 68] on div "[PERSON_NAME]" at bounding box center [116, 70] width 101 height 26
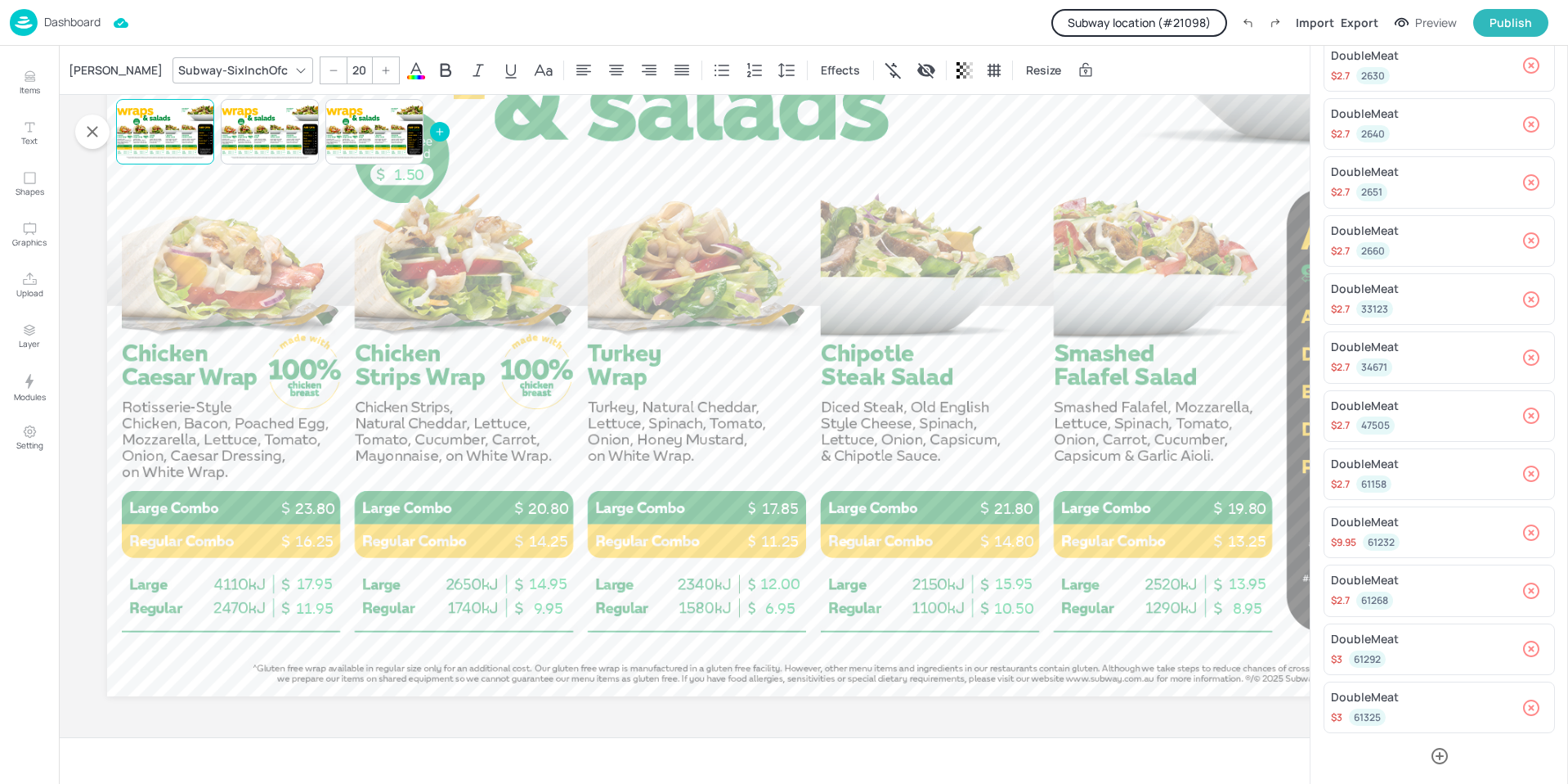
scroll to position [645, 0]
click at [1441, 754] on icon "button" at bounding box center [1439, 754] width 17 height 17
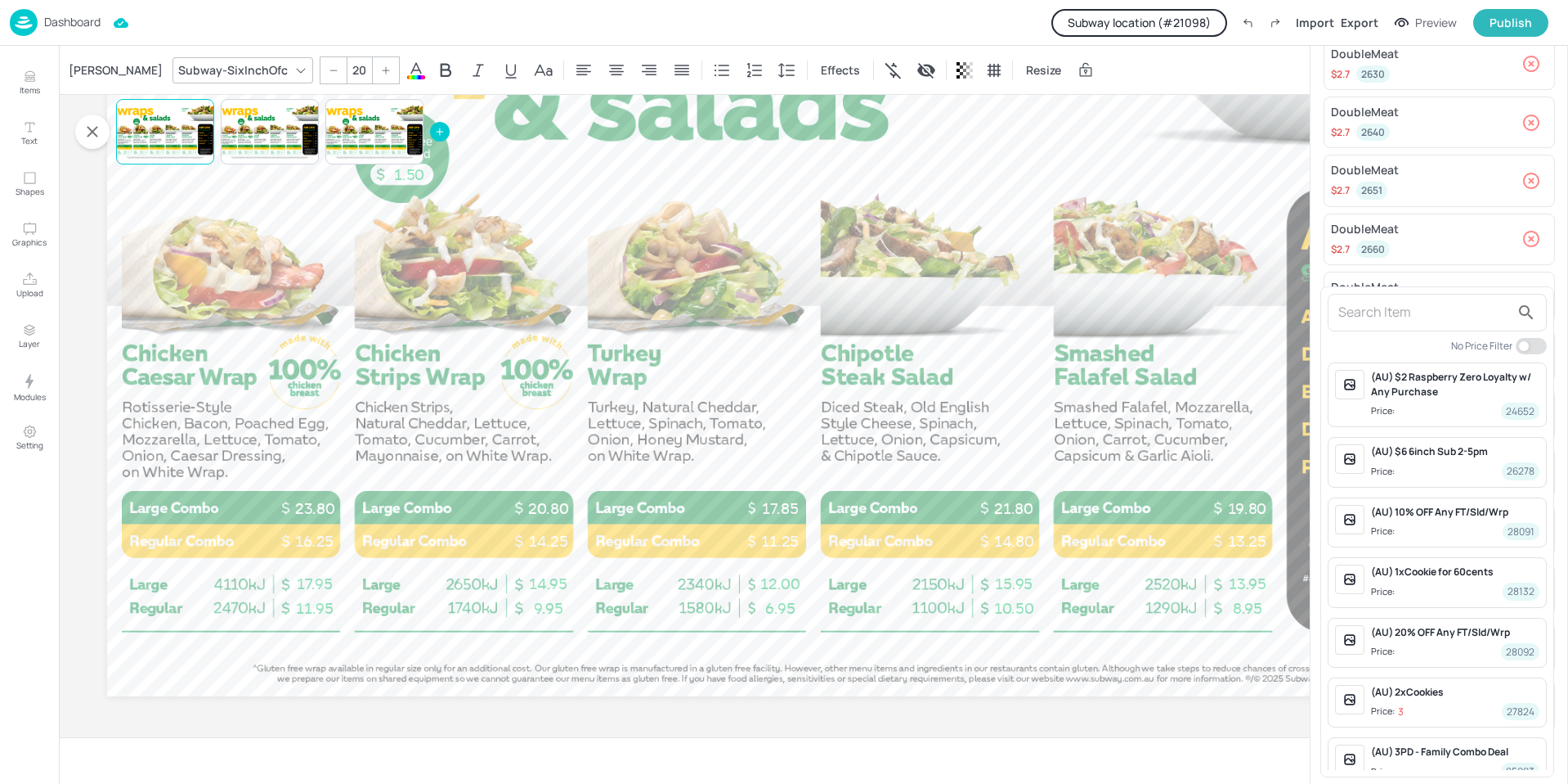
click at [1395, 311] on input "text" at bounding box center [1424, 312] width 172 height 26
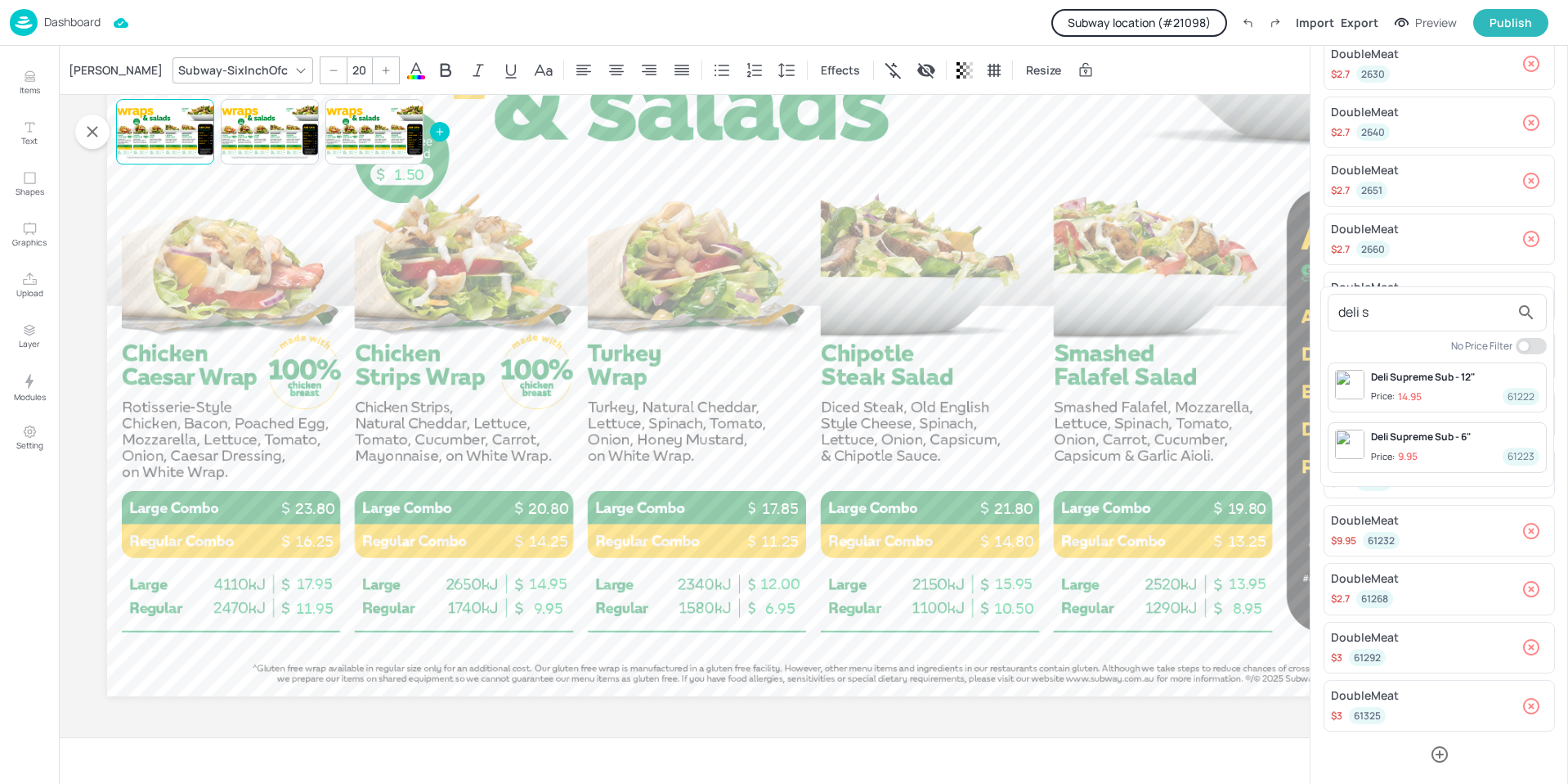
click at [1379, 309] on input "deli s" at bounding box center [1424, 312] width 172 height 26
click at [1379, 315] on input "deli s" at bounding box center [1424, 312] width 172 height 26
type input "a"
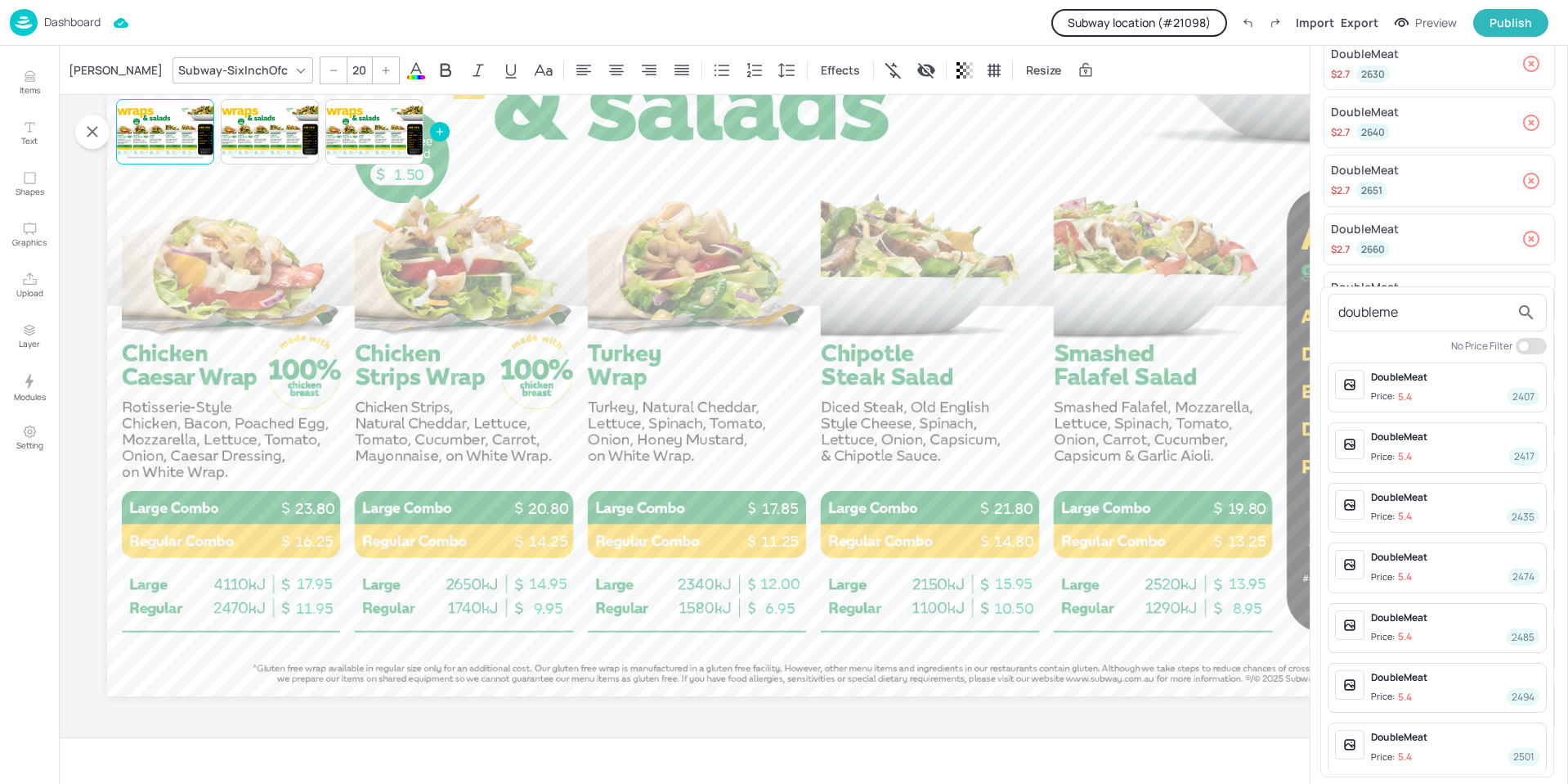
type input "doubleme"
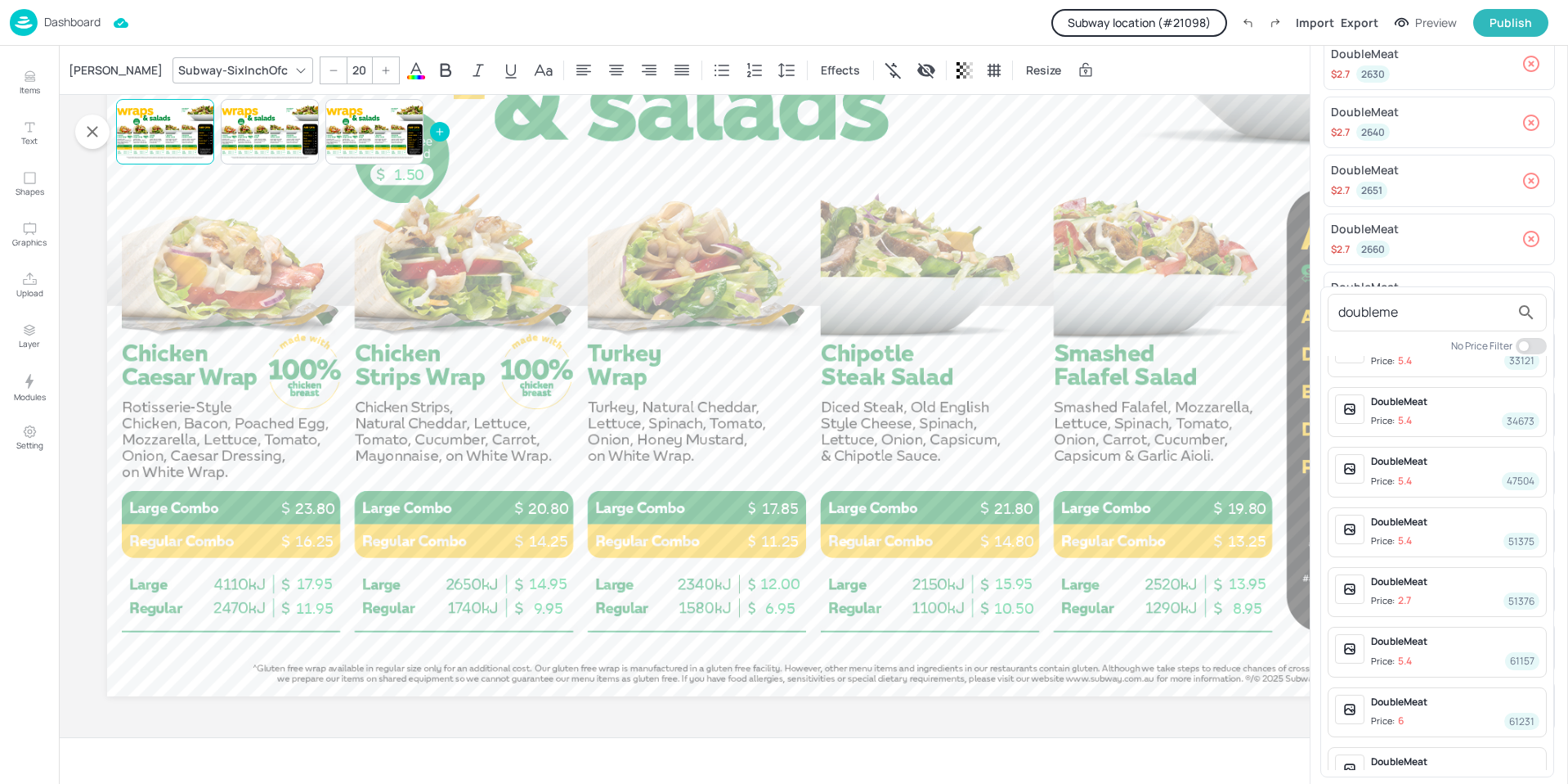
scroll to position [1019, 0]
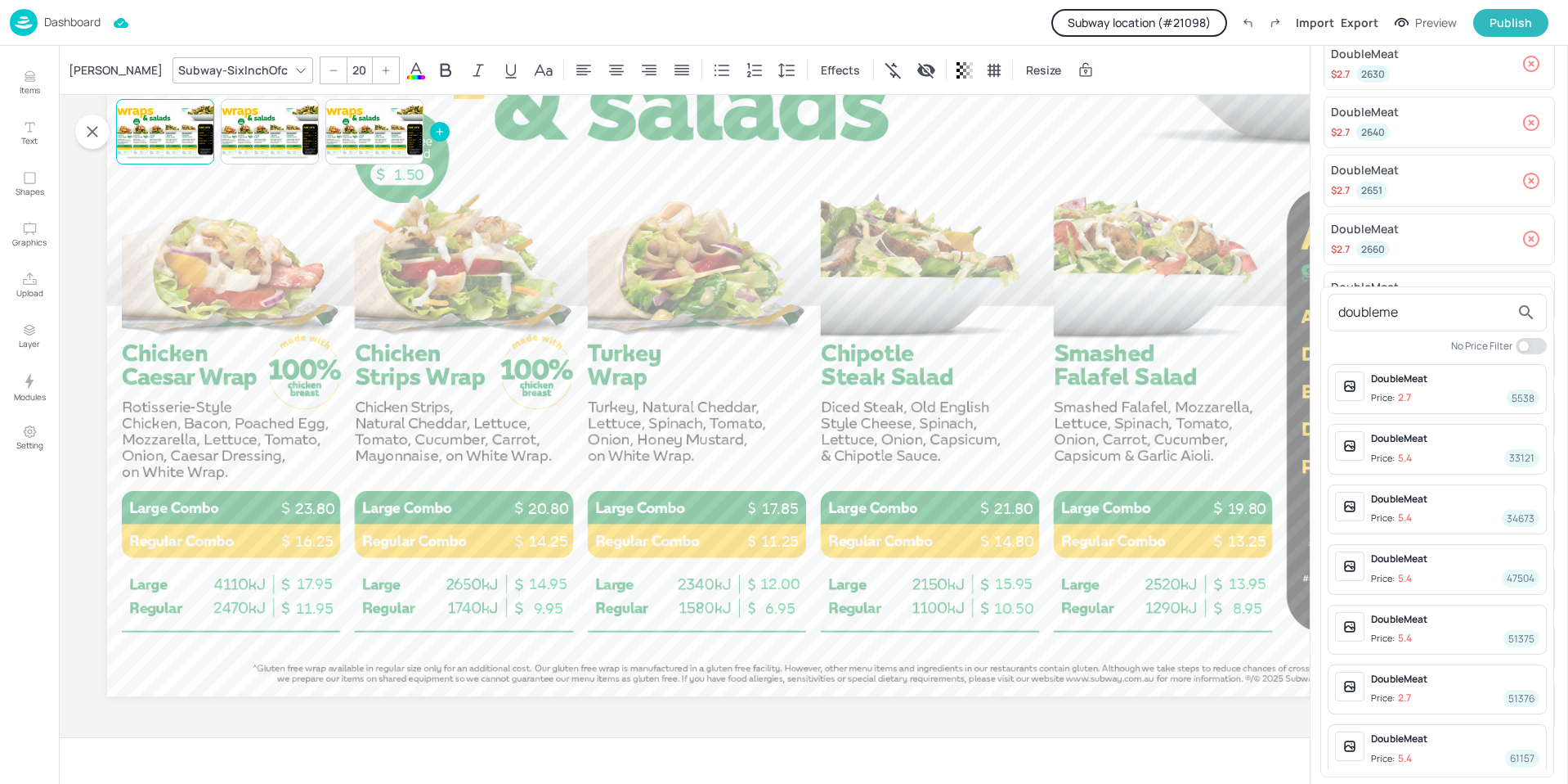
click at [1426, 311] on input "doubleme" at bounding box center [1424, 312] width 172 height 26
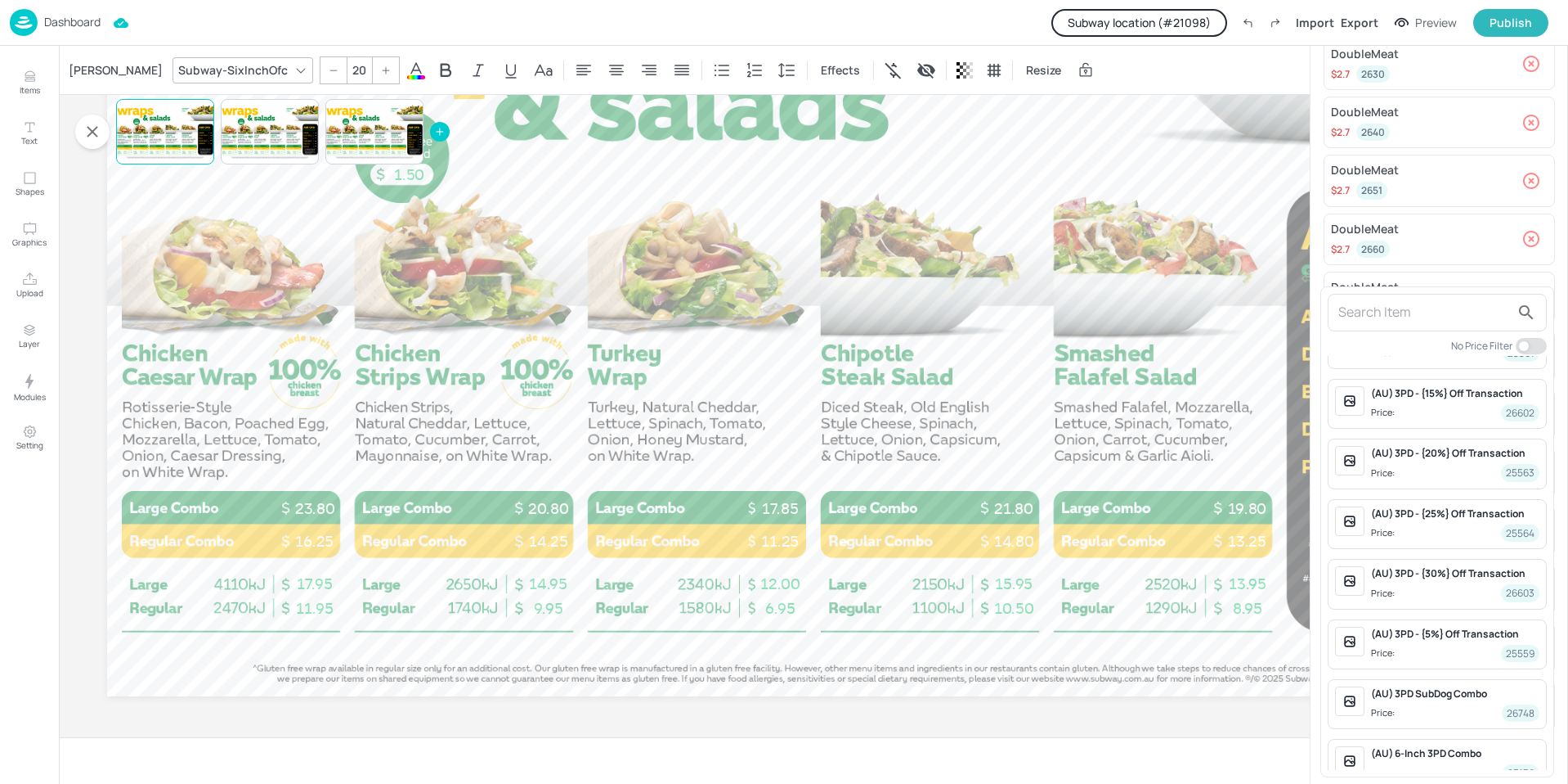
click at [649, 723] on div at bounding box center [784, 392] width 1568 height 784
